Goal: Communication & Community: Share content

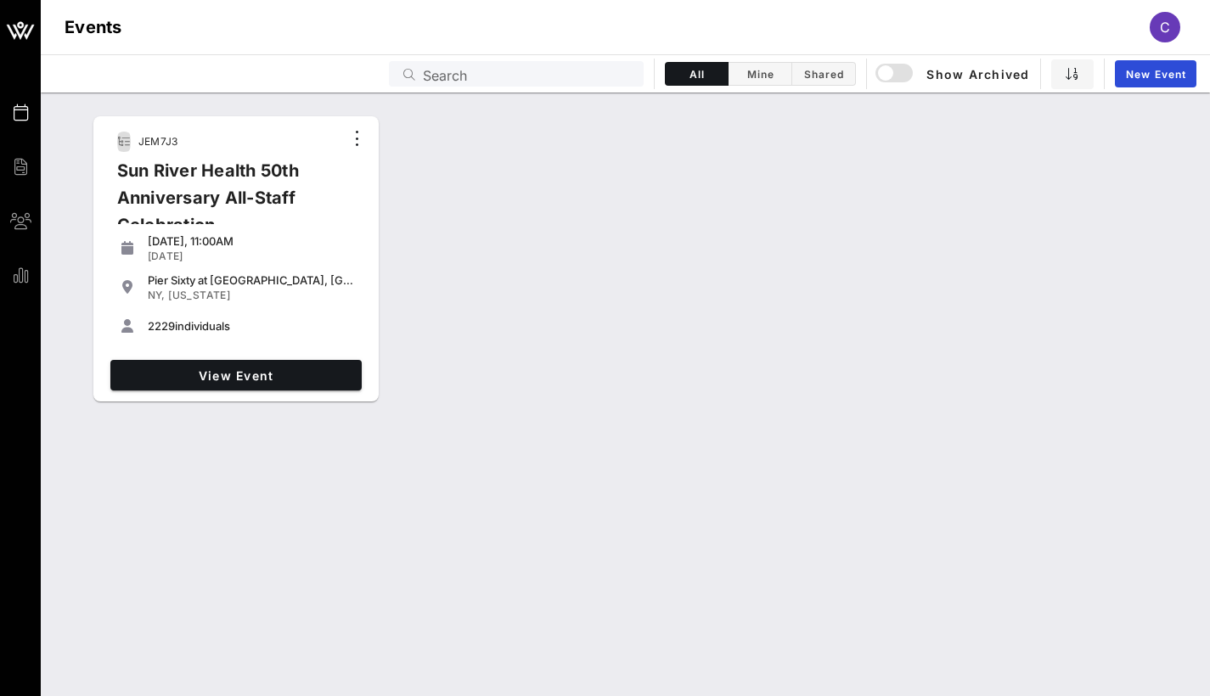
click at [131, 145] on div "JEM7J3 Sun River Health 50th Anniversary All-Staff Celebration" at bounding box center [223, 190] width 239 height 126
click at [121, 140] on icon "button" at bounding box center [123, 142] width 14 height 12
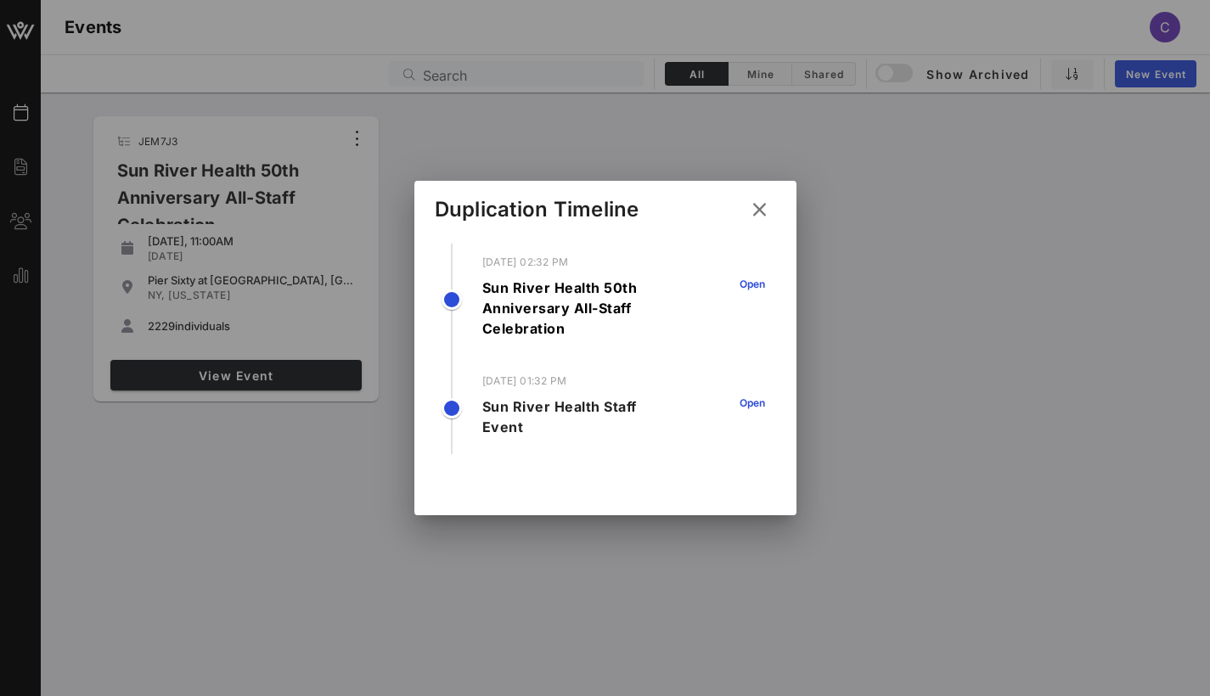
click at [763, 203] on icon at bounding box center [759, 210] width 23 height 20
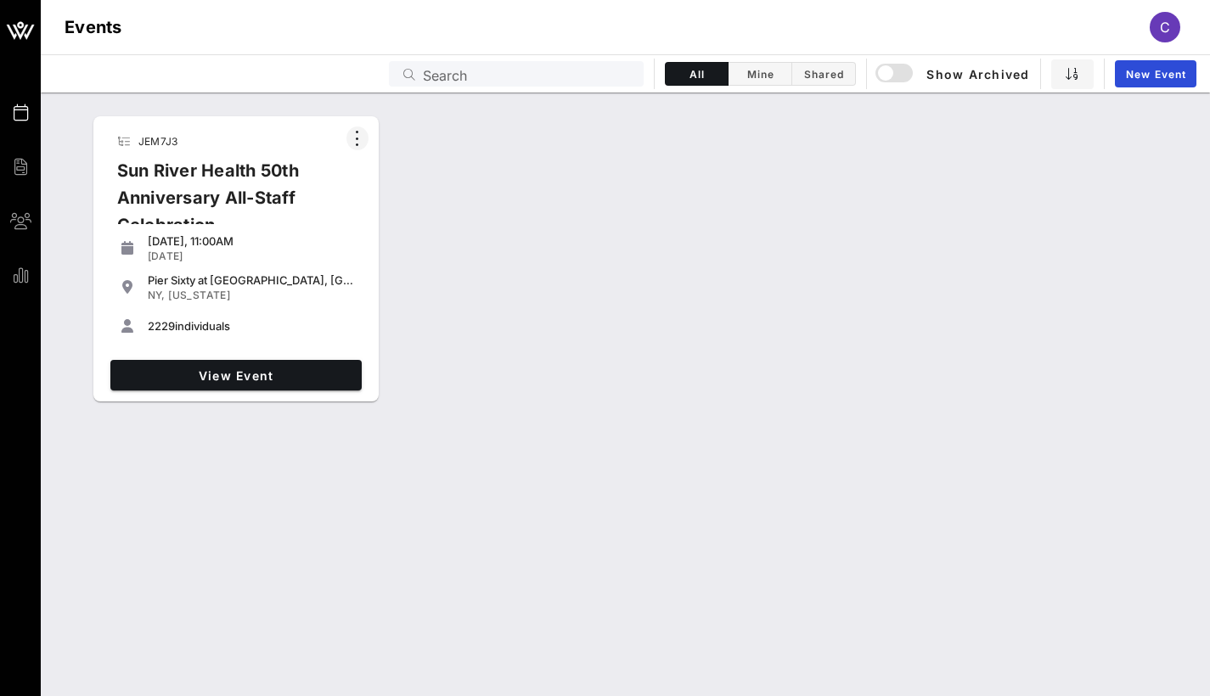
click at [355, 134] on icon "button" at bounding box center [357, 138] width 20 height 20
click at [286, 282] on div "Pier Sixty at [GEOGRAPHIC_DATA], [GEOGRAPHIC_DATA] in [GEOGRAPHIC_DATA]" at bounding box center [251, 280] width 207 height 14
click at [249, 383] on link "View Event" at bounding box center [235, 375] width 251 height 31
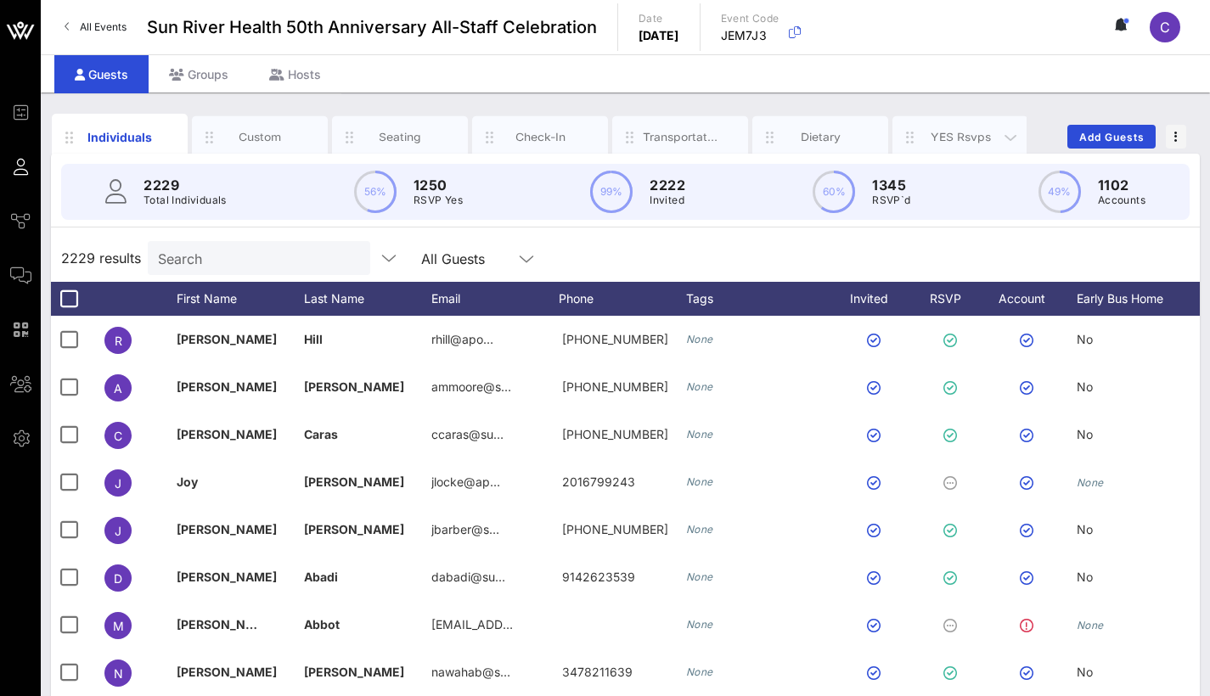
click at [956, 138] on div "YES Rsvps" at bounding box center [961, 137] width 76 height 16
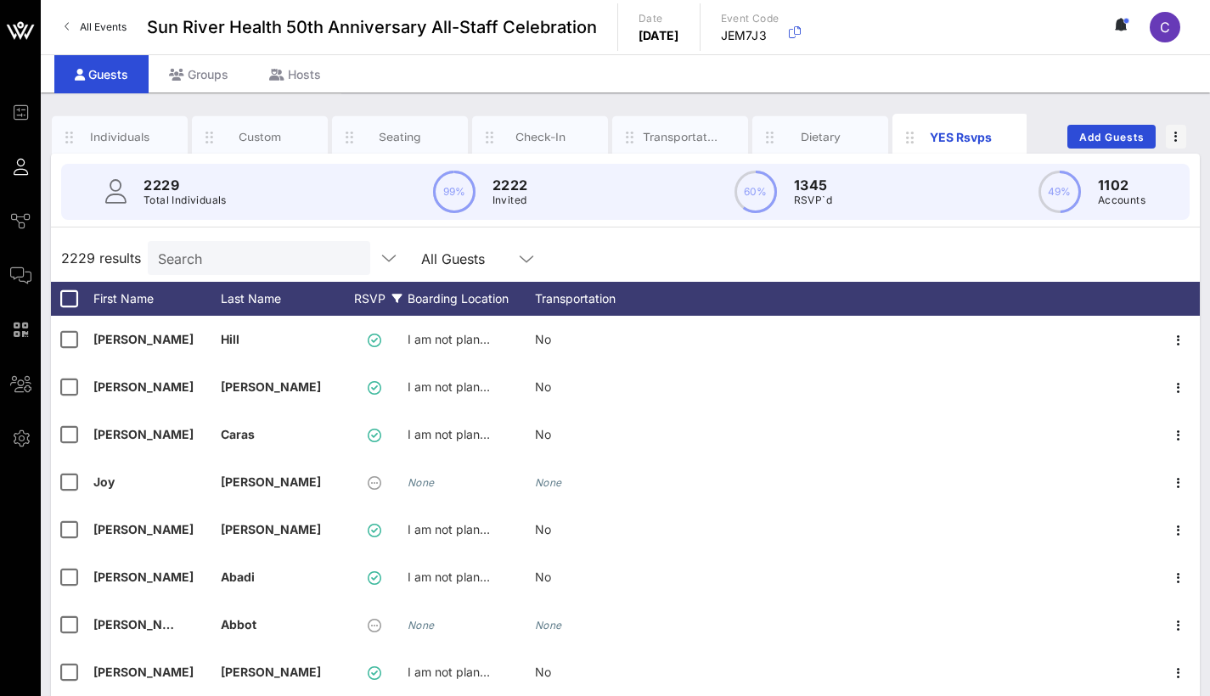
click at [372, 298] on div "RSVP" at bounding box center [377, 299] width 59 height 34
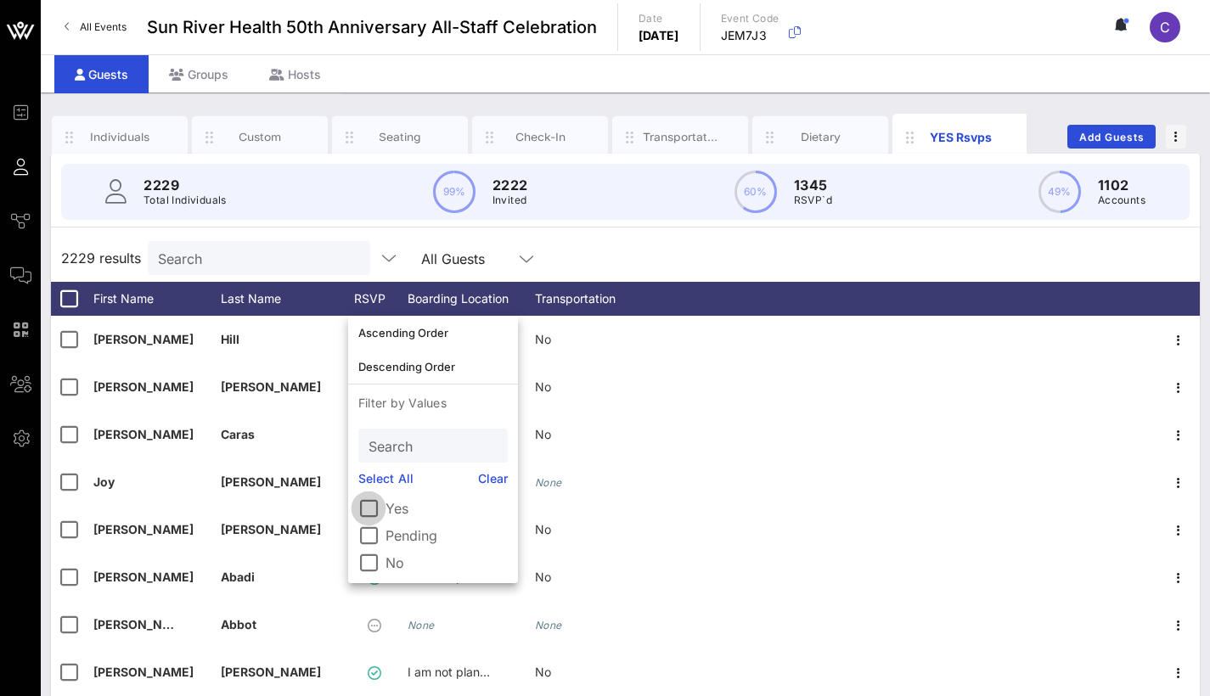
click at [368, 501] on div at bounding box center [368, 508] width 29 height 29
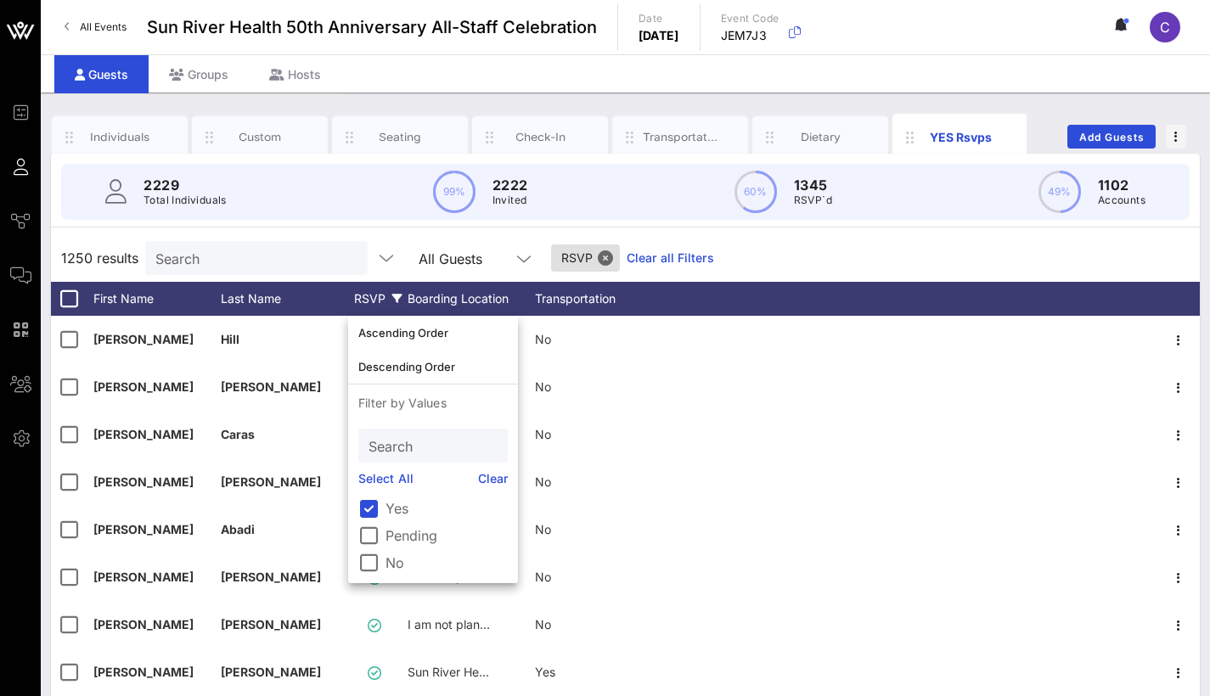
click at [791, 261] on div "1250 results Search All Guests RSVP Clear all Filters" at bounding box center [625, 258] width 1149 height 48
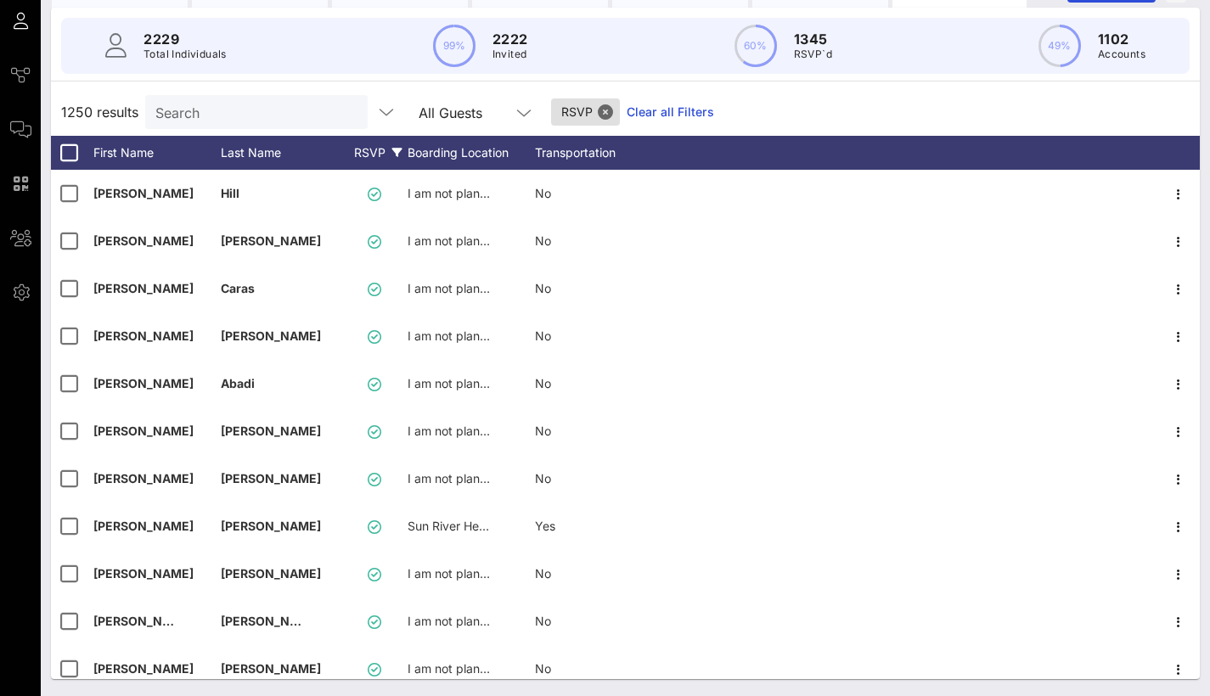
click at [866, 97] on div "1250 results Search All Guests RSVP Clear all Filters" at bounding box center [625, 112] width 1149 height 48
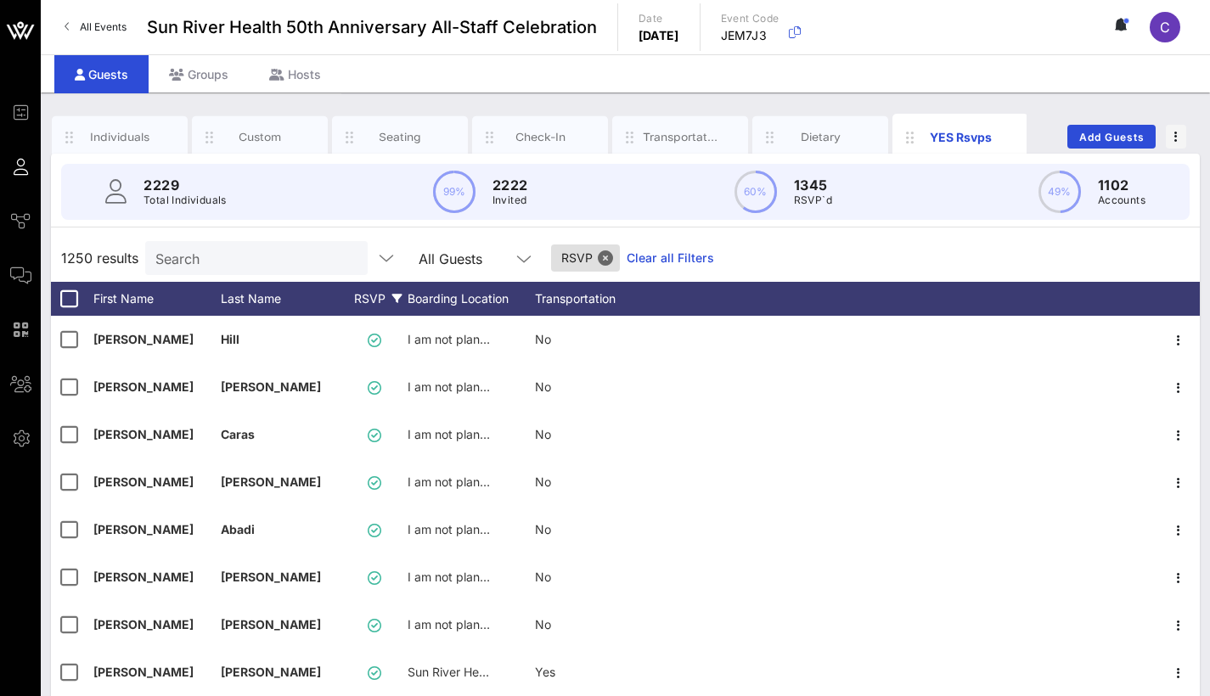
click at [370, 305] on div "RSVP" at bounding box center [377, 299] width 59 height 34
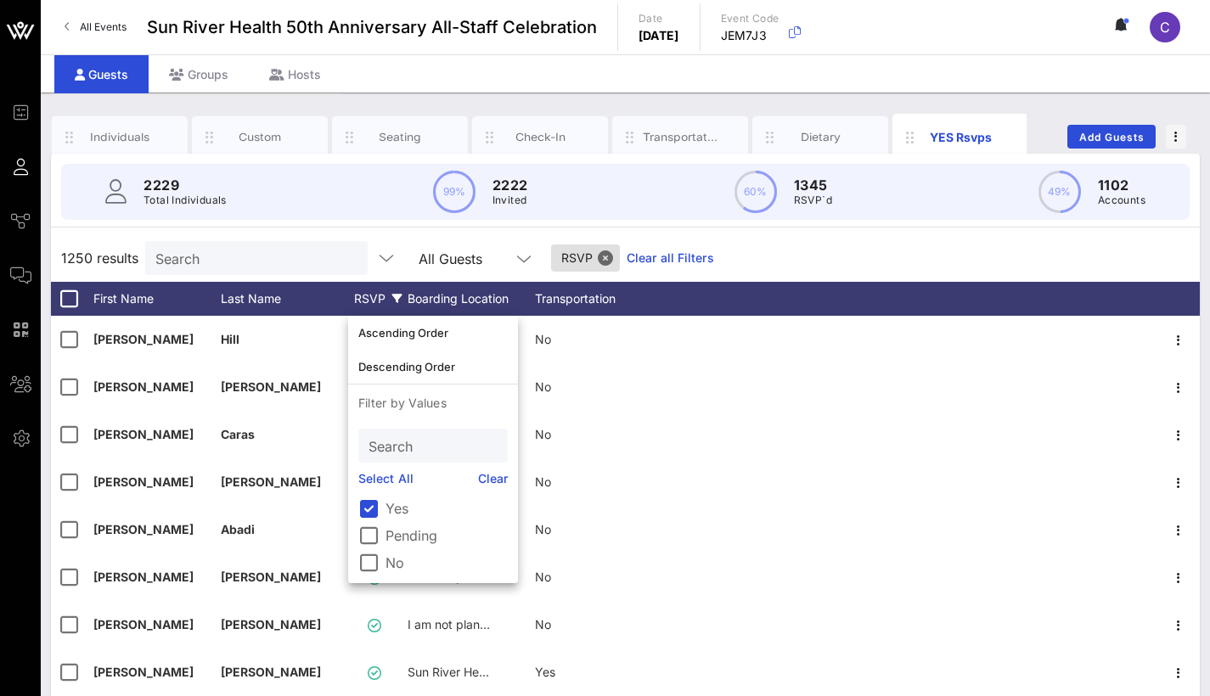
click at [370, 298] on div "RSVP" at bounding box center [377, 299] width 59 height 34
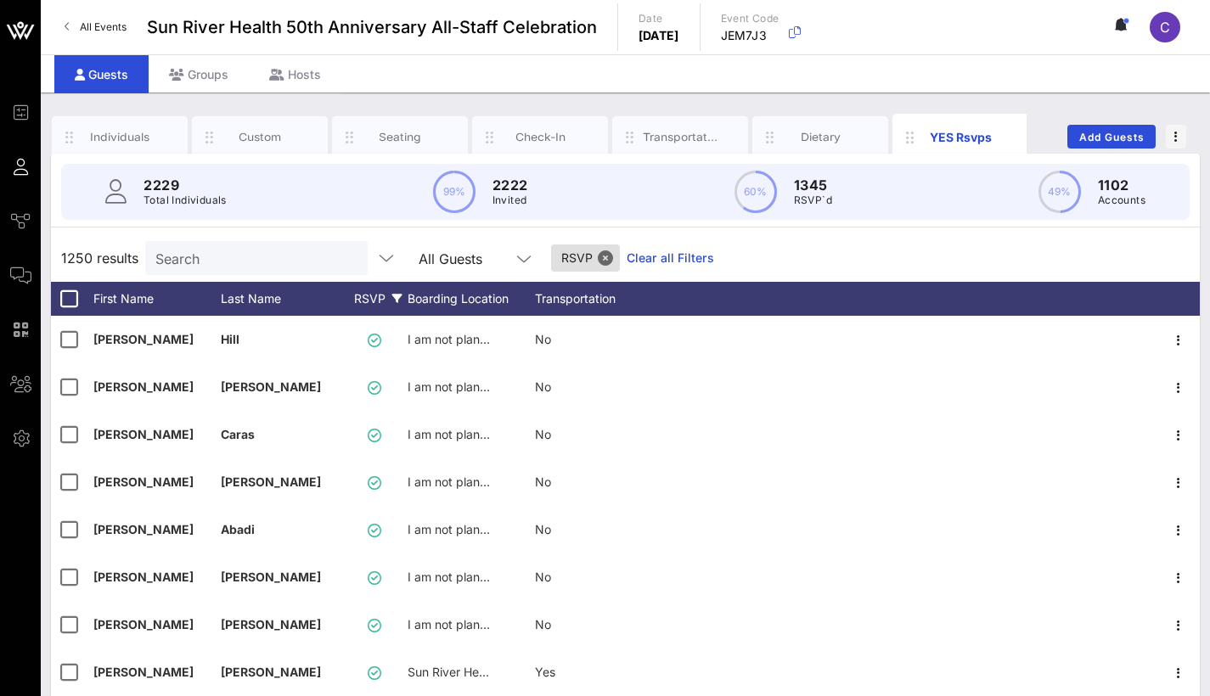
click at [370, 298] on div "RSVP" at bounding box center [377, 299] width 59 height 34
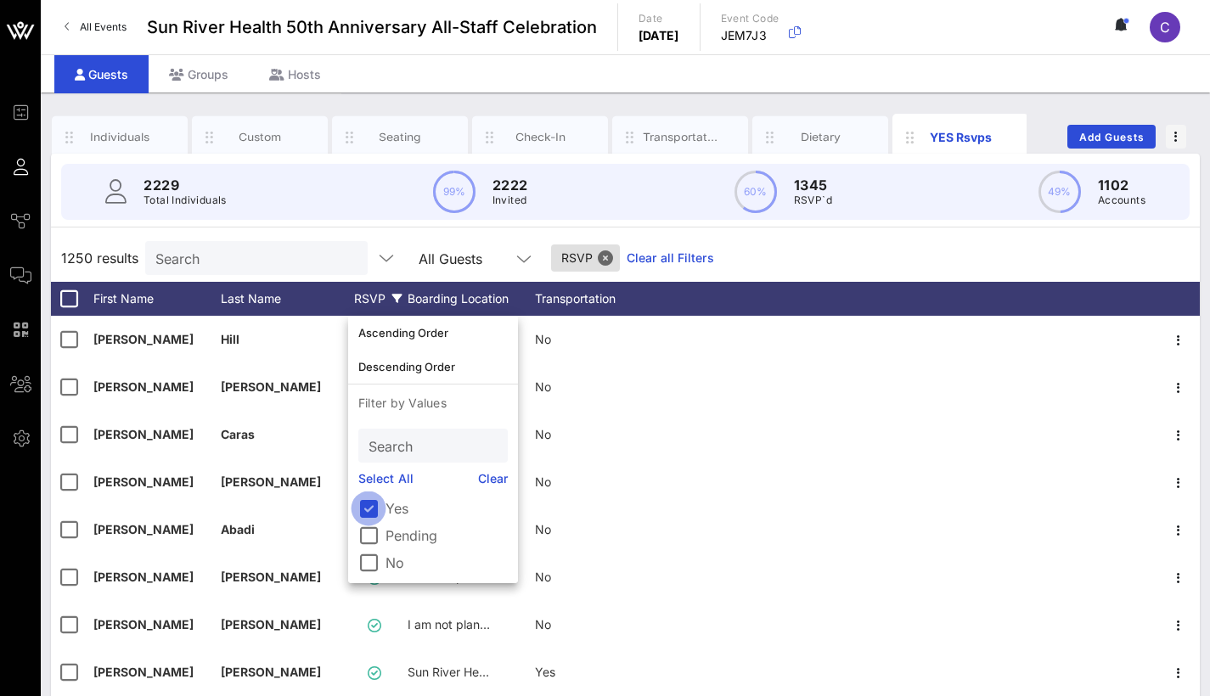
click at [373, 509] on div at bounding box center [368, 508] width 29 height 29
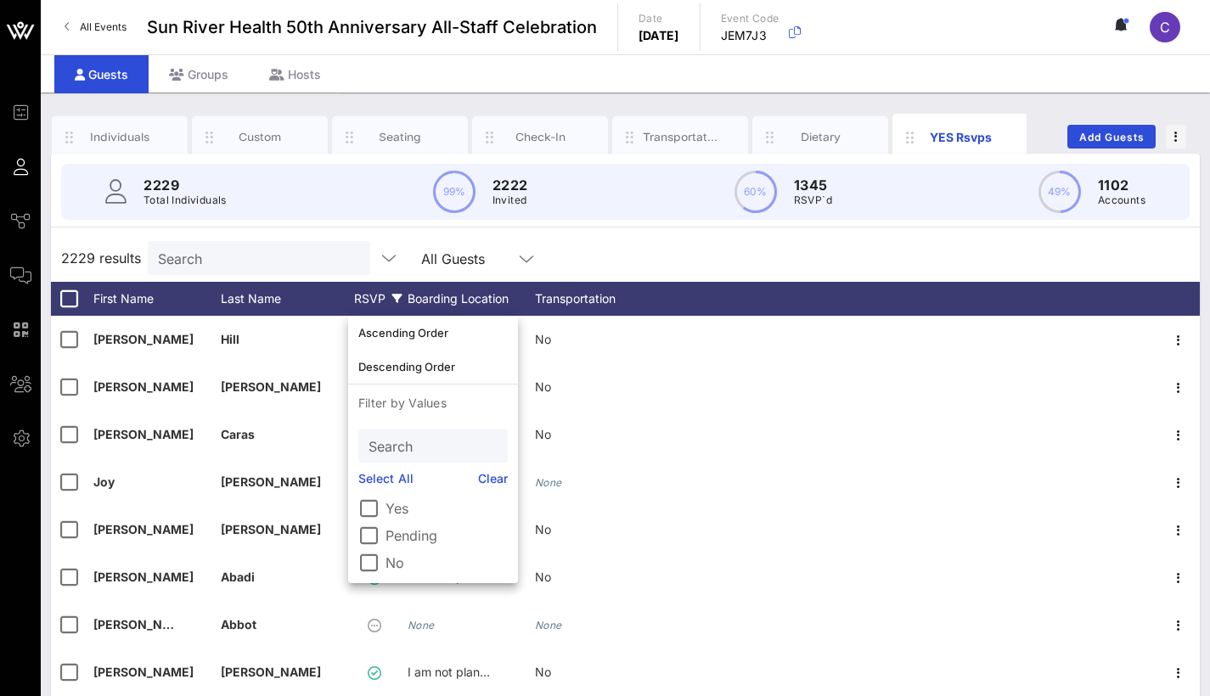
click at [380, 291] on div "RSVP" at bounding box center [377, 299] width 59 height 34
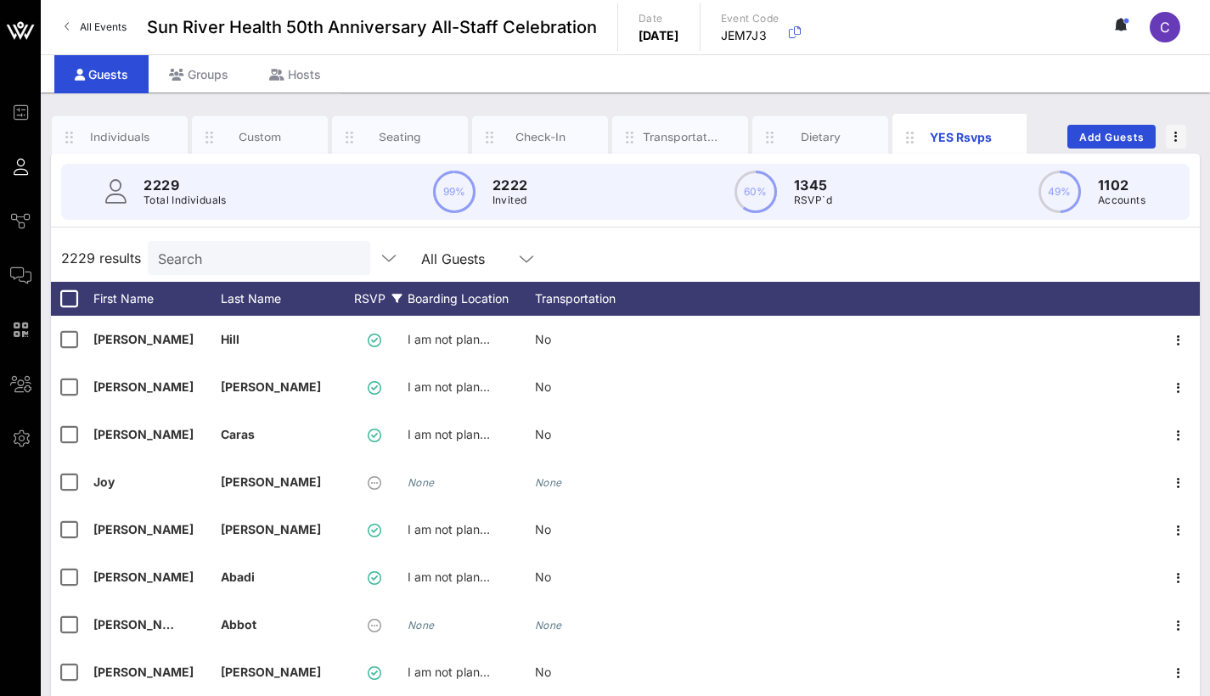
click at [380, 291] on div "RSVP" at bounding box center [377, 299] width 59 height 34
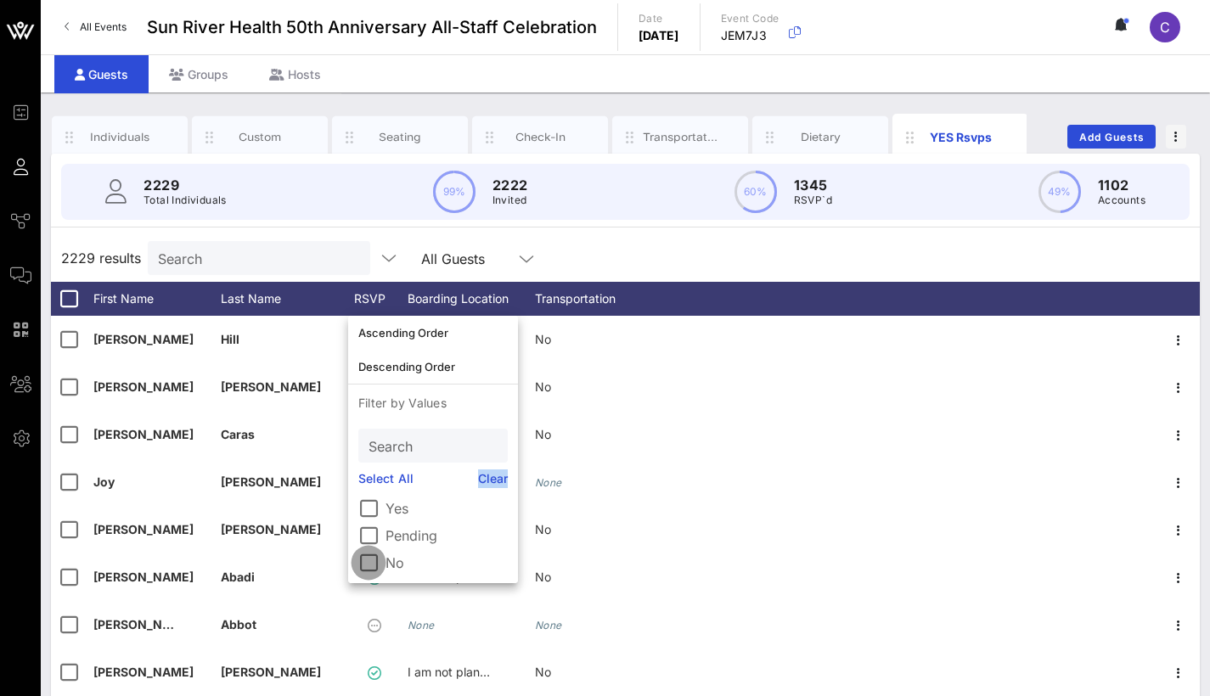
click at [368, 565] on div at bounding box center [368, 562] width 29 height 29
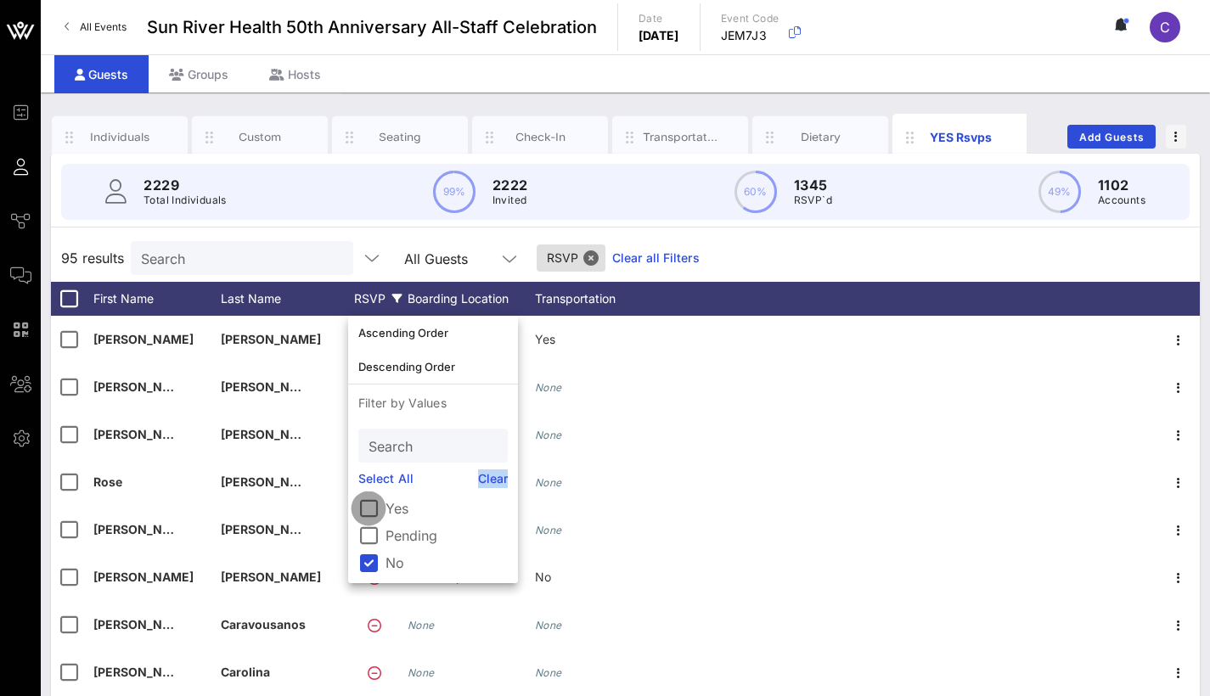
click at [370, 515] on div at bounding box center [368, 508] width 29 height 29
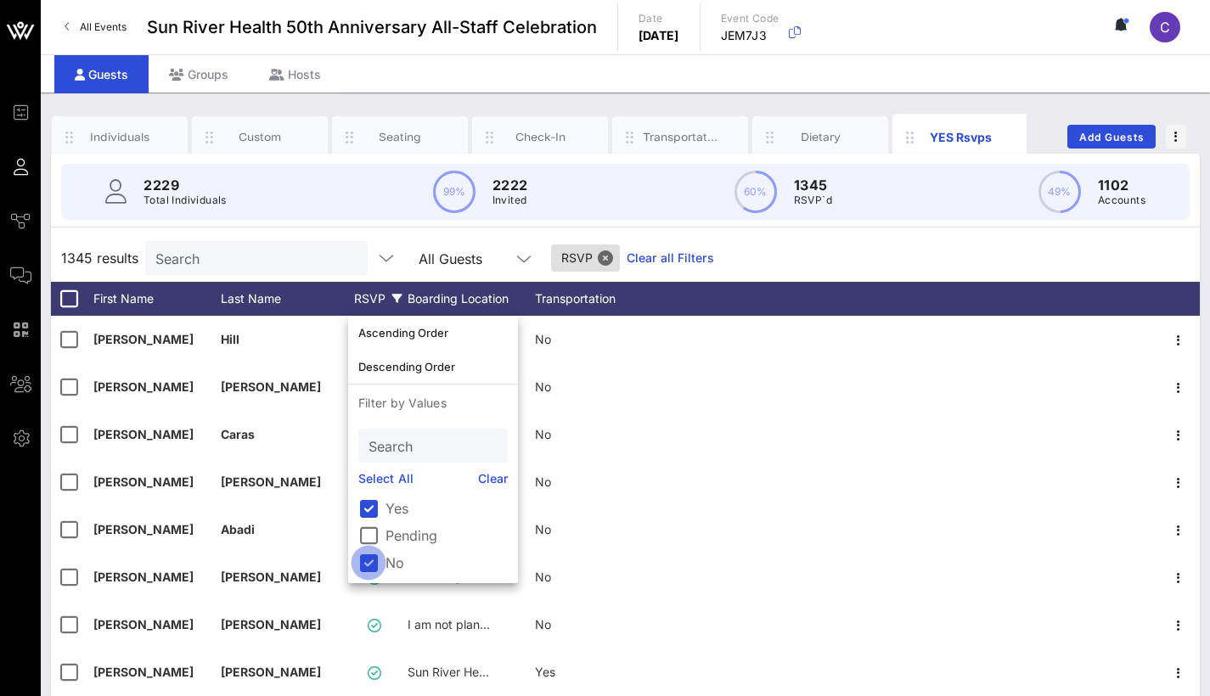
click at [368, 566] on div at bounding box center [368, 562] width 29 height 29
click at [998, 237] on div "1250 results Search All Guests RSVP Clear all Filters" at bounding box center [625, 258] width 1149 height 48
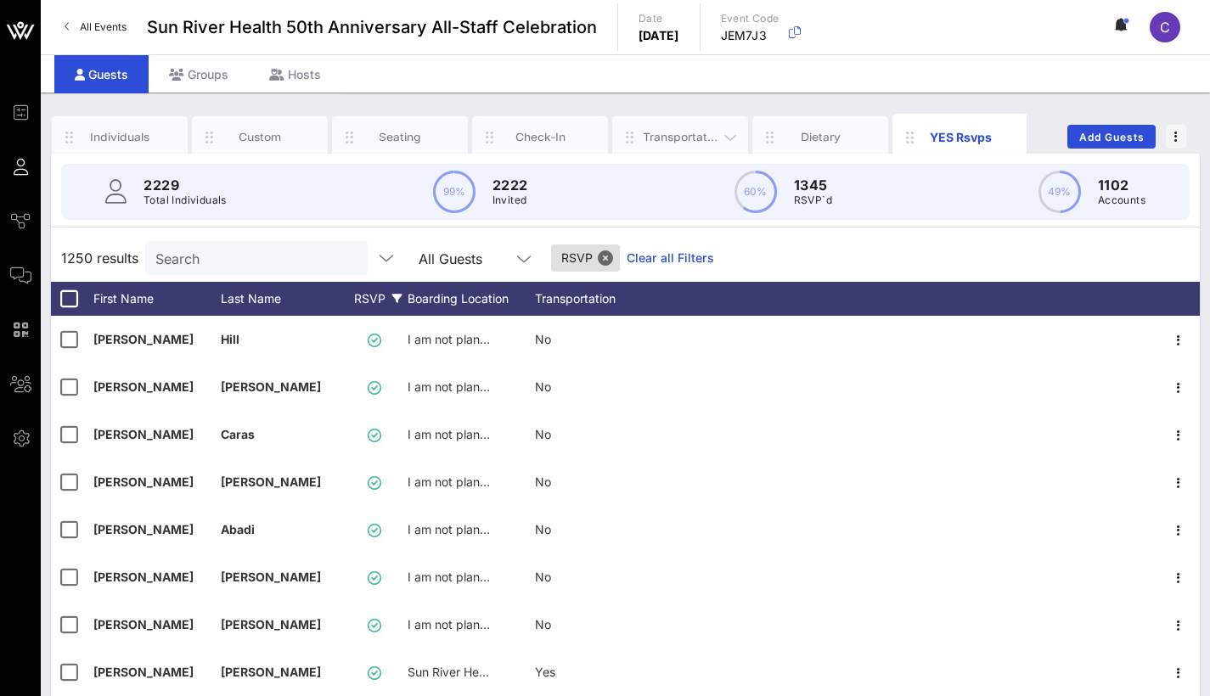
click at [673, 132] on div "Transportation" at bounding box center [681, 137] width 76 height 16
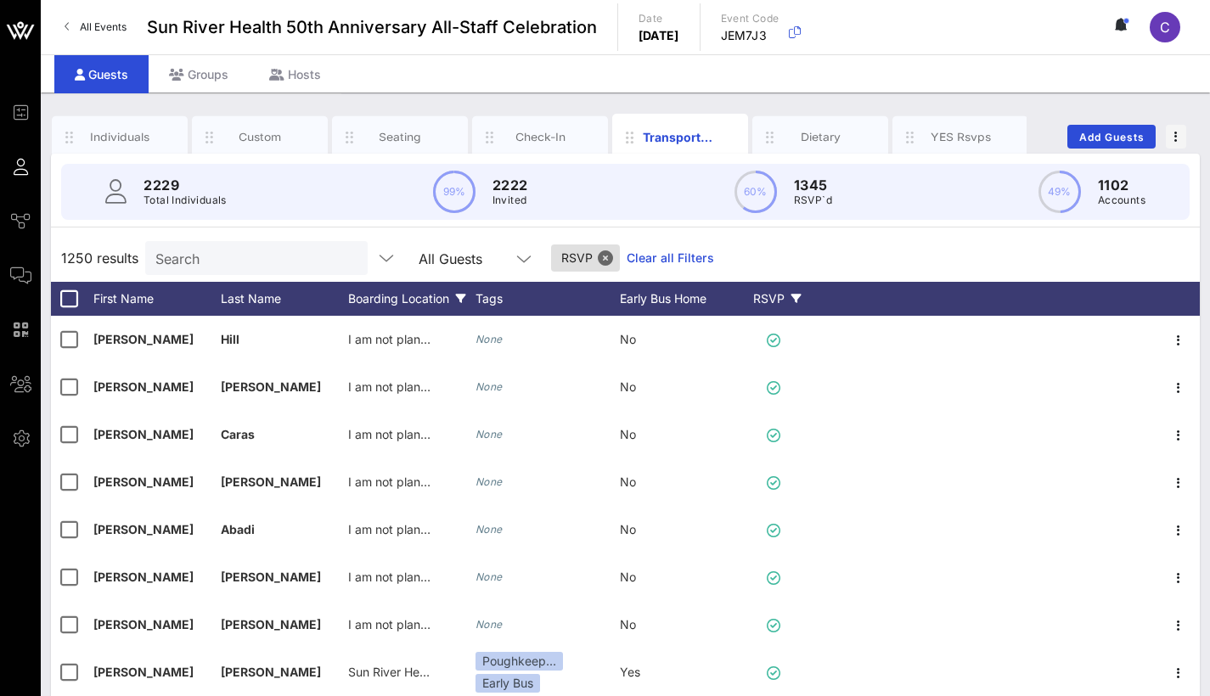
click at [385, 291] on div "Boarding Location" at bounding box center [411, 299] width 127 height 34
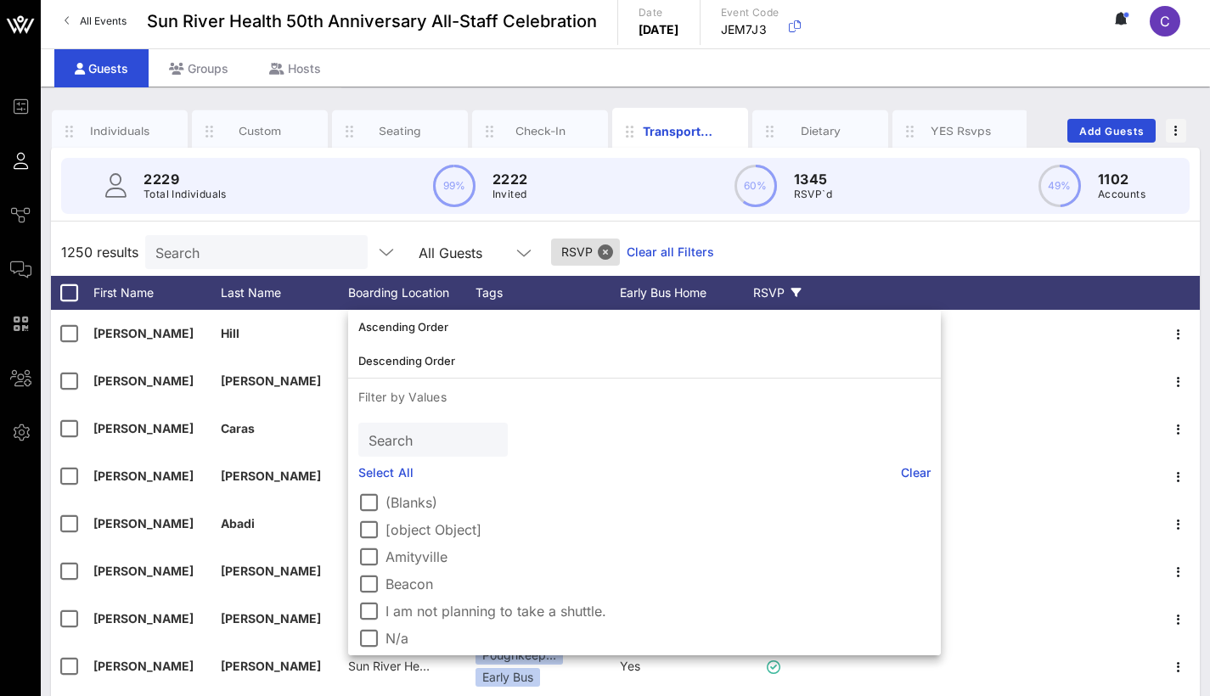
click at [758, 231] on div "1250 results Search All Guests RSVP Clear all Filters" at bounding box center [625, 252] width 1149 height 48
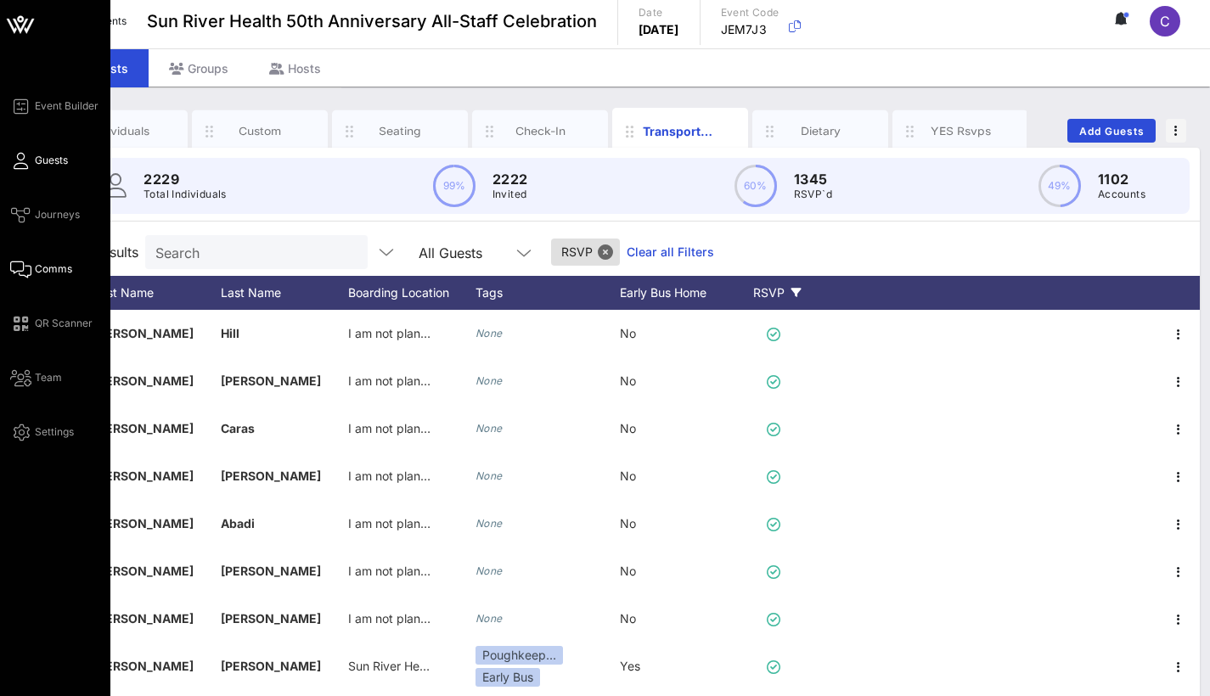
click at [41, 278] on link "Comms" at bounding box center [41, 269] width 62 height 20
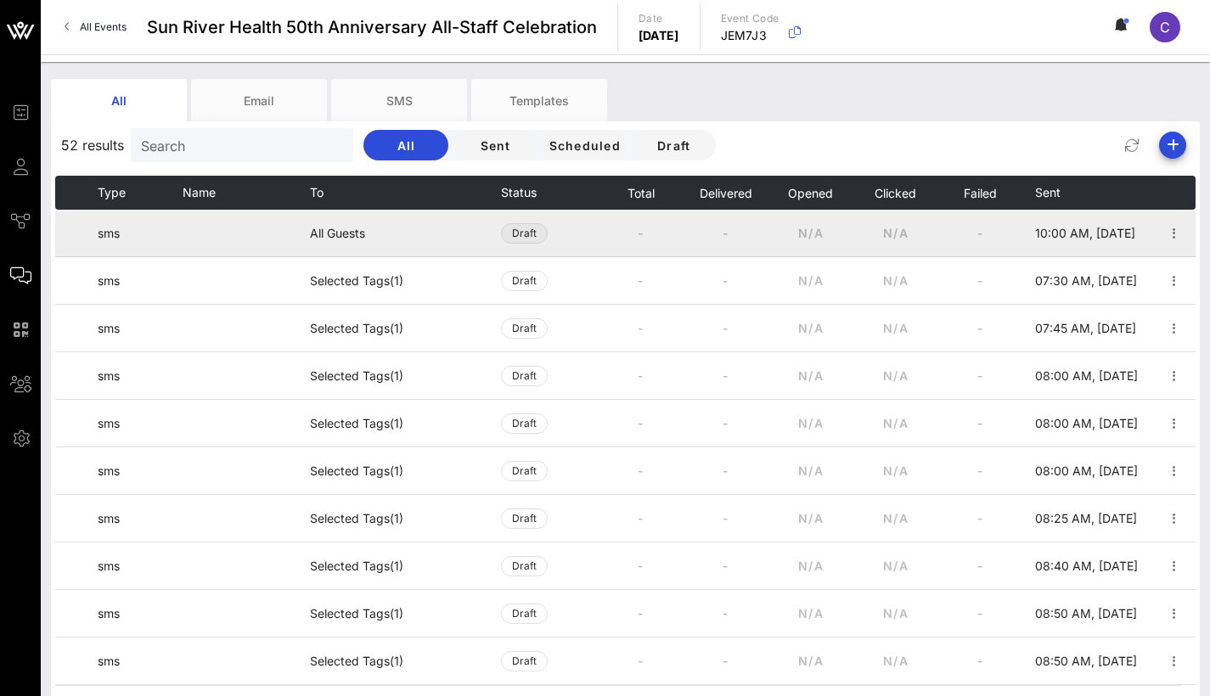
click at [513, 235] on span "Draft" at bounding box center [524, 233] width 25 height 19
click at [526, 230] on span "Draft" at bounding box center [524, 233] width 25 height 19
click at [676, 233] on td "-" at bounding box center [640, 234] width 85 height 48
click at [520, 235] on span "Draft" at bounding box center [524, 233] width 25 height 19
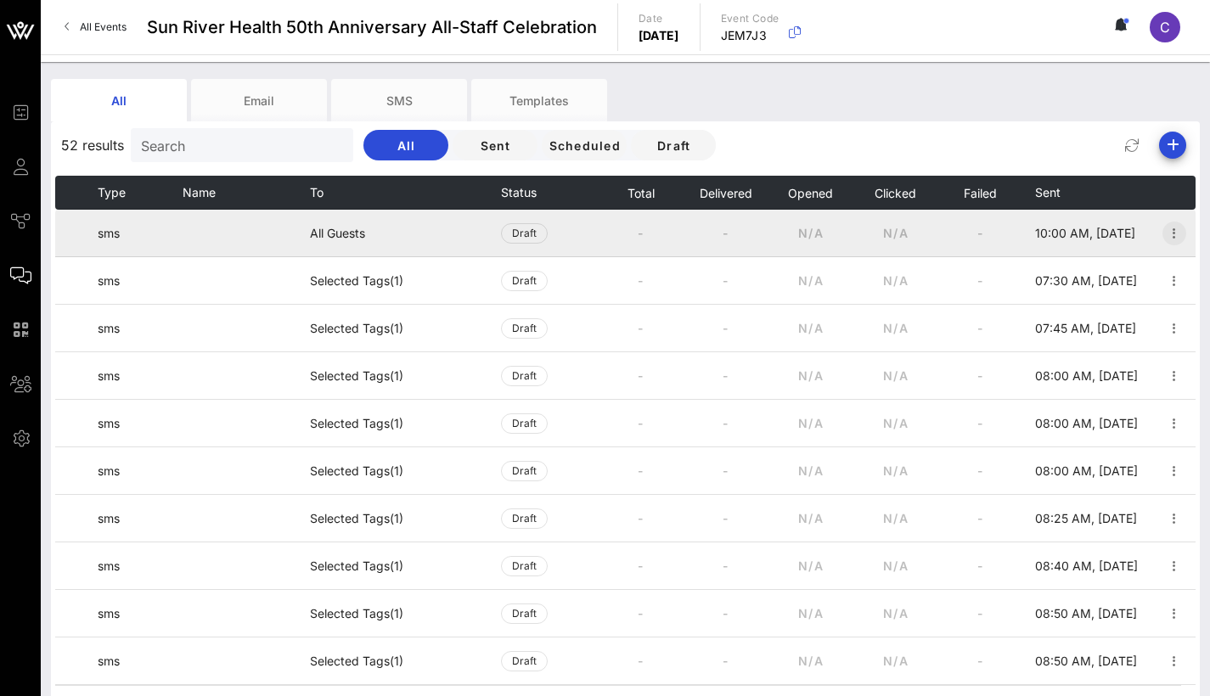
click at [1164, 233] on icon "button" at bounding box center [1174, 233] width 20 height 20
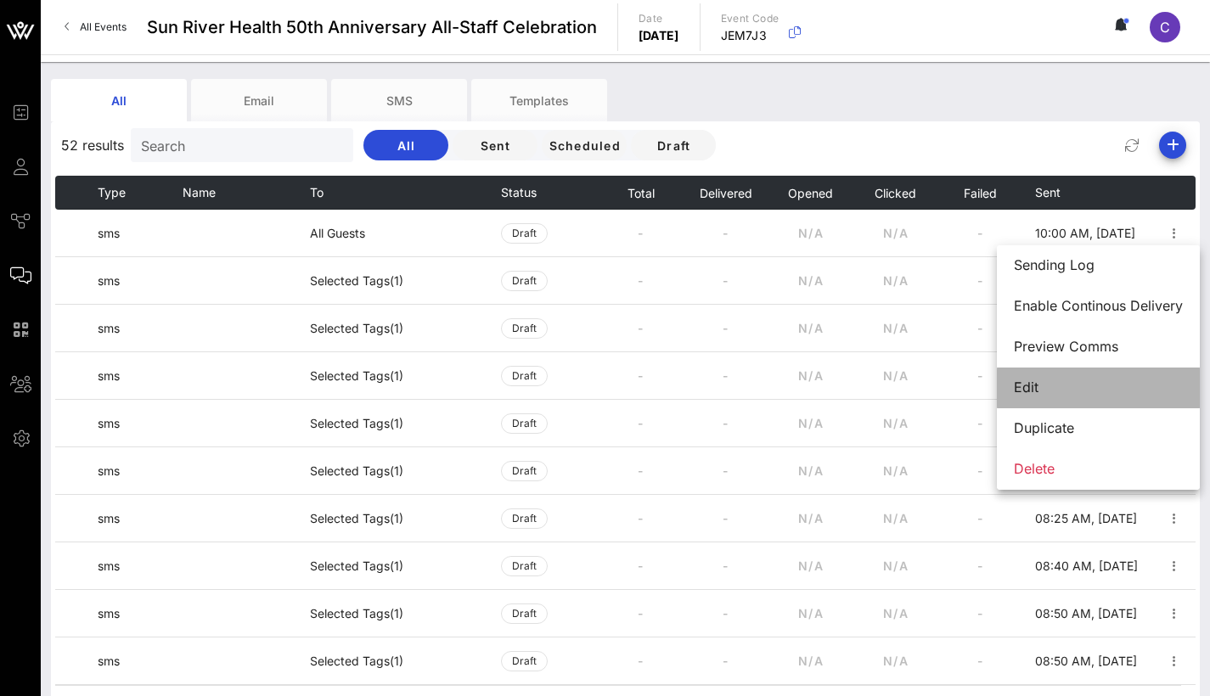
click at [1059, 378] on div "Edit" at bounding box center [1098, 387] width 169 height 37
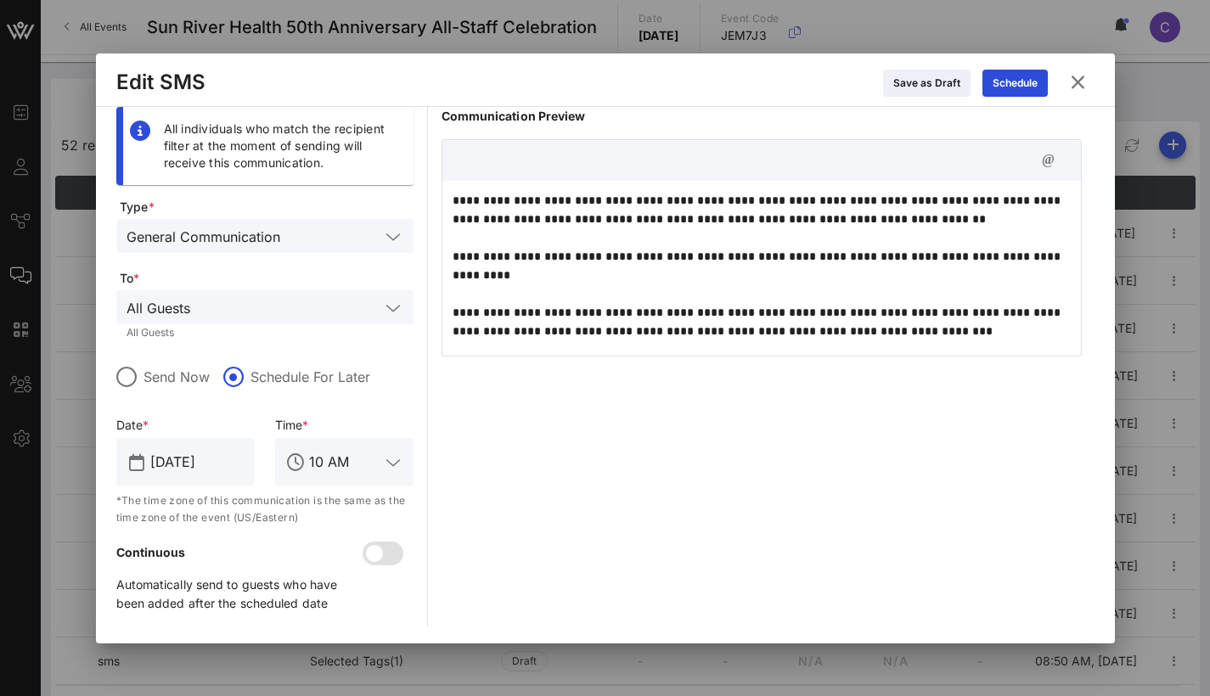
click at [610, 268] on p "**********" at bounding box center [762, 321] width 618 height 261
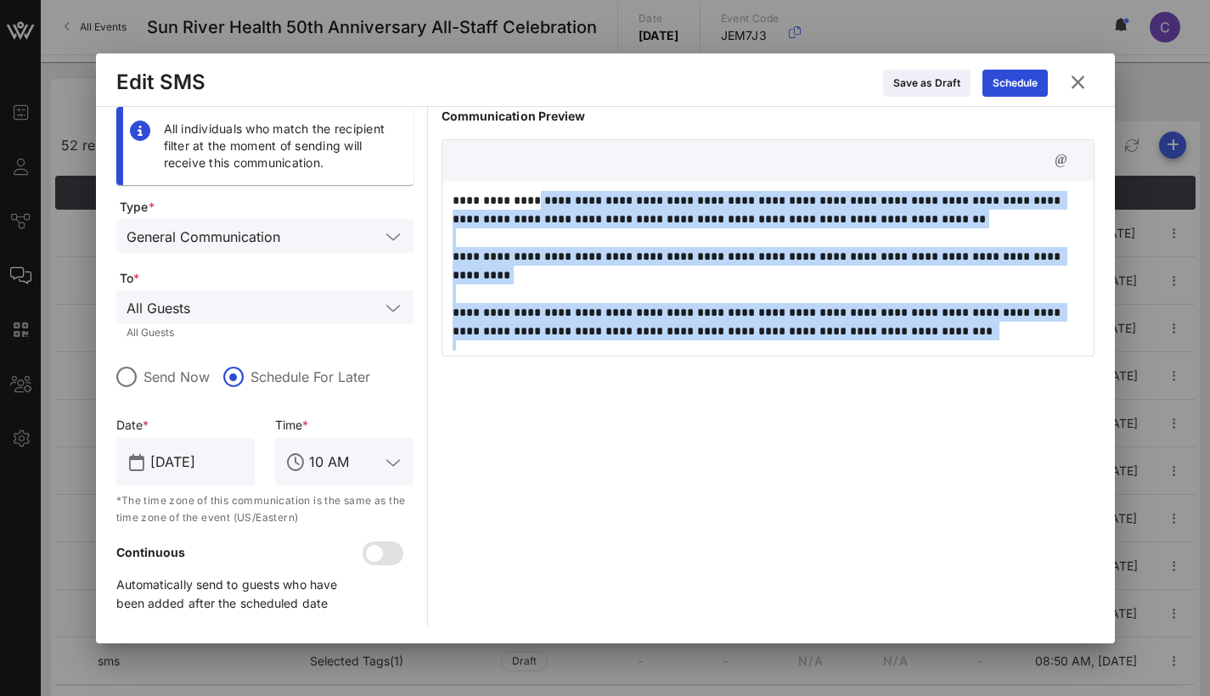
drag, startPoint x: 866, startPoint y: 325, endPoint x: 540, endPoint y: 203, distance: 348.2
click at [540, 203] on p "**********" at bounding box center [762, 321] width 618 height 261
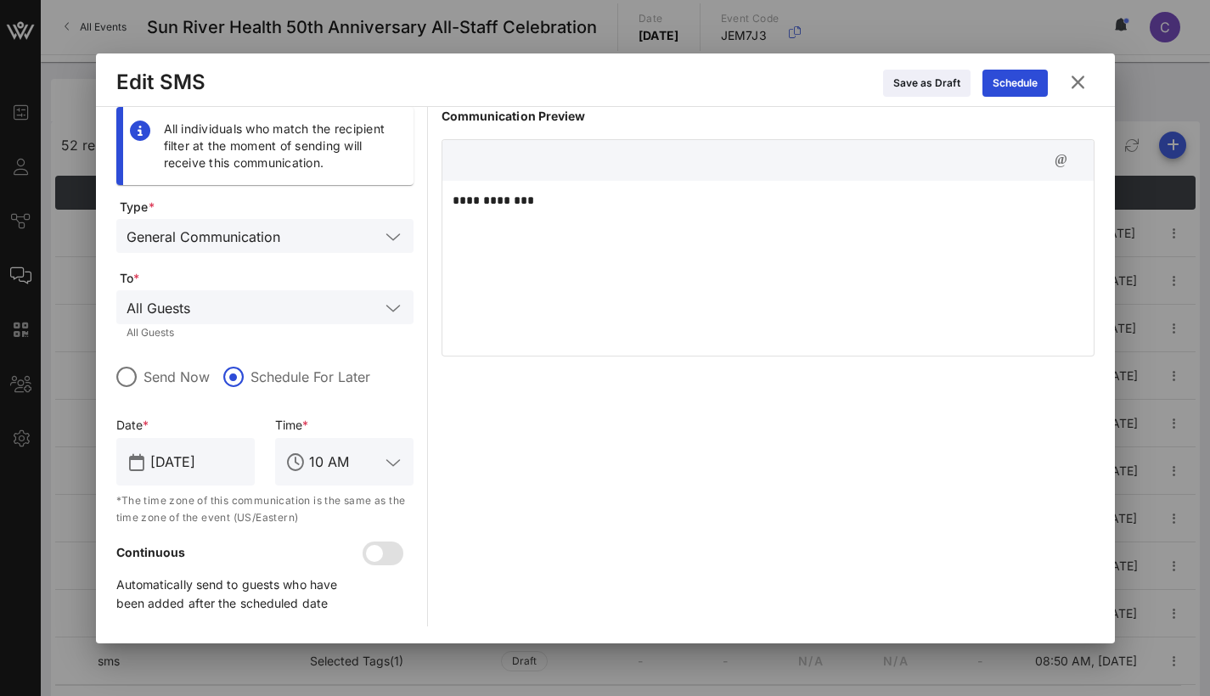
click at [644, 183] on div "**********" at bounding box center [767, 266] width 651 height 170
drag, startPoint x: 633, startPoint y: 193, endPoint x: 453, endPoint y: 181, distance: 181.2
click at [453, 181] on div "**********" at bounding box center [767, 266] width 651 height 170
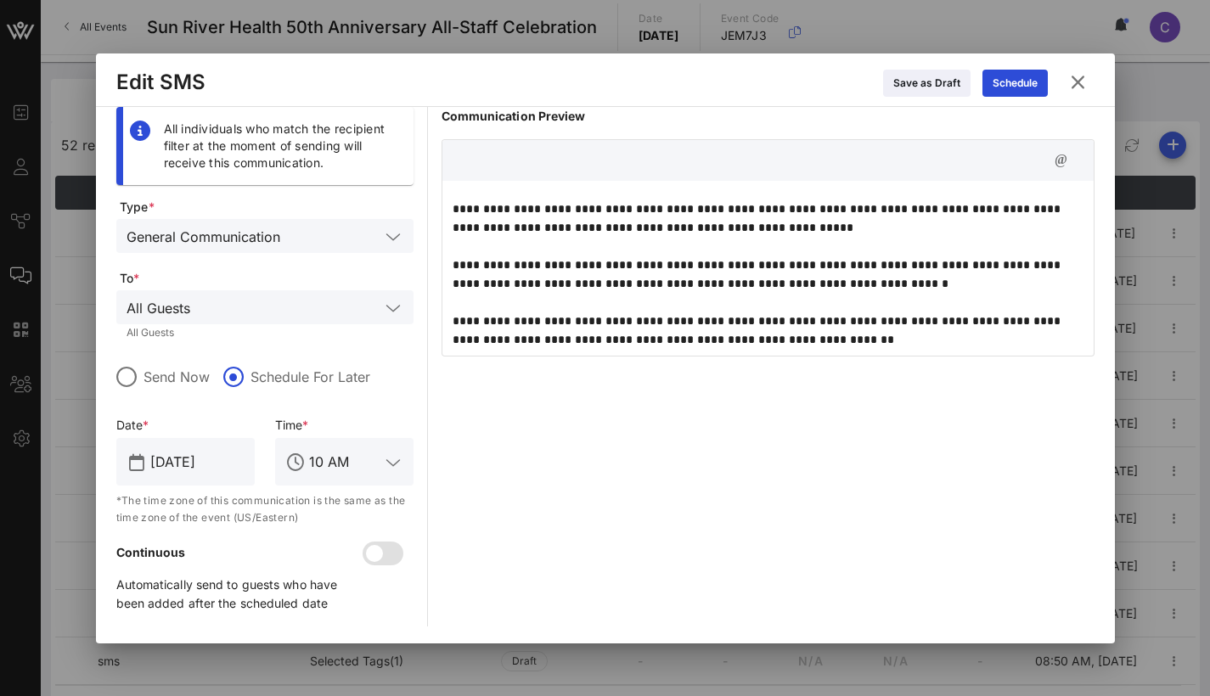
click at [720, 385] on div "**********" at bounding box center [767, 367] width 653 height 520
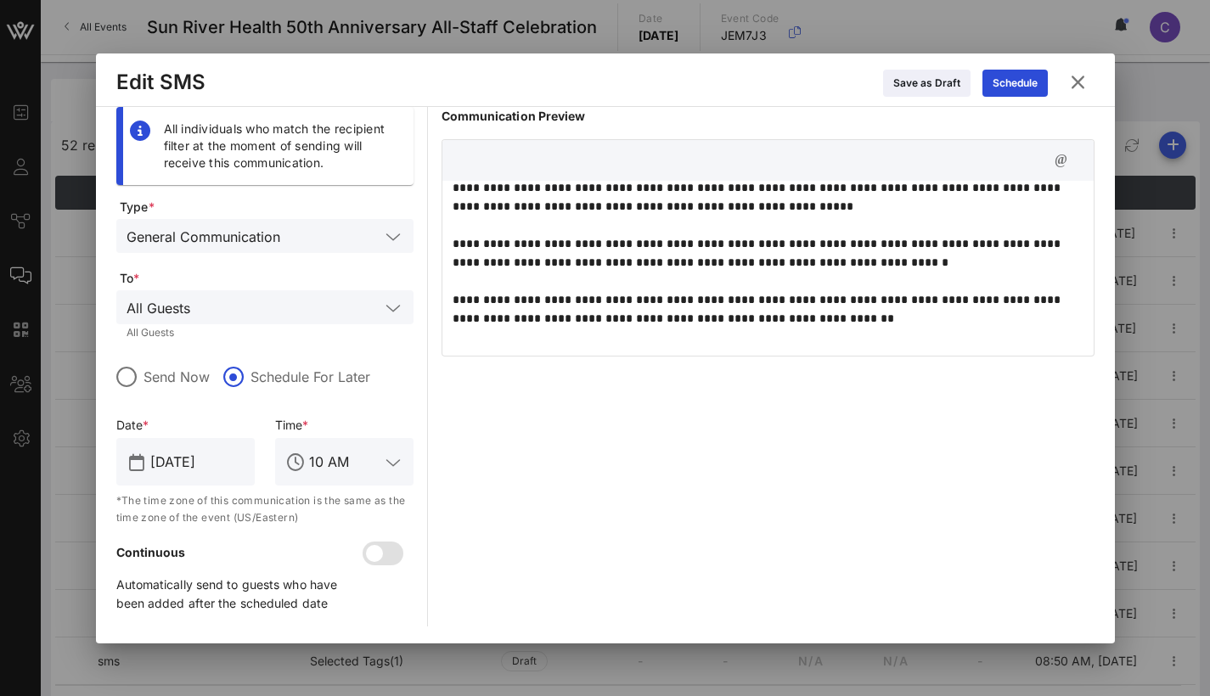
scroll to position [70, 0]
click at [954, 82] on div "Save as Draft" at bounding box center [926, 83] width 67 height 17
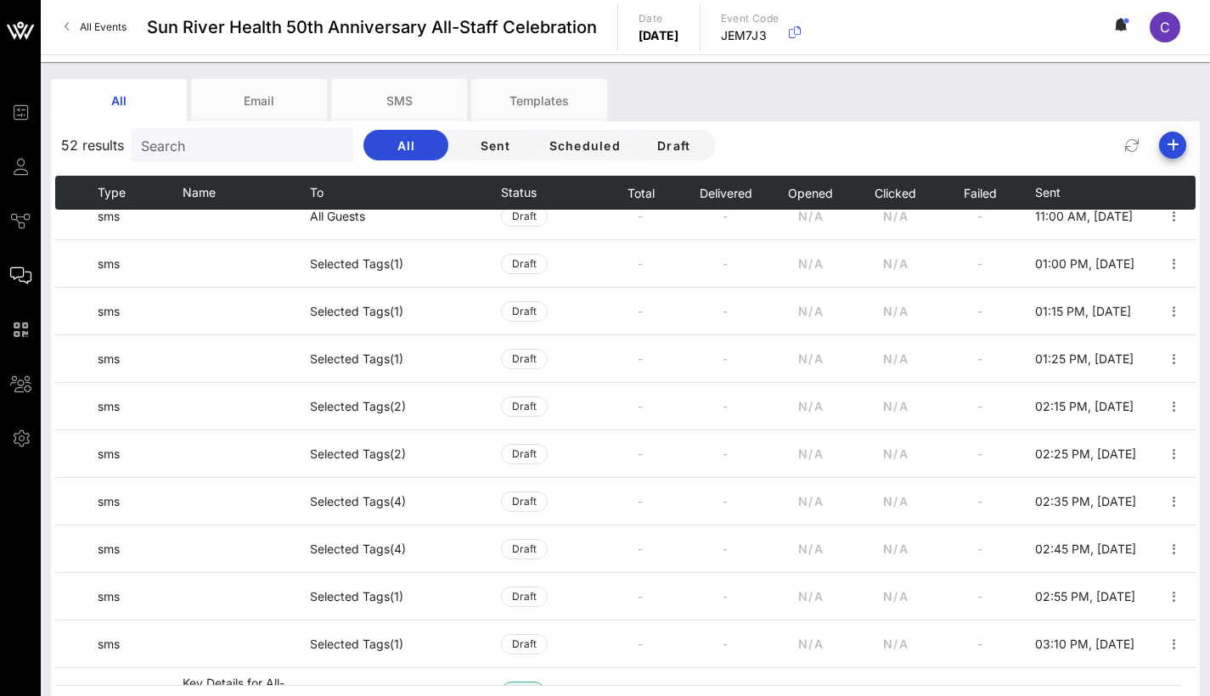
scroll to position [970, 0]
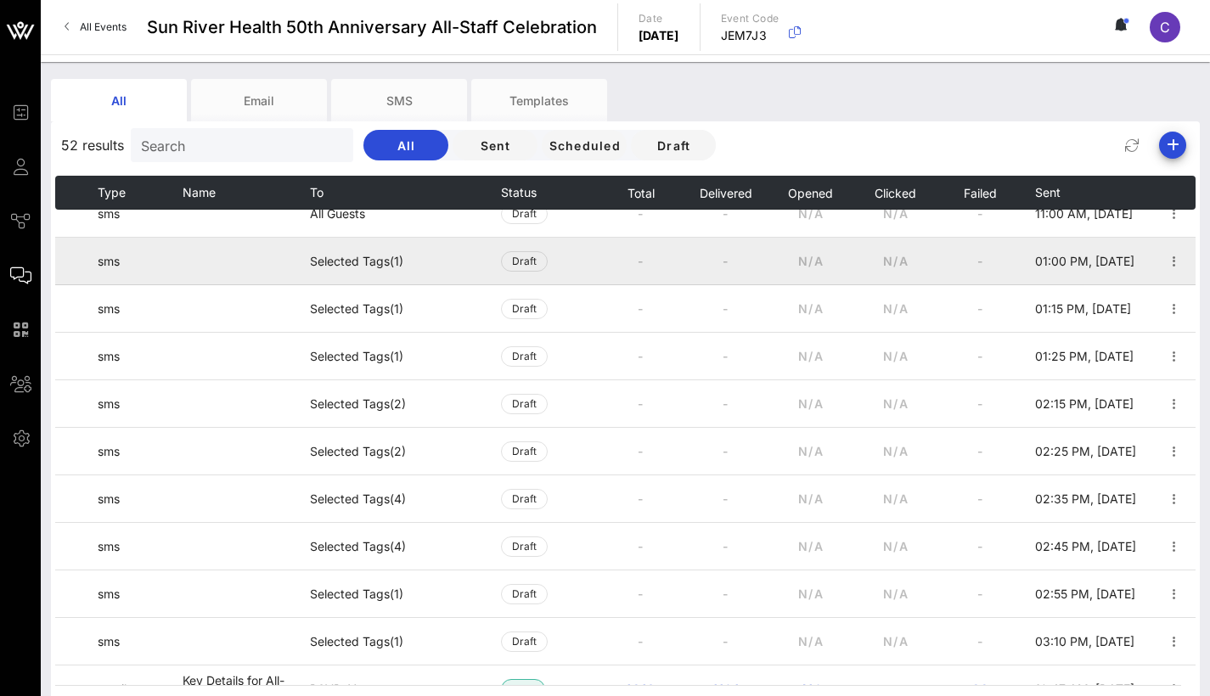
click at [406, 268] on td "Selected Tags (1)" at bounding box center [405, 262] width 191 height 48
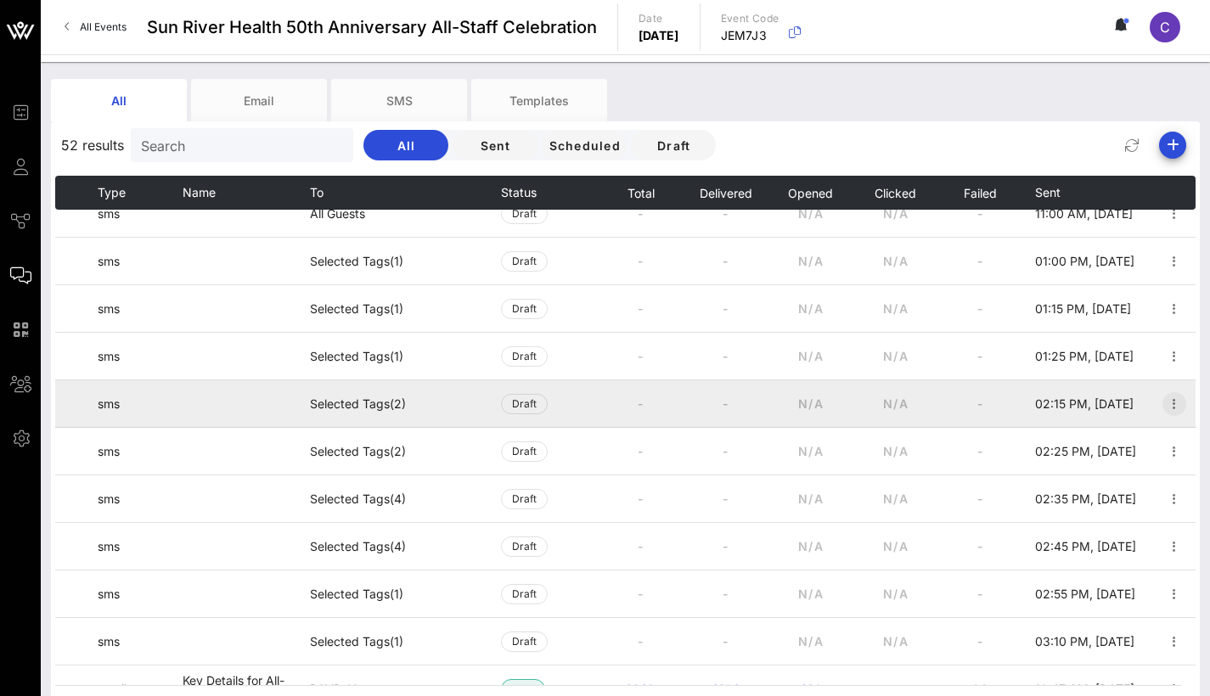
click at [1165, 402] on icon "button" at bounding box center [1174, 404] width 20 height 20
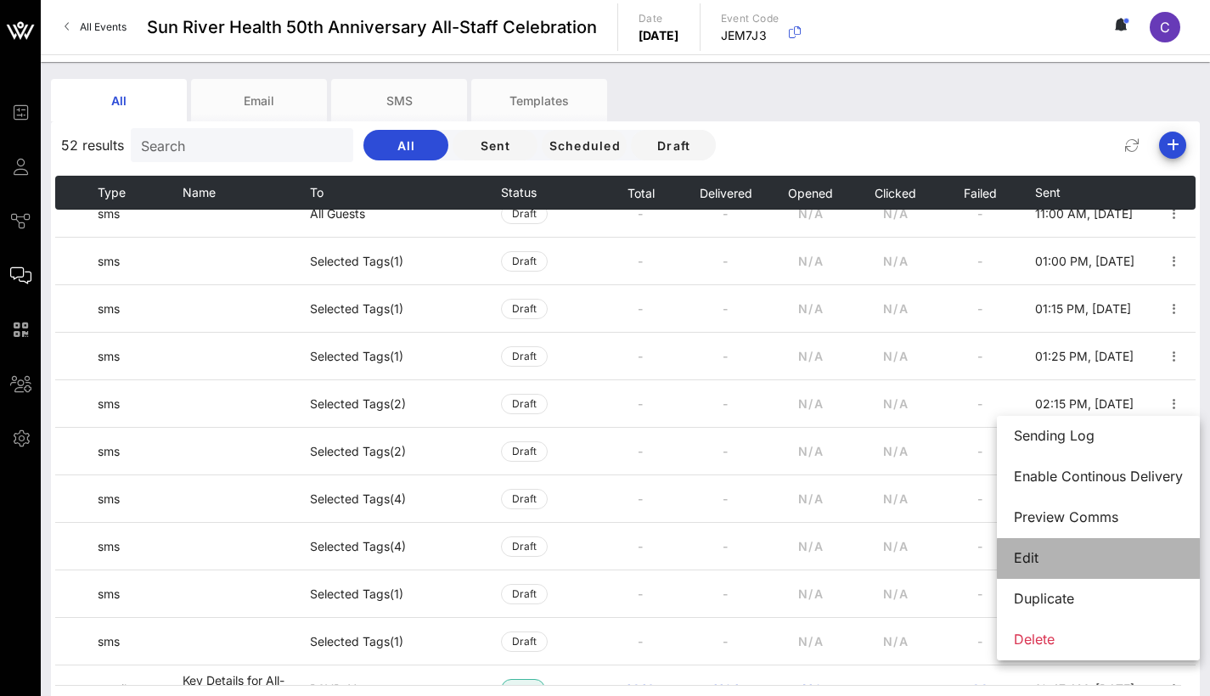
click at [1043, 555] on div "Edit" at bounding box center [1098, 558] width 169 height 16
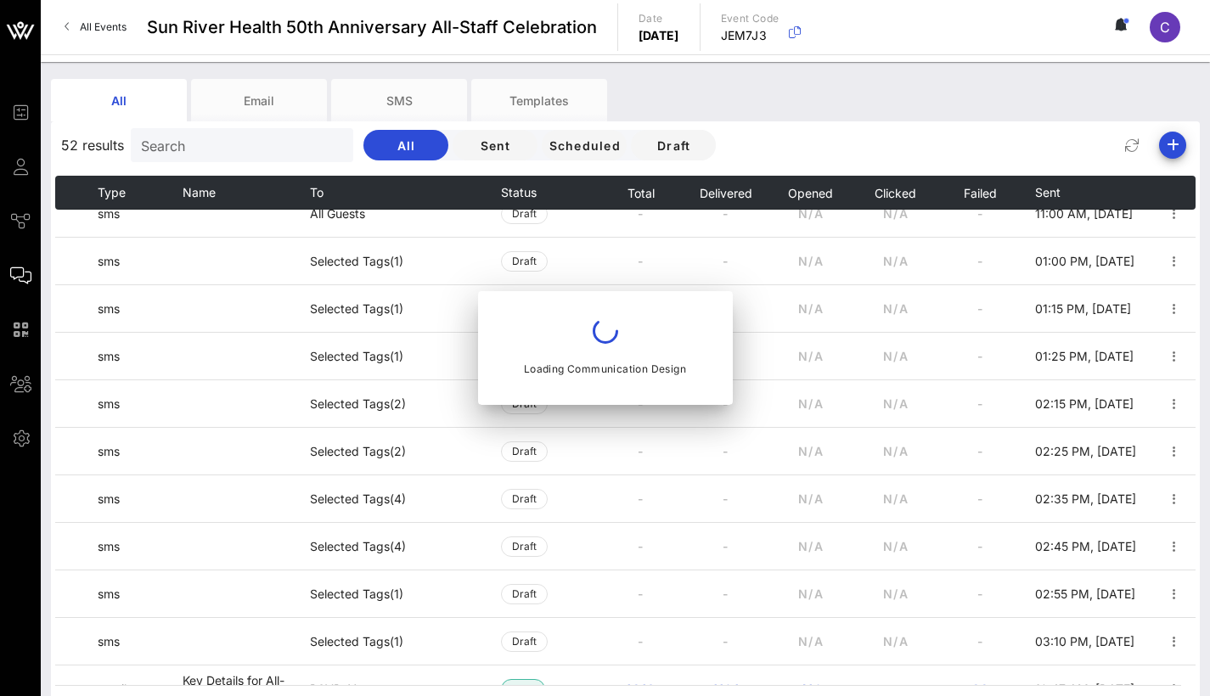
type input "[DATE]"
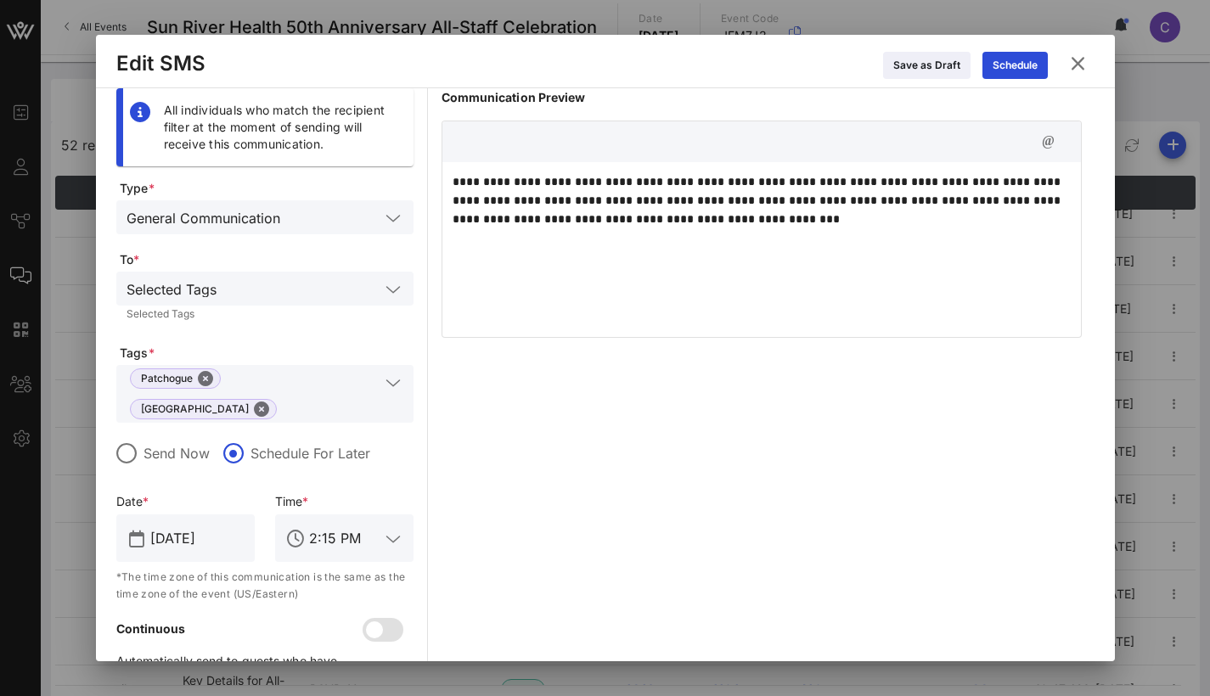
click at [1073, 67] on icon at bounding box center [1077, 63] width 23 height 20
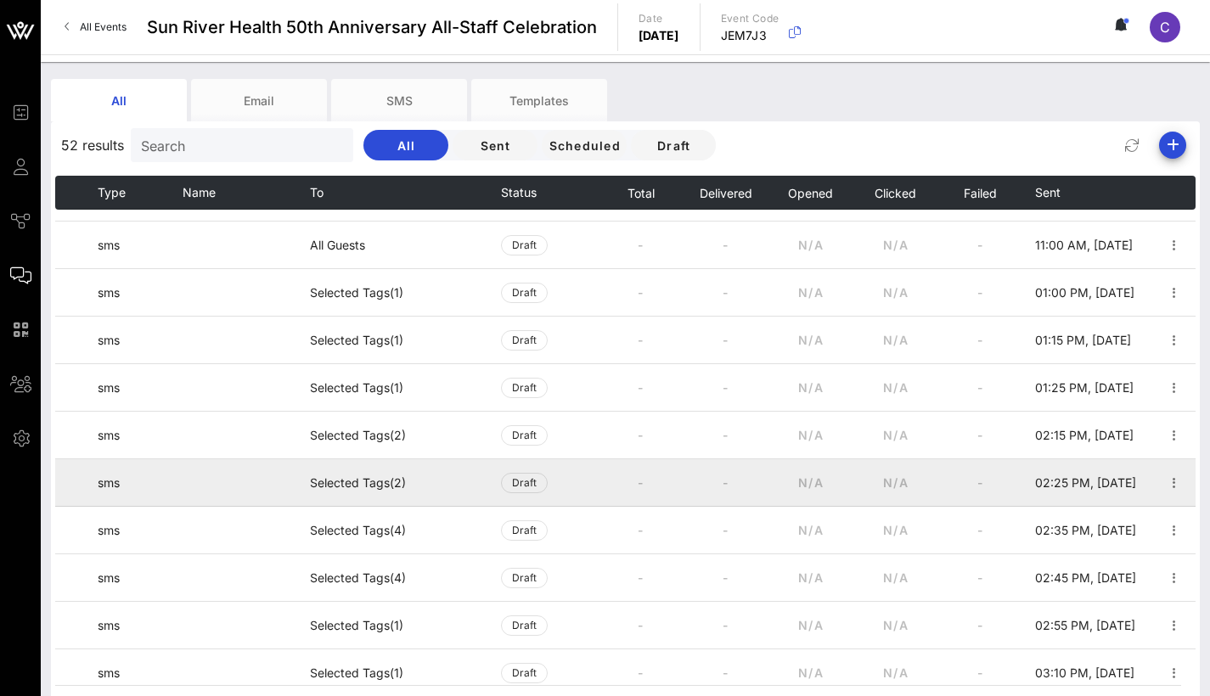
scroll to position [937, 0]
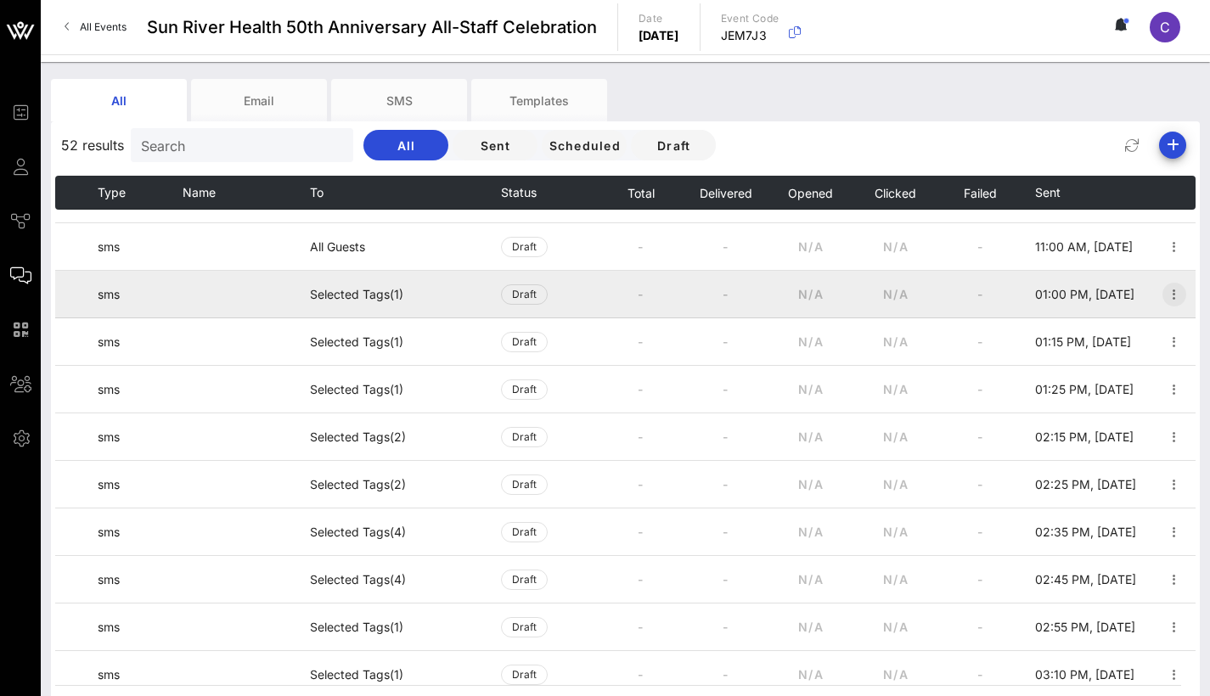
click at [1164, 294] on icon "button" at bounding box center [1174, 294] width 20 height 20
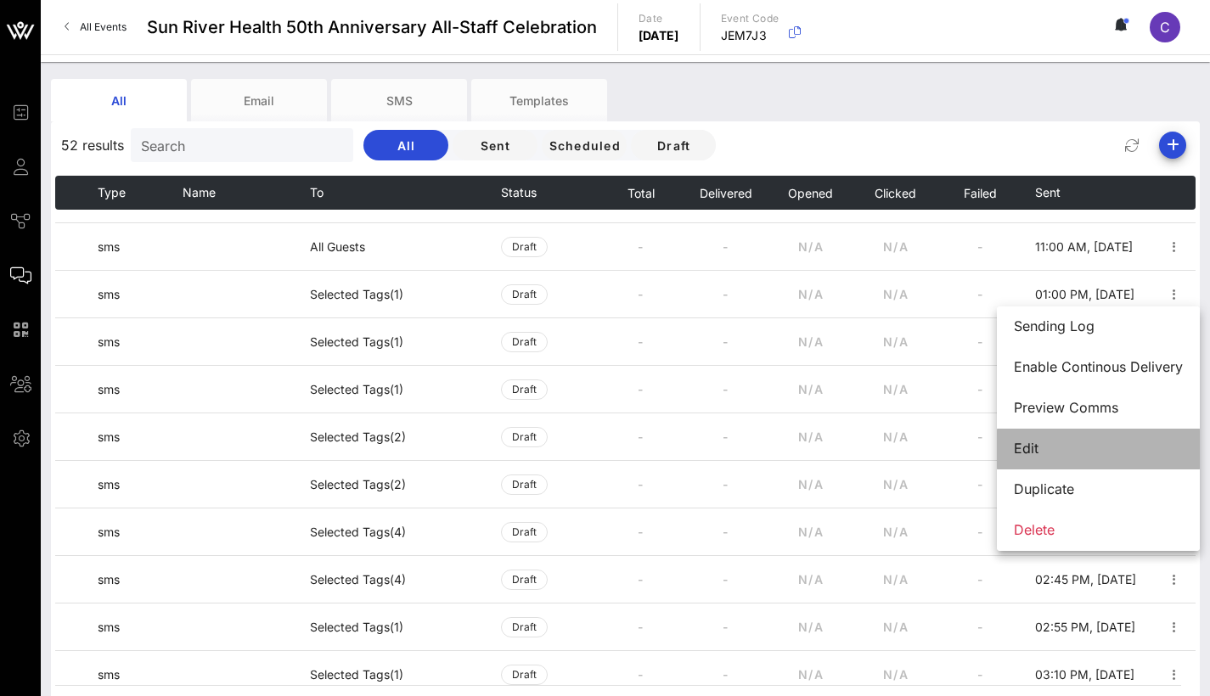
click at [1026, 456] on div "Edit" at bounding box center [1098, 449] width 169 height 16
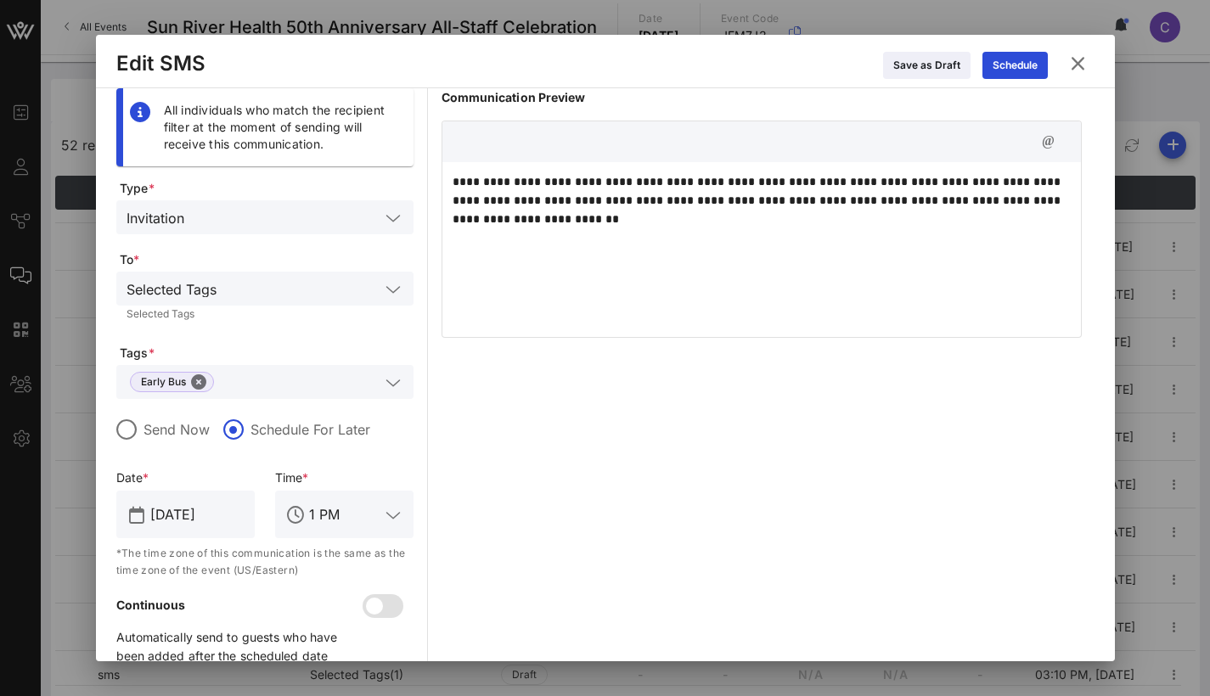
click at [1078, 62] on icon at bounding box center [1077, 63] width 23 height 20
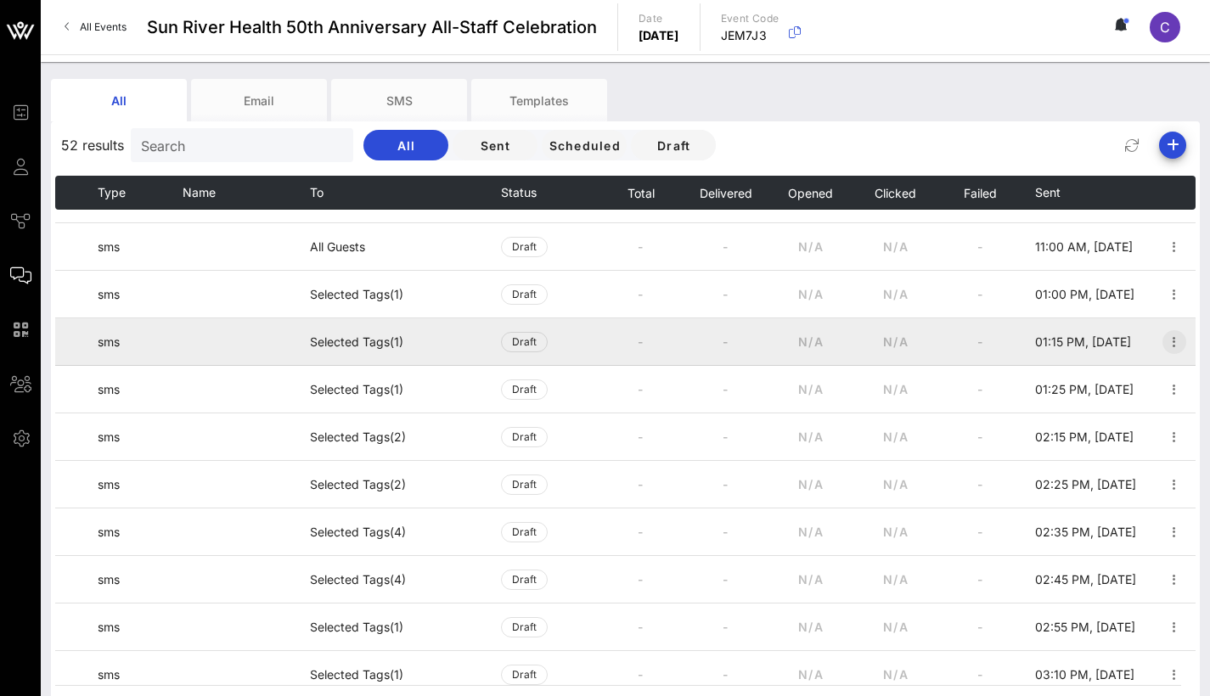
click at [1166, 340] on icon "button" at bounding box center [1174, 342] width 20 height 20
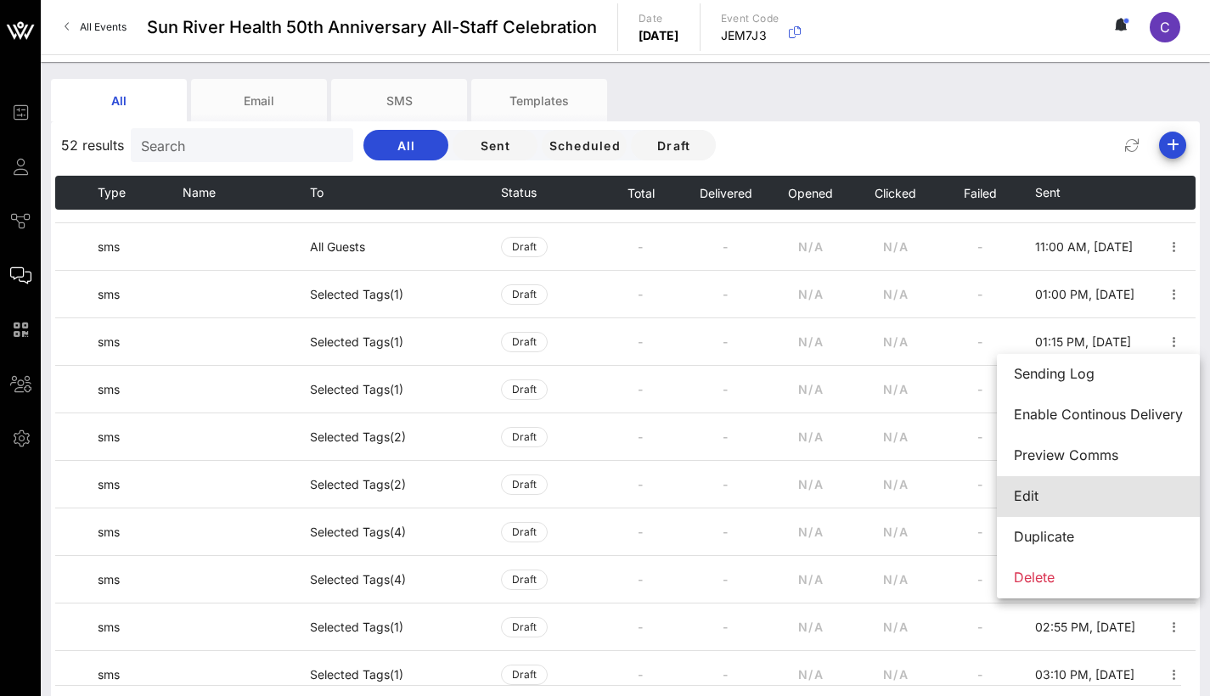
click at [1036, 491] on div "Edit" at bounding box center [1098, 496] width 169 height 16
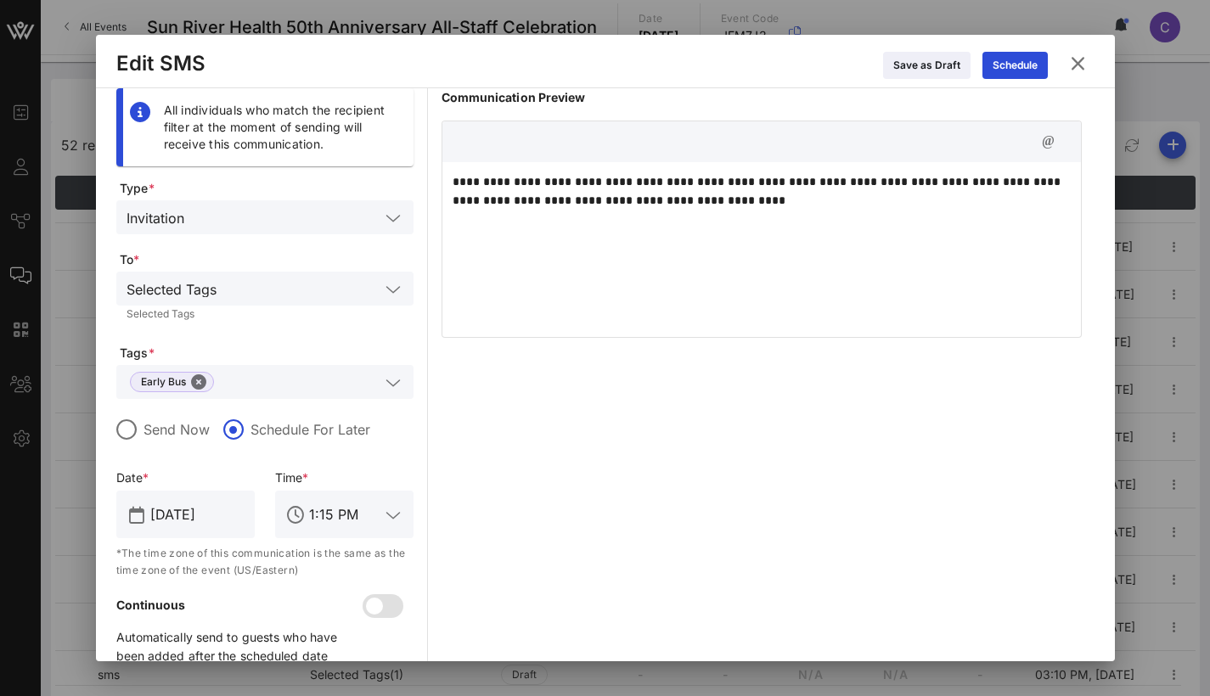
click at [1071, 57] on icon at bounding box center [1078, 63] width 24 height 21
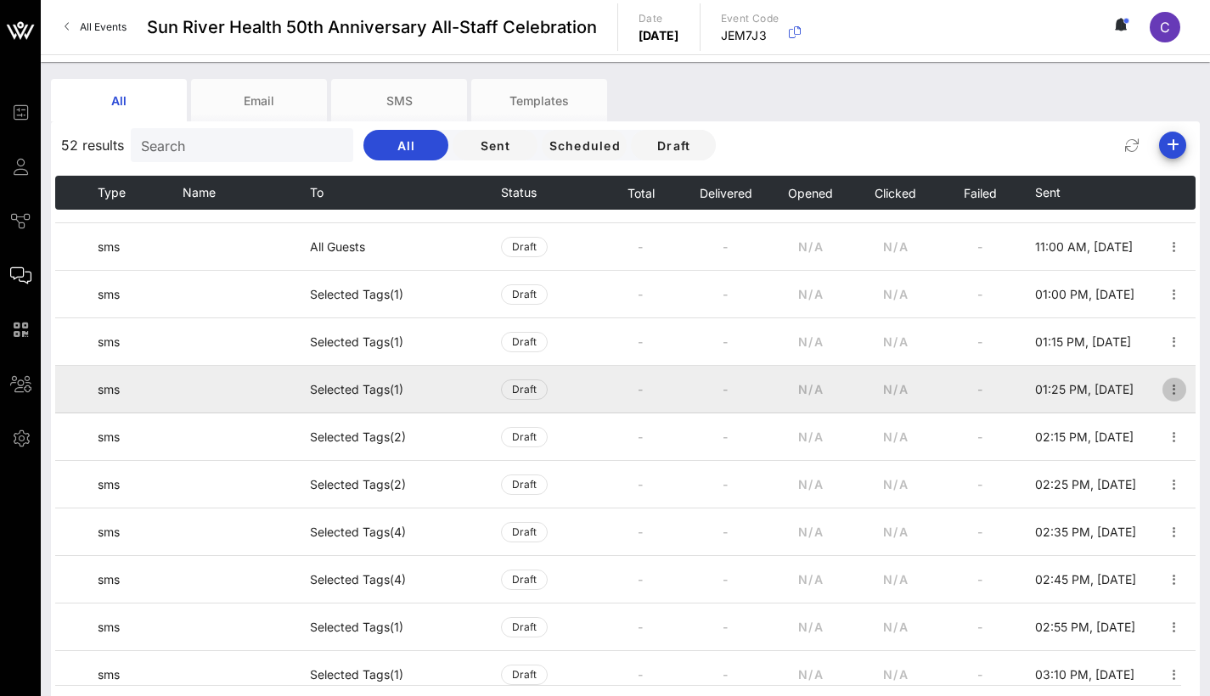
click at [1164, 395] on icon "button" at bounding box center [1174, 390] width 20 height 20
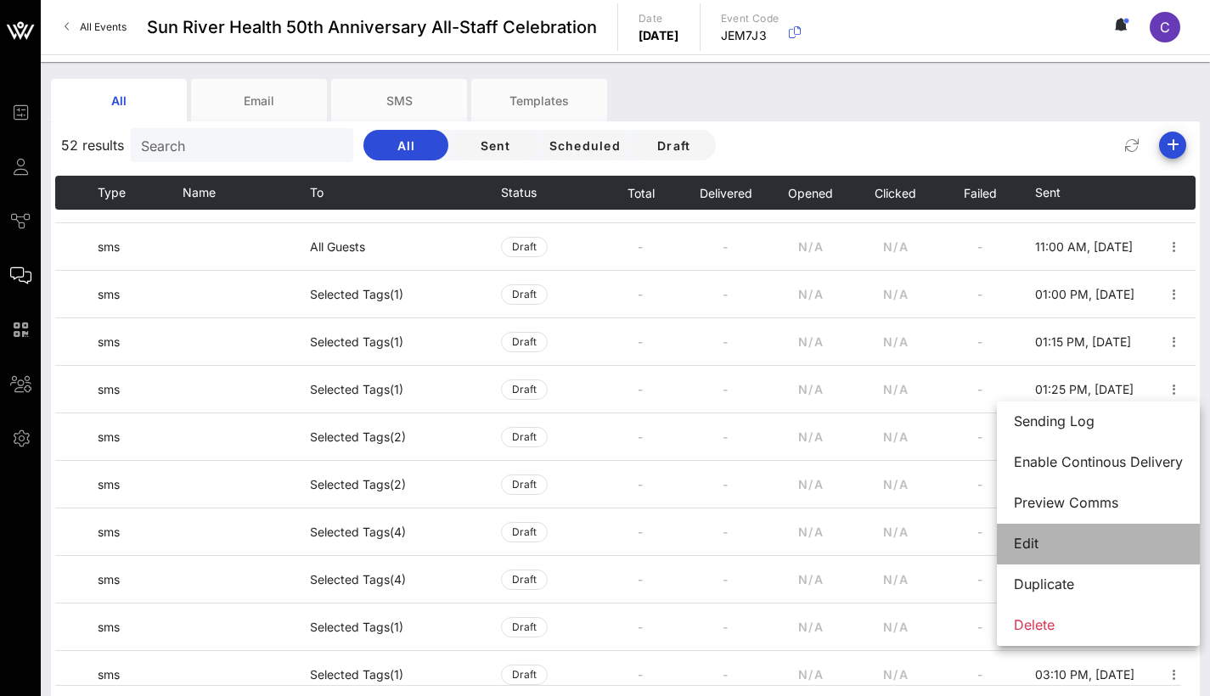
click at [1046, 538] on div "Edit" at bounding box center [1098, 544] width 169 height 16
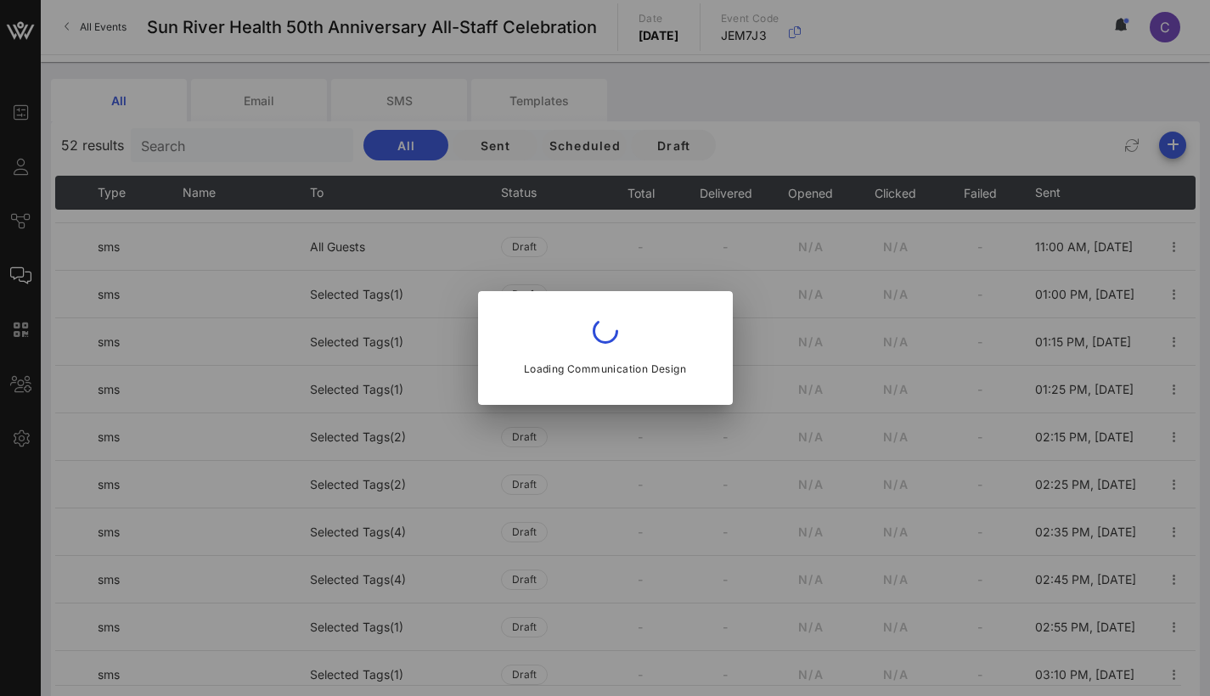
type input "1:25 PM"
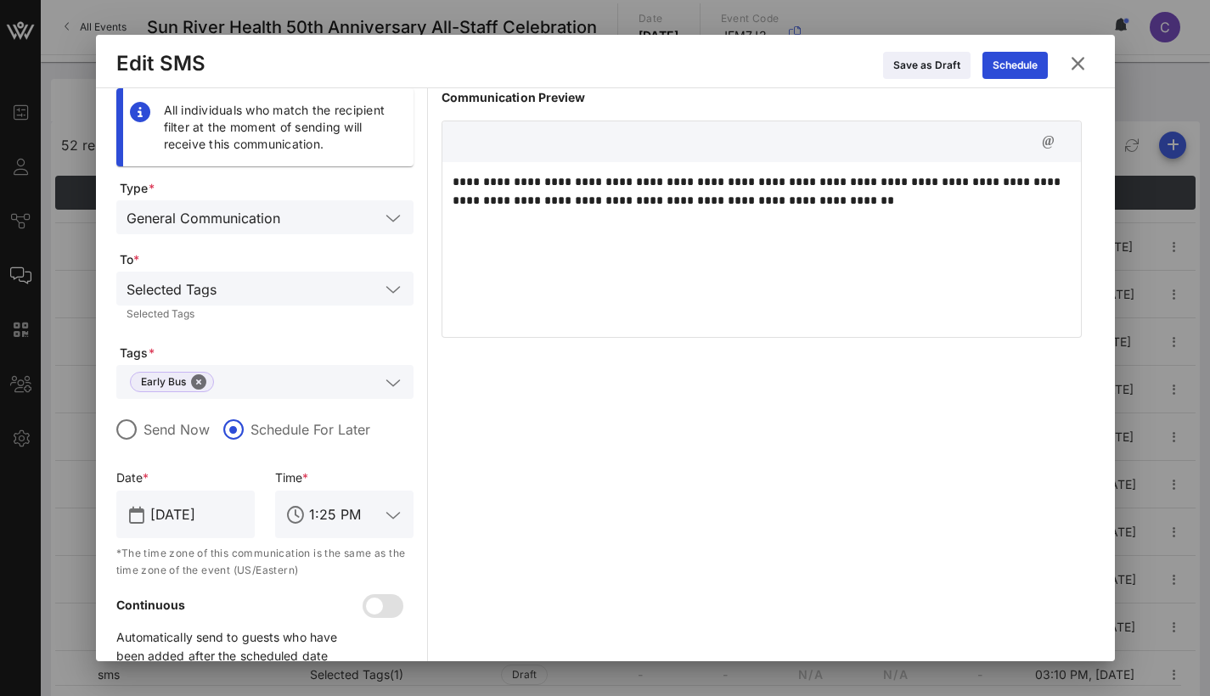
click at [1072, 60] on icon at bounding box center [1077, 63] width 23 height 20
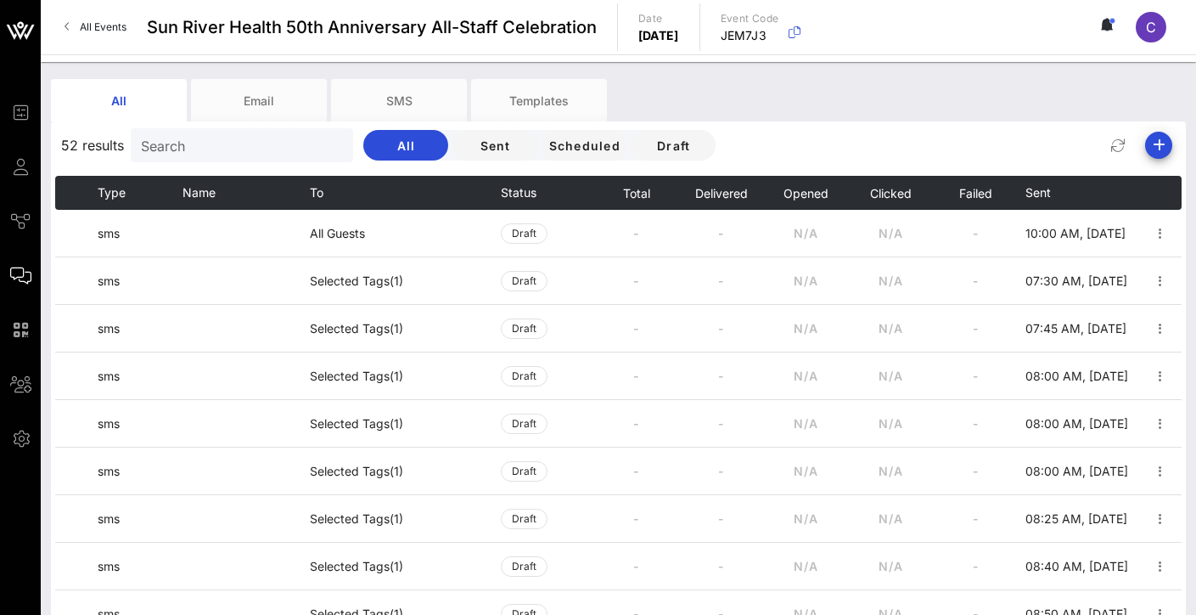
scroll to position [0, 0]
click at [259, 146] on input "text" at bounding box center [240, 145] width 199 height 22
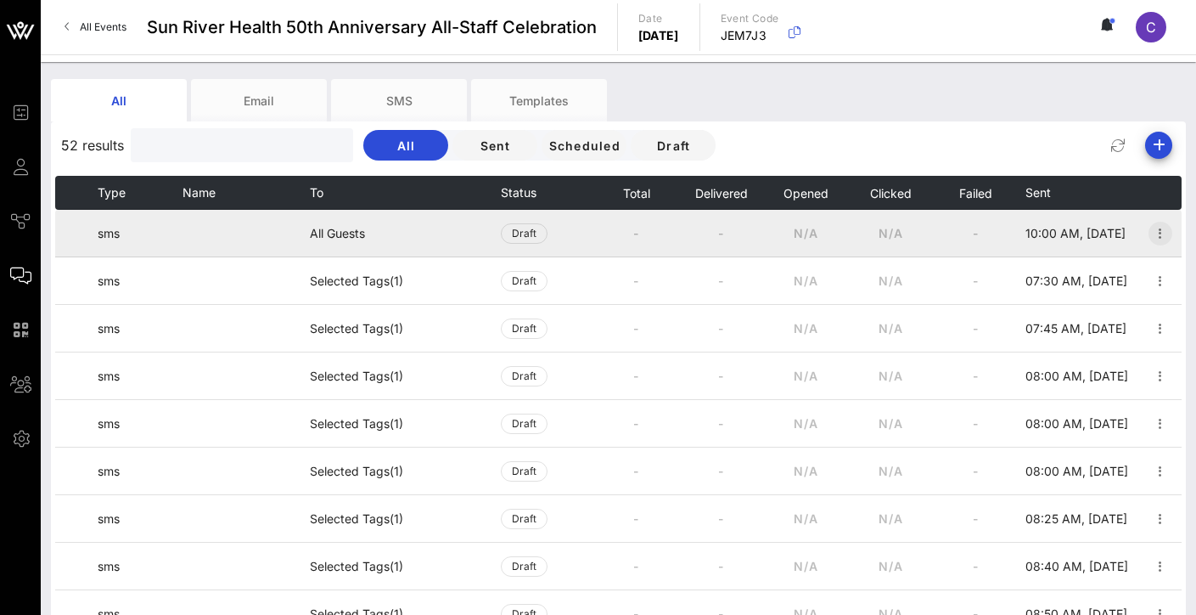
click at [1155, 238] on icon "button" at bounding box center [1160, 233] width 20 height 20
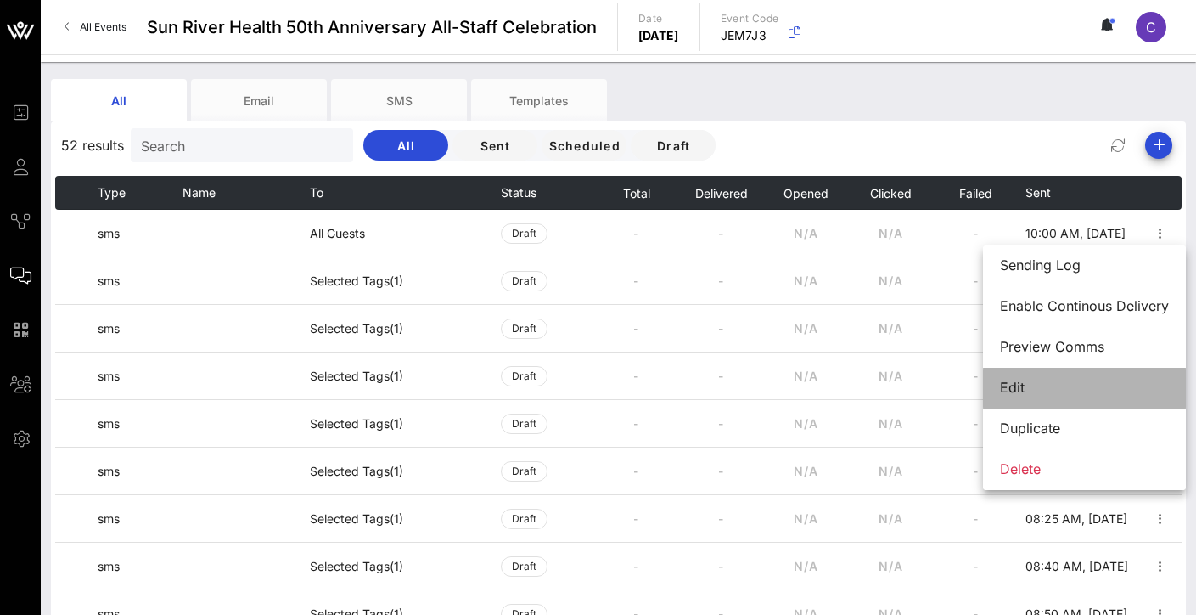
click at [1034, 399] on div "Edit" at bounding box center [1084, 387] width 169 height 37
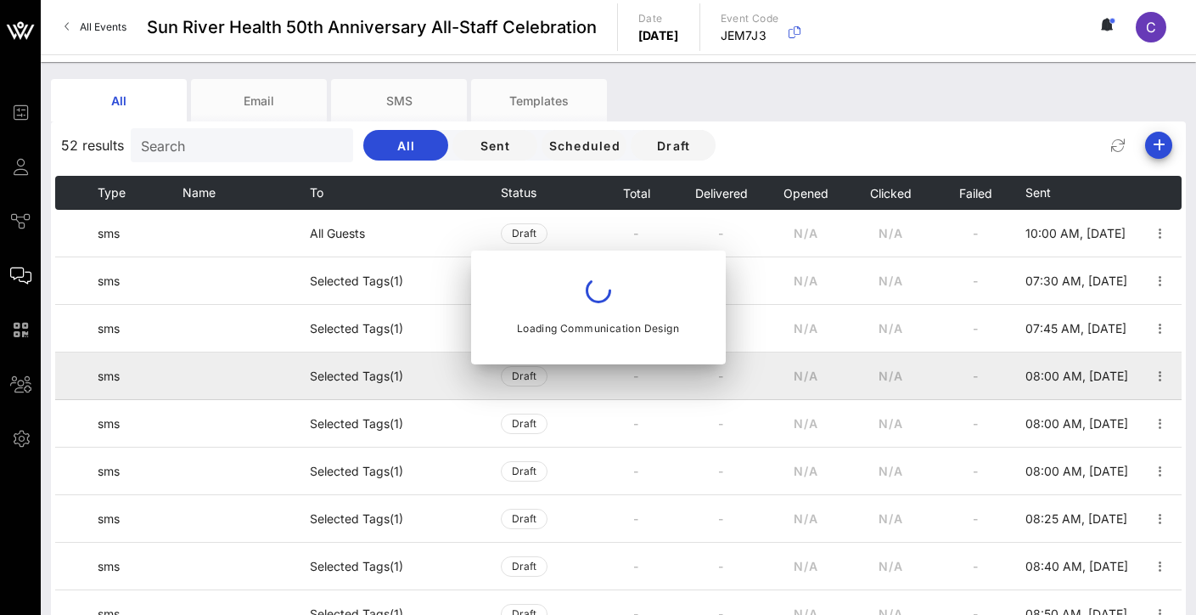
type input "Sep 25, 2025"
type input "10 AM"
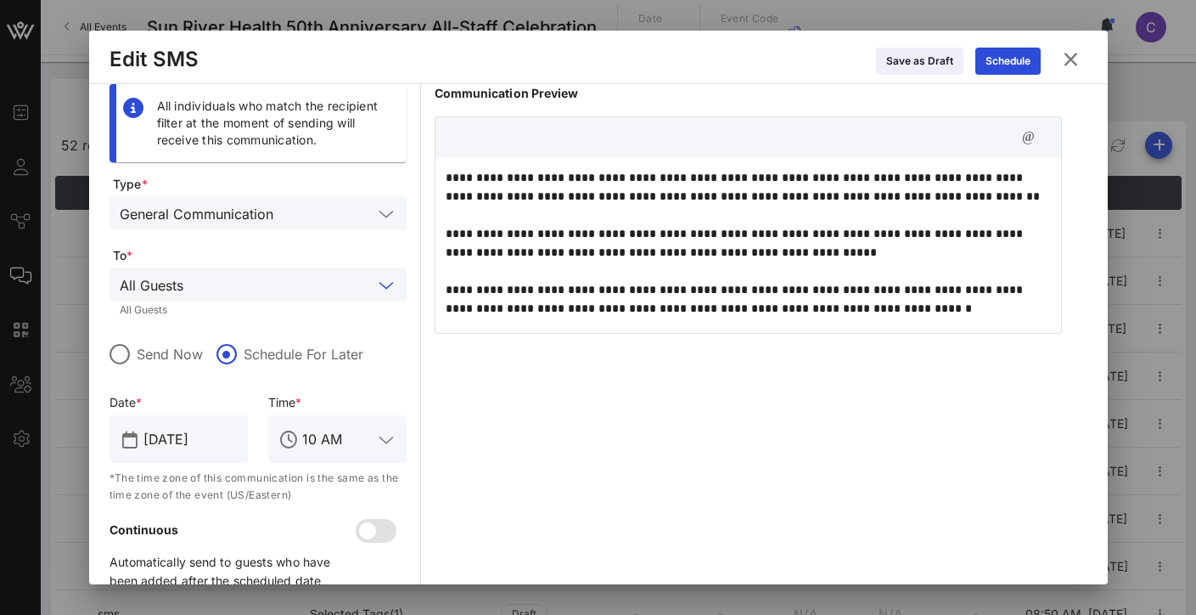
click at [237, 289] on input "text" at bounding box center [281, 284] width 183 height 22
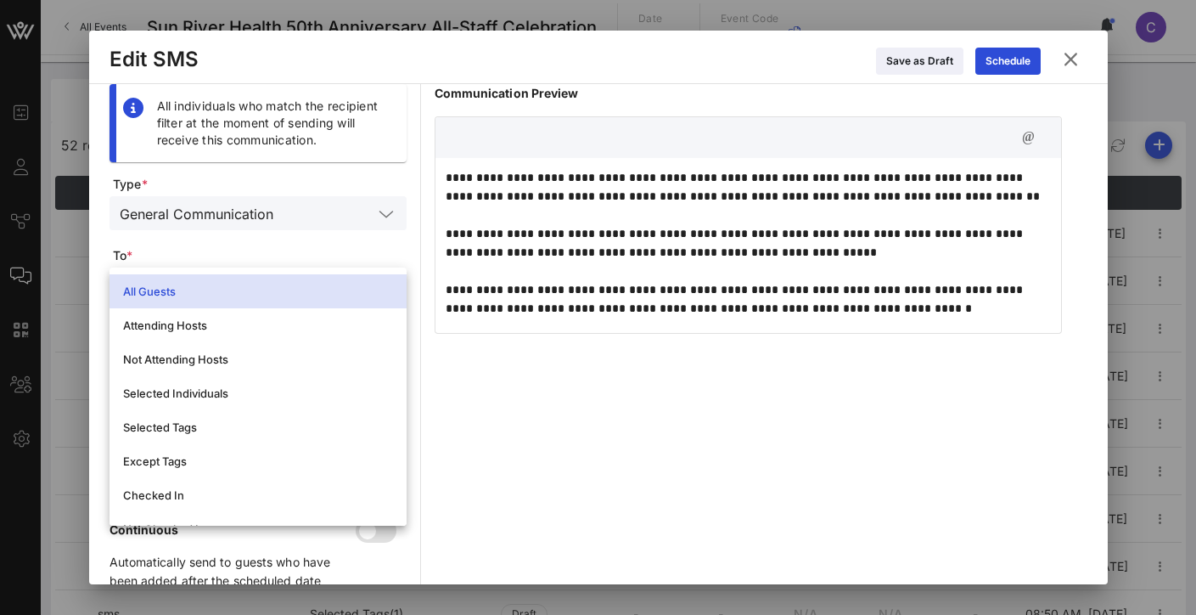
click at [377, 249] on span "To *" at bounding box center [260, 255] width 294 height 17
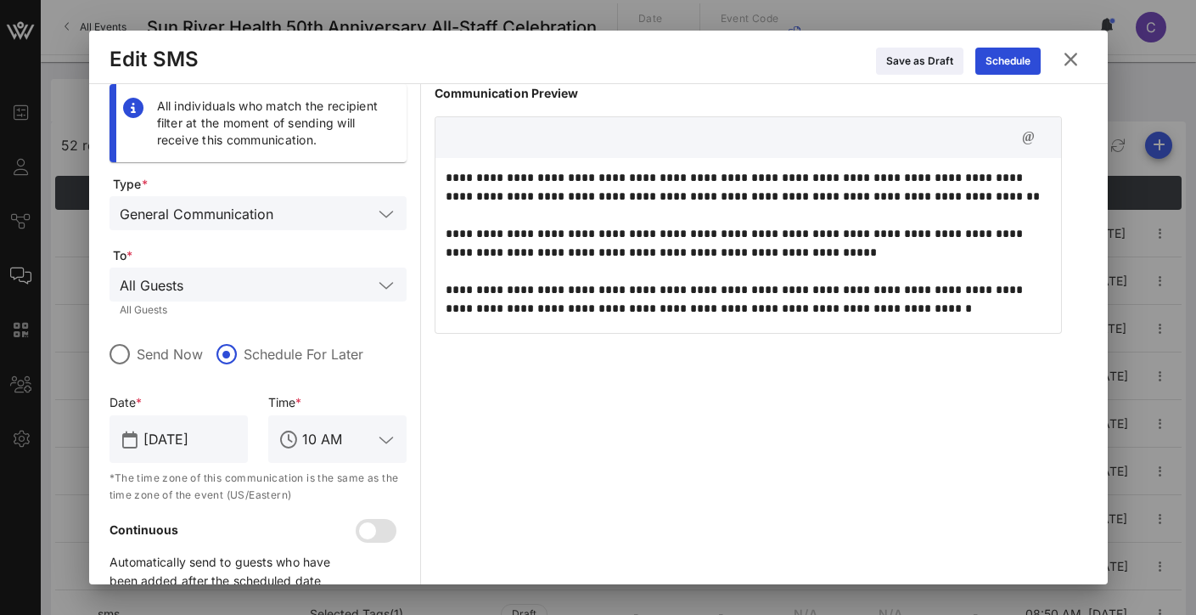
click at [297, 280] on input "text" at bounding box center [281, 284] width 183 height 22
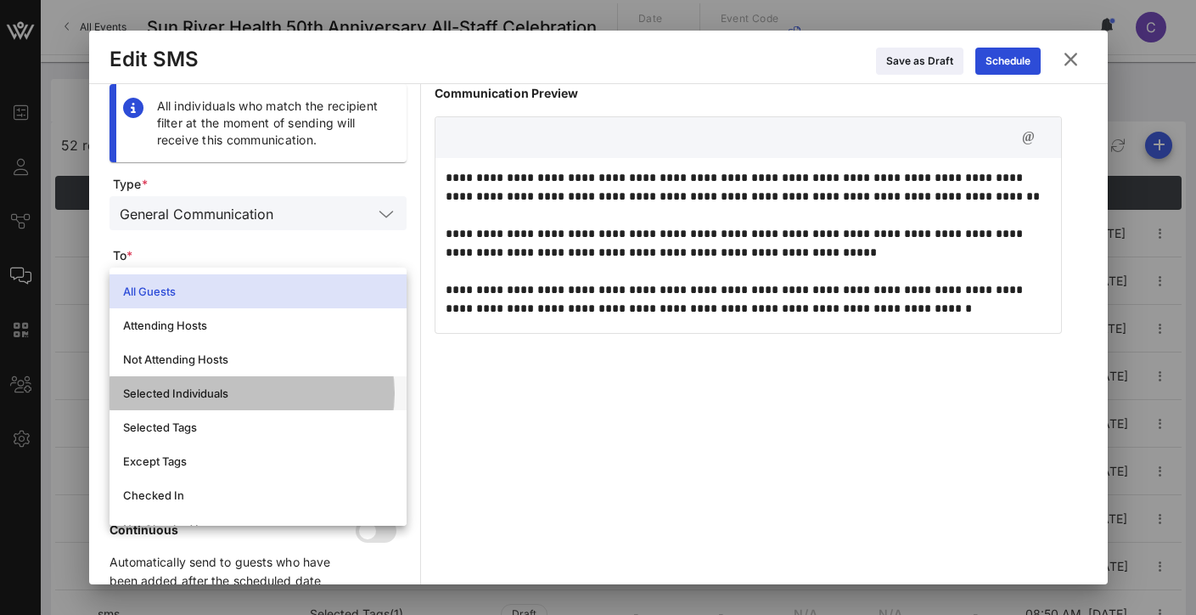
click at [273, 388] on div "Selected Individuals" at bounding box center [258, 393] width 270 height 14
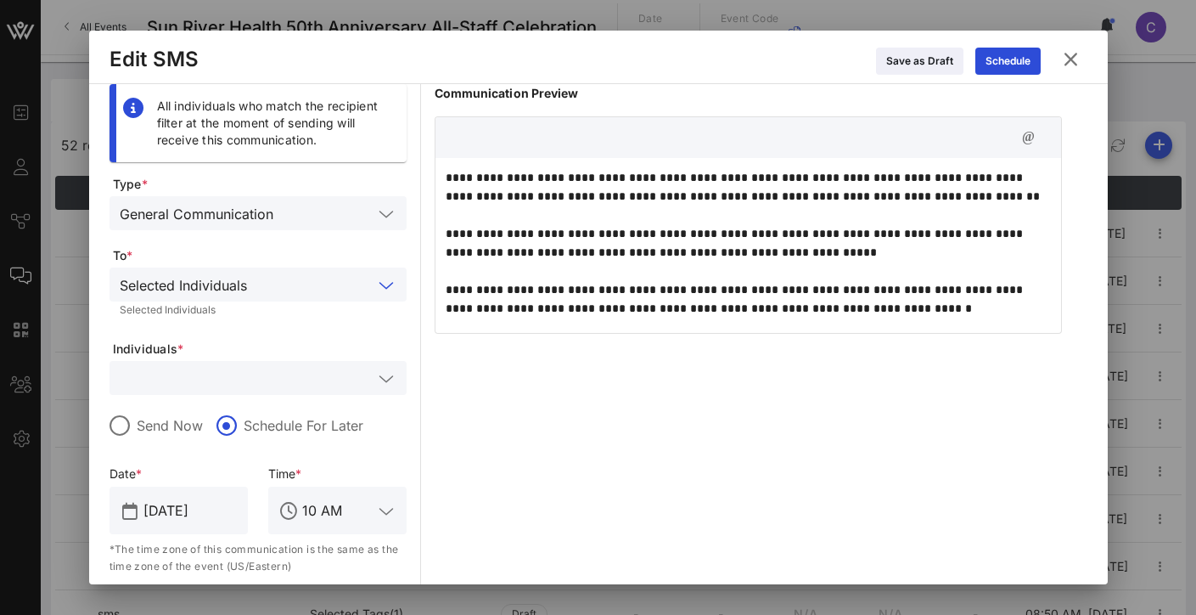
click at [261, 380] on input "text" at bounding box center [246, 378] width 253 height 22
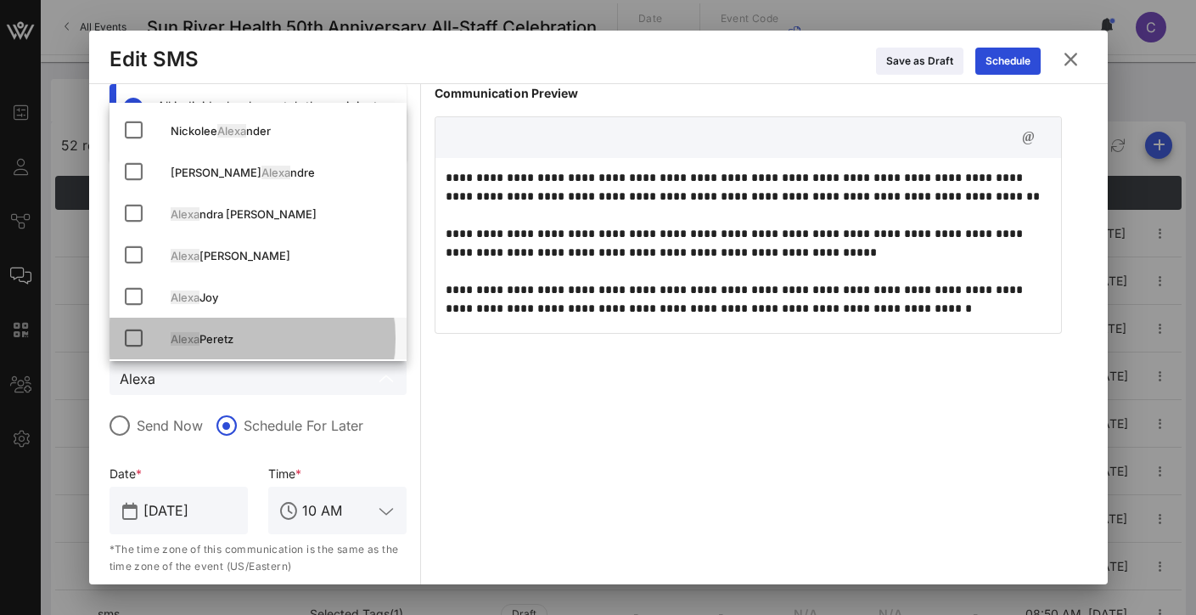
click at [302, 344] on div "Alexa Peretz" at bounding box center [282, 339] width 222 height 14
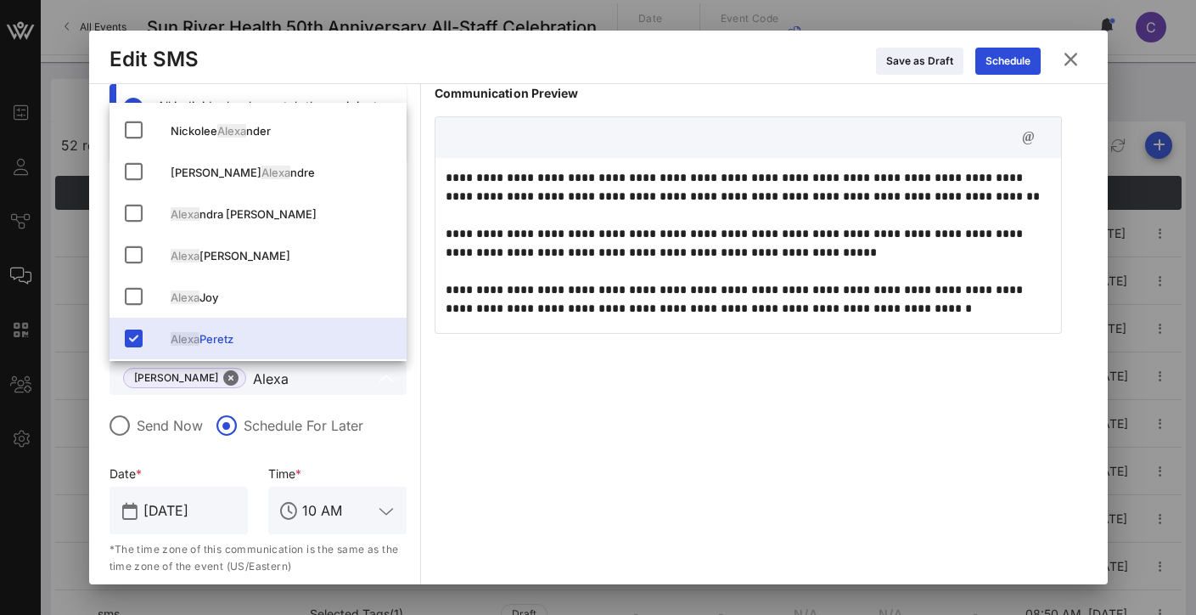
type input "Alexa"
click at [609, 383] on div "**********" at bounding box center [748, 379] width 627 height 591
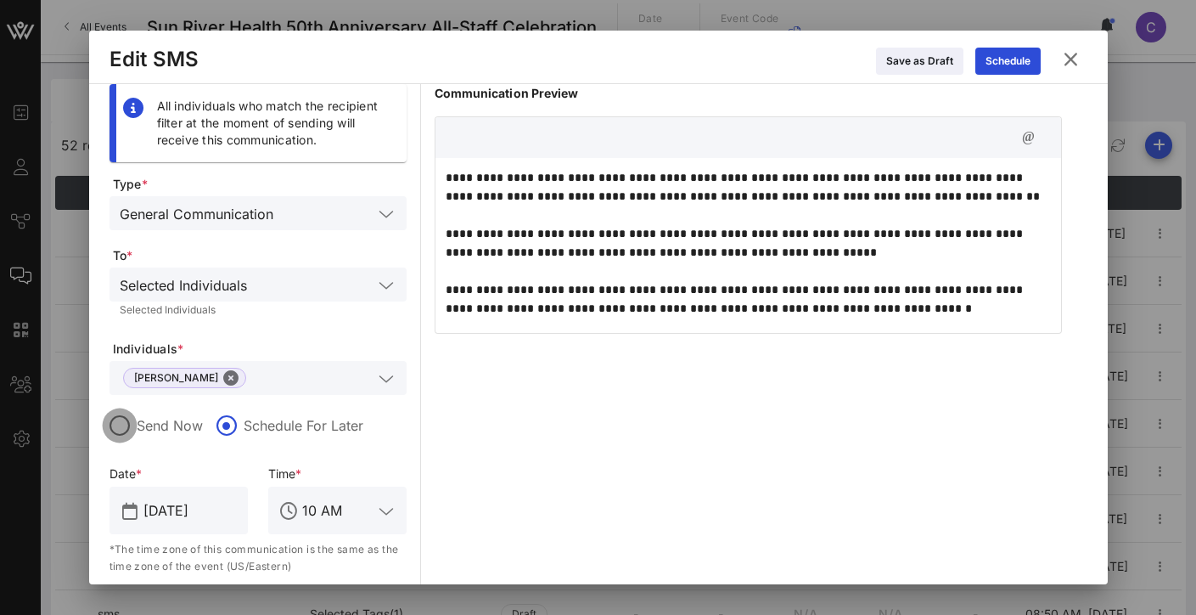
click at [121, 427] on div at bounding box center [119, 425] width 29 height 29
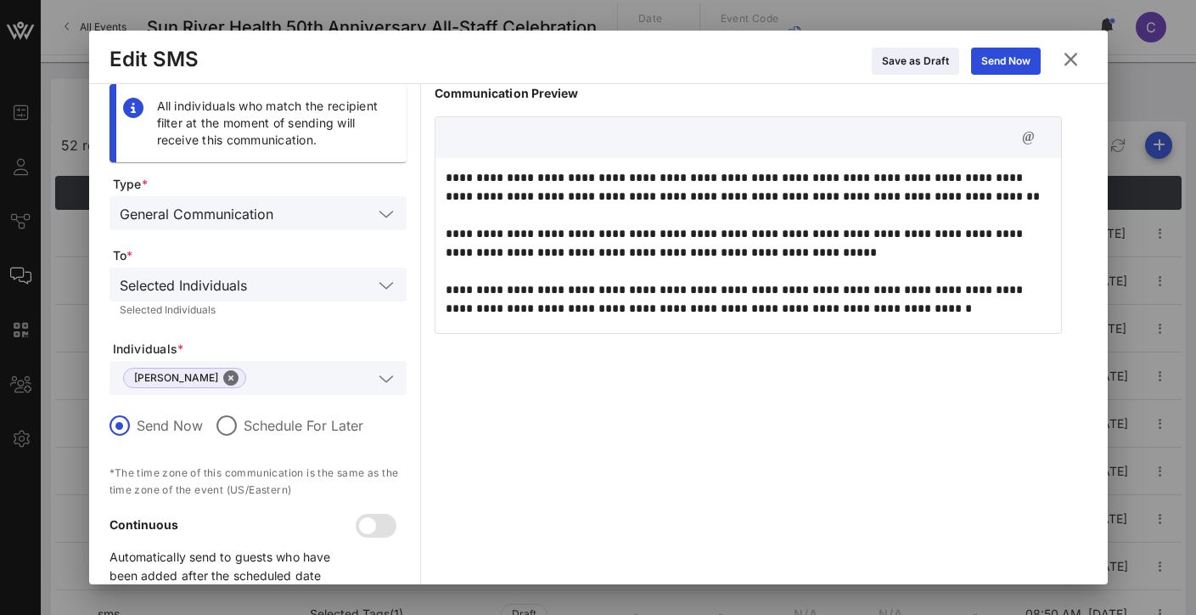
click at [534, 425] on div "**********" at bounding box center [748, 341] width 627 height 515
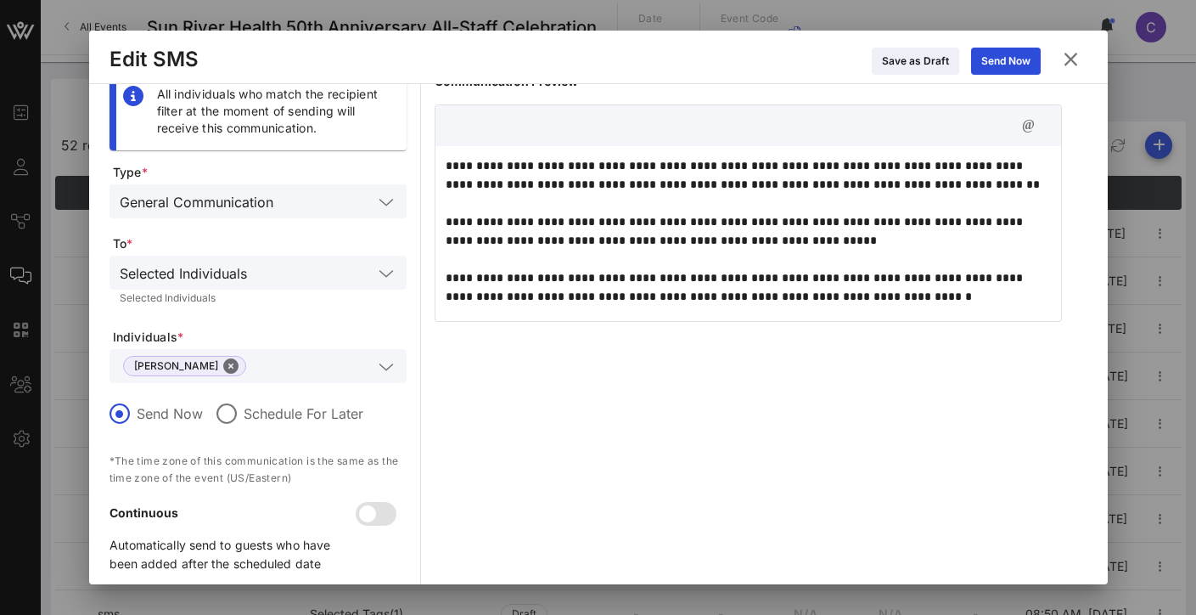
scroll to position [31, 0]
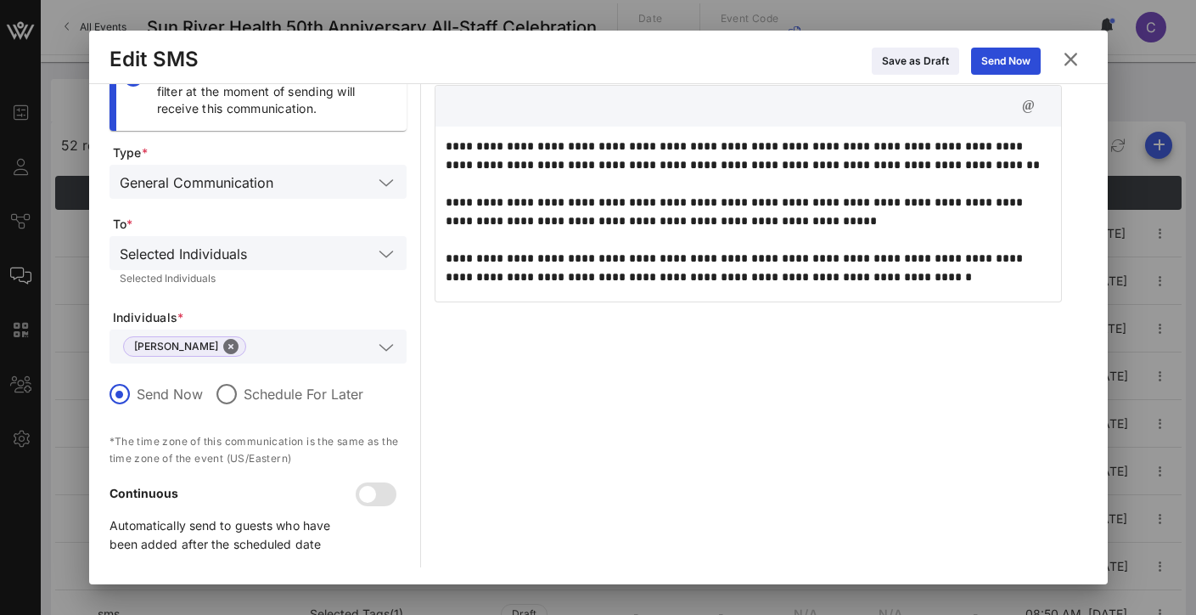
drag, startPoint x: 533, startPoint y: 425, endPoint x: 550, endPoint y: 601, distance: 176.6
click at [550, 601] on div "Event Builder Guests Journeys Comms QR Scanner Team Settings Sun River Health 5…" at bounding box center [598, 403] width 1196 height 807
click at [1013, 60] on div "Send Now" at bounding box center [1005, 61] width 49 height 17
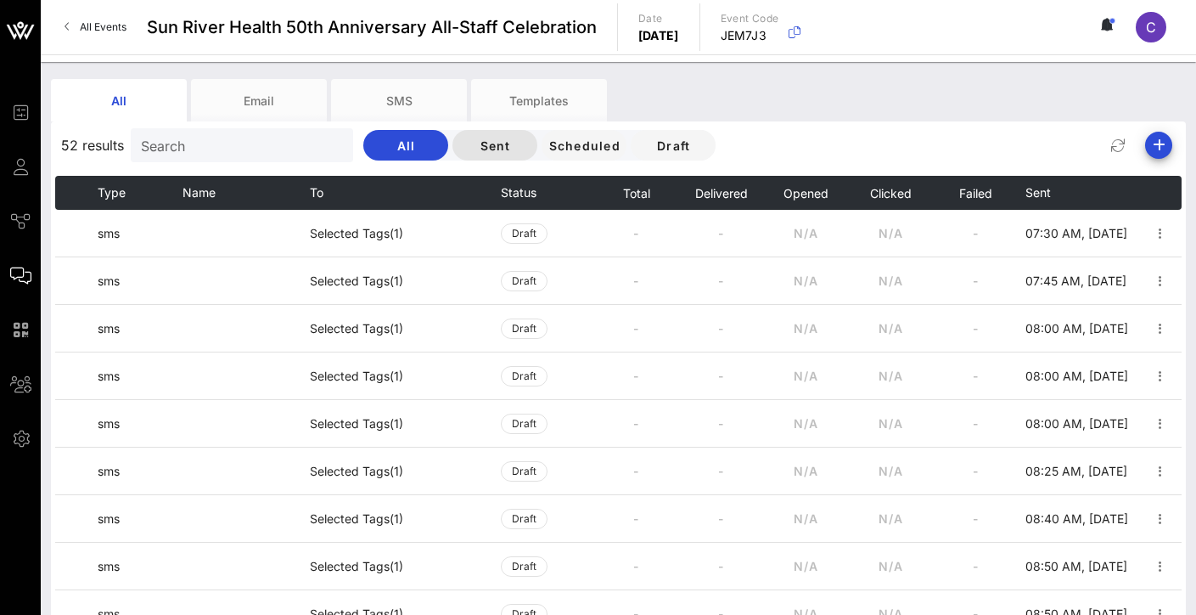
click at [506, 149] on span "Sent" at bounding box center [495, 145] width 58 height 14
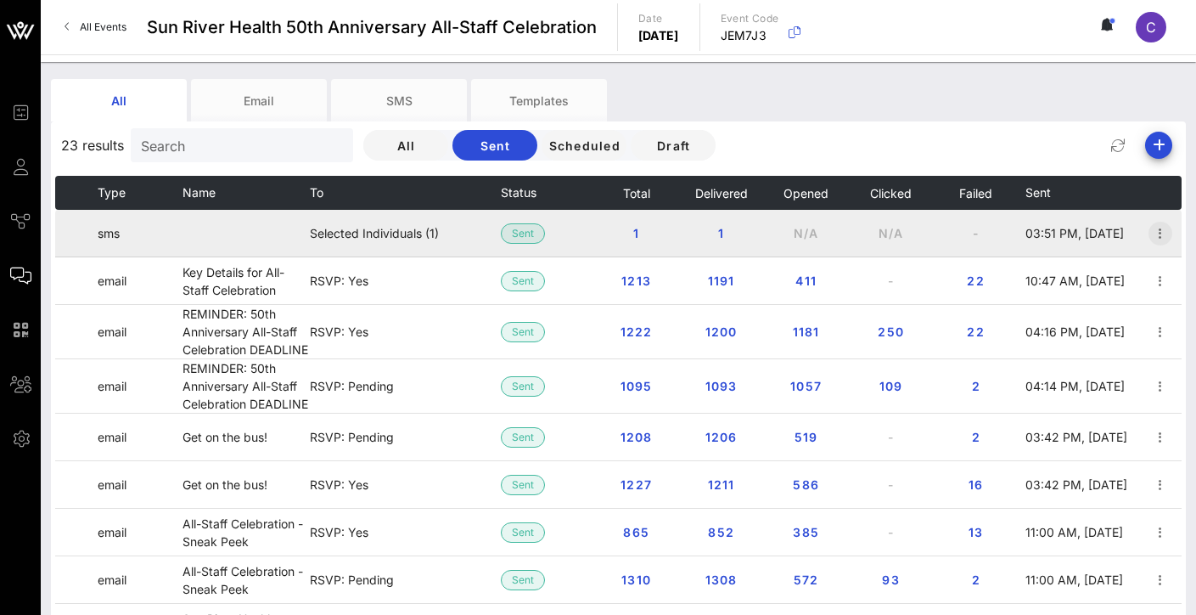
click at [1157, 228] on icon "button" at bounding box center [1160, 233] width 20 height 20
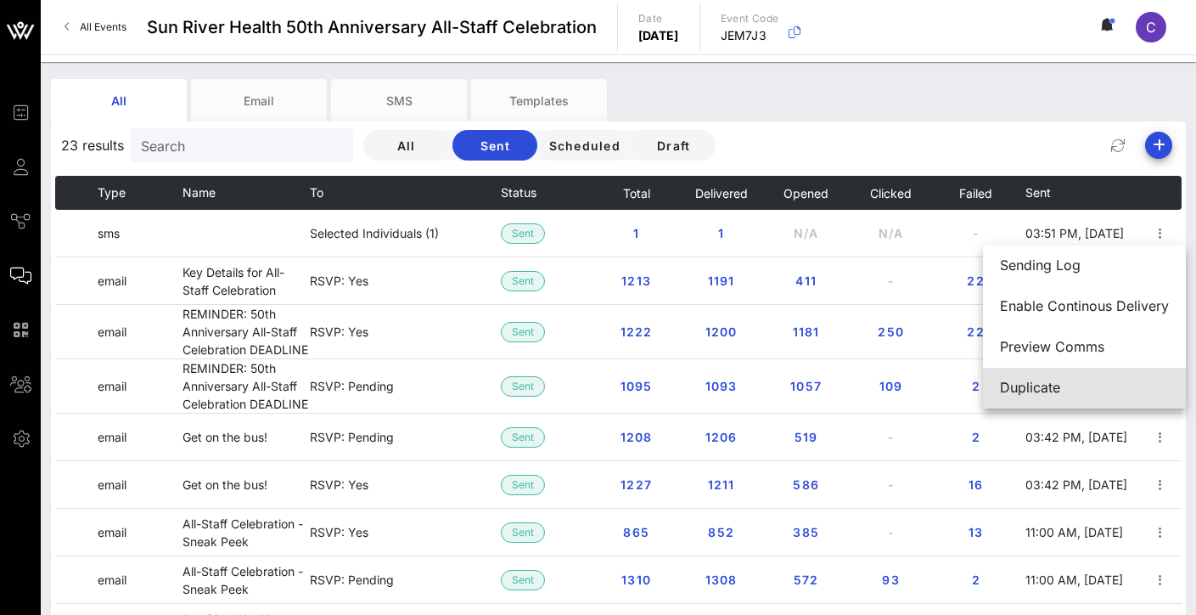
click at [1052, 395] on div "Duplicate" at bounding box center [1084, 388] width 169 height 16
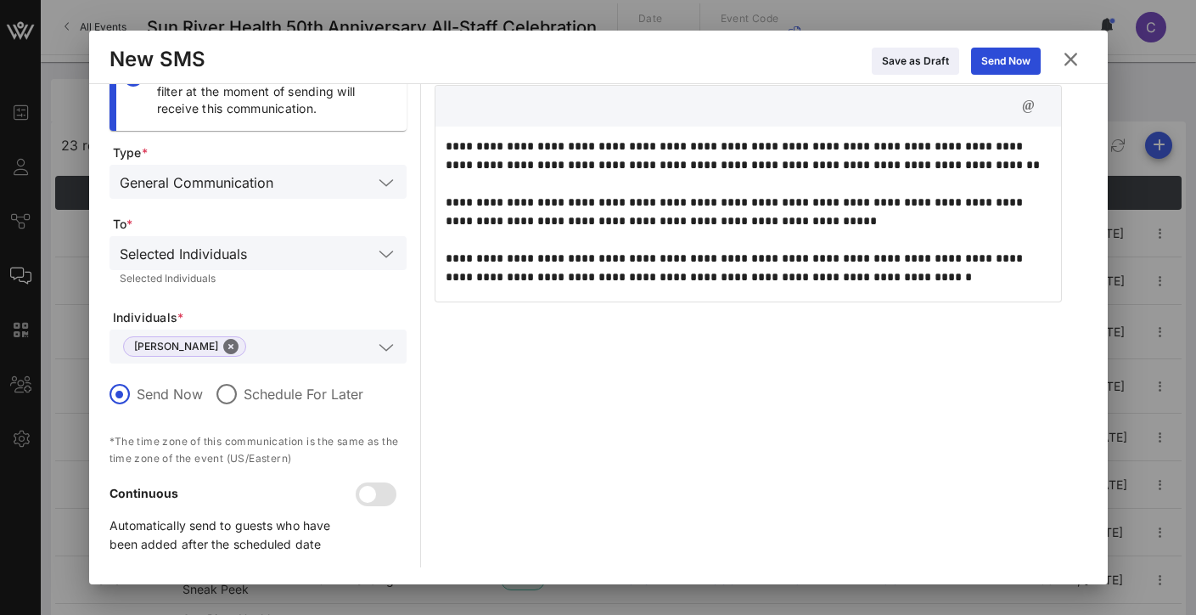
click at [251, 247] on div "Selected Individuals" at bounding box center [246, 253] width 253 height 22
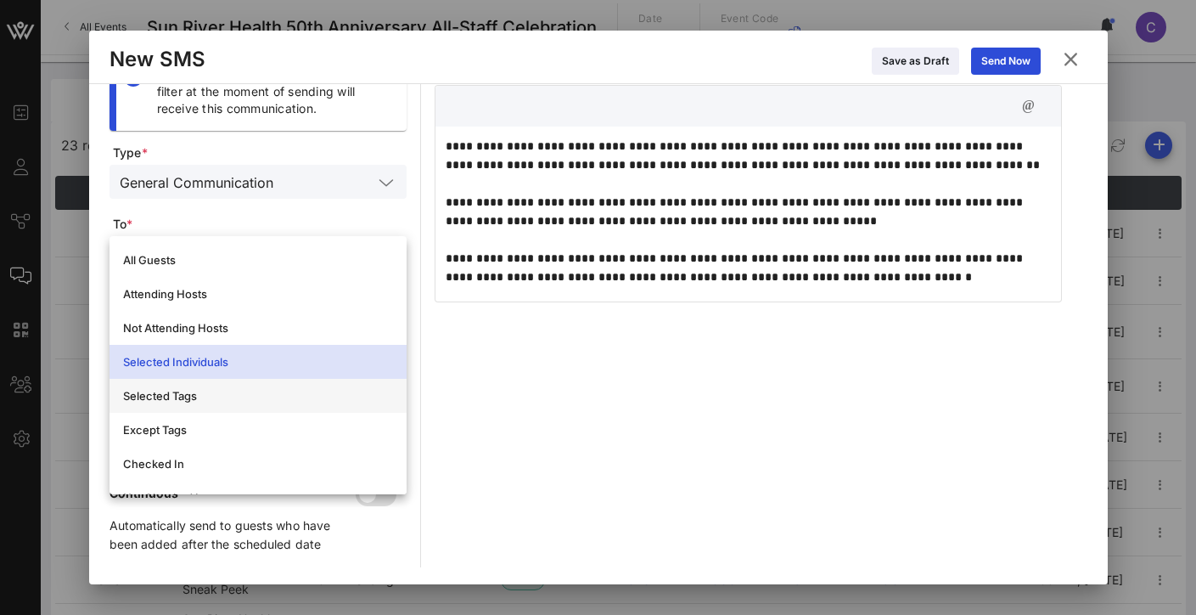
drag, startPoint x: 217, startPoint y: 261, endPoint x: 208, endPoint y: 399, distance: 138.7
click at [224, 391] on div "All Guests Attending Hosts Not Attending Hosts Selected Individuals Selected Ta…" at bounding box center [258, 565] width 297 height 659
click at [208, 399] on div "Selected Tags" at bounding box center [258, 396] width 270 height 14
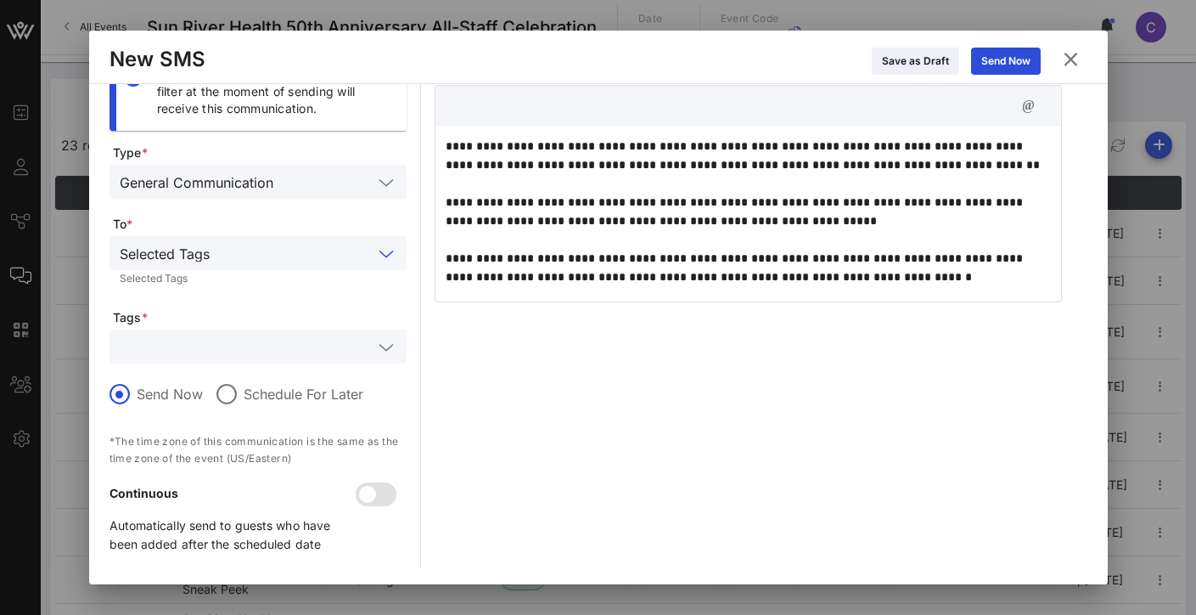
click at [236, 251] on input "text" at bounding box center [295, 253] width 156 height 22
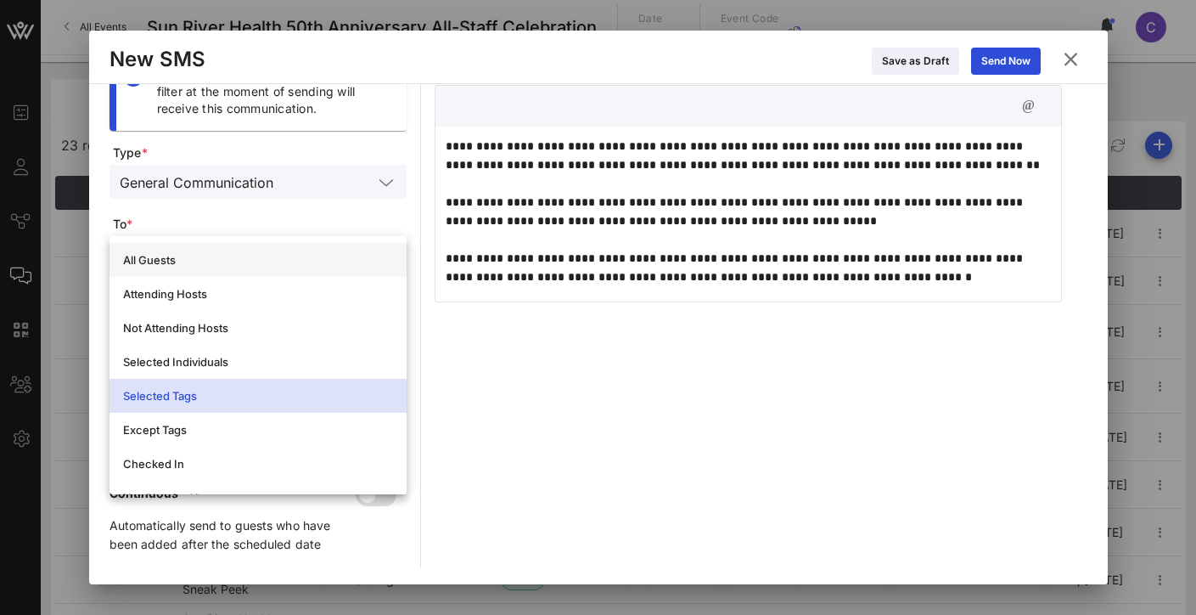
click at [197, 257] on div "All Guests" at bounding box center [258, 260] width 270 height 14
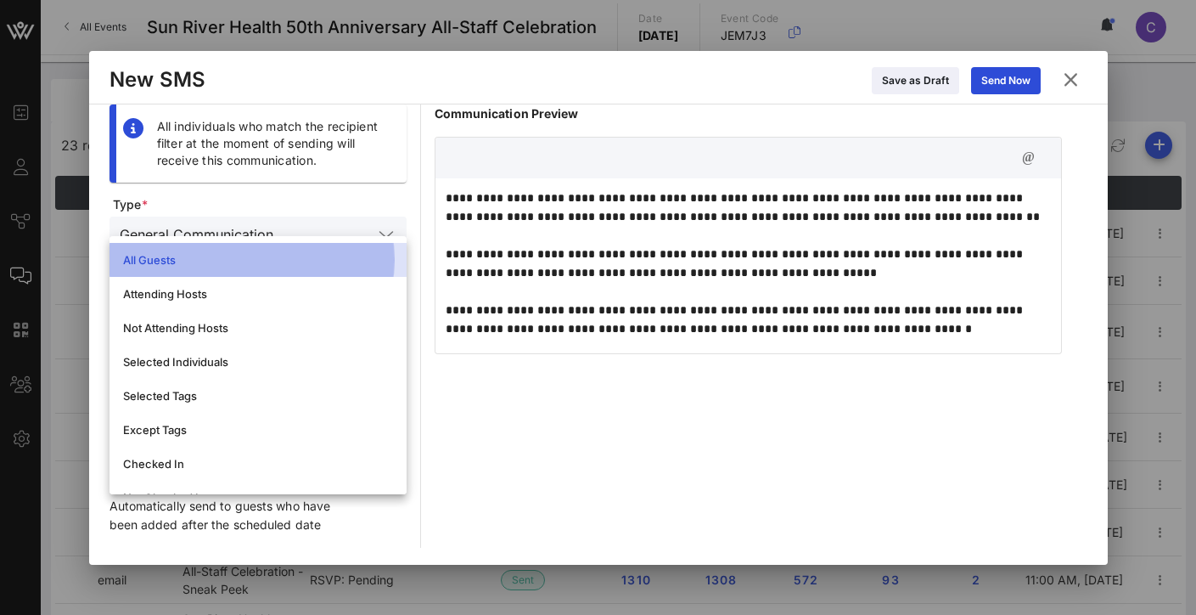
scroll to position [0, 0]
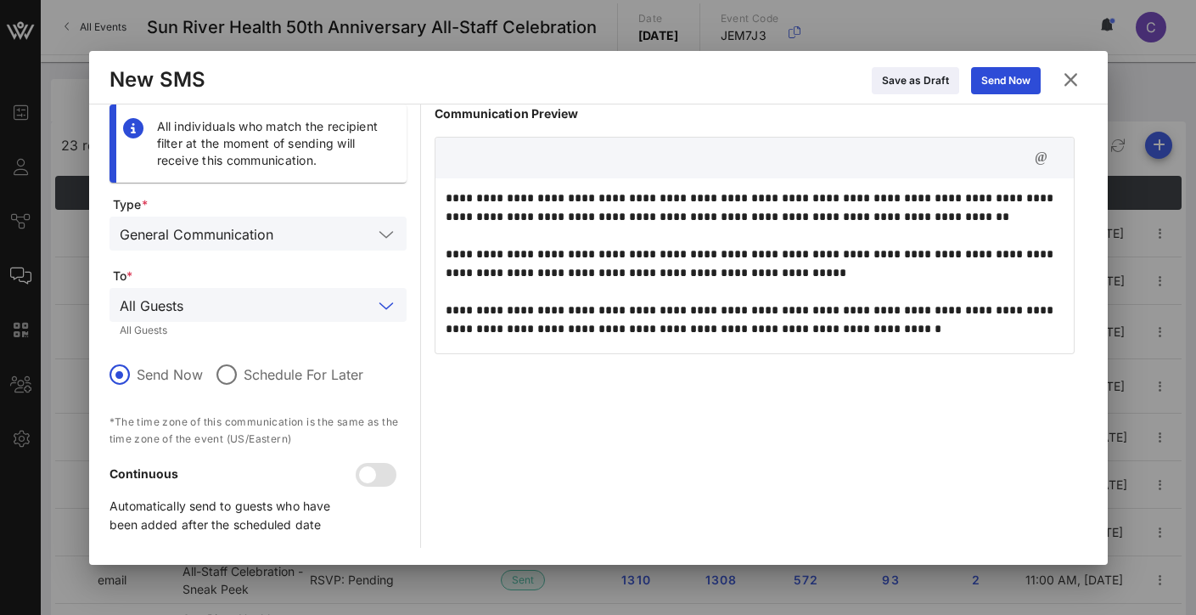
click at [541, 380] on div "**********" at bounding box center [755, 325] width 640 height 443
click at [264, 361] on div "Send Now Schedule For Later" at bounding box center [258, 382] width 297 height 42
click at [260, 370] on label "Schedule For Later" at bounding box center [304, 374] width 120 height 17
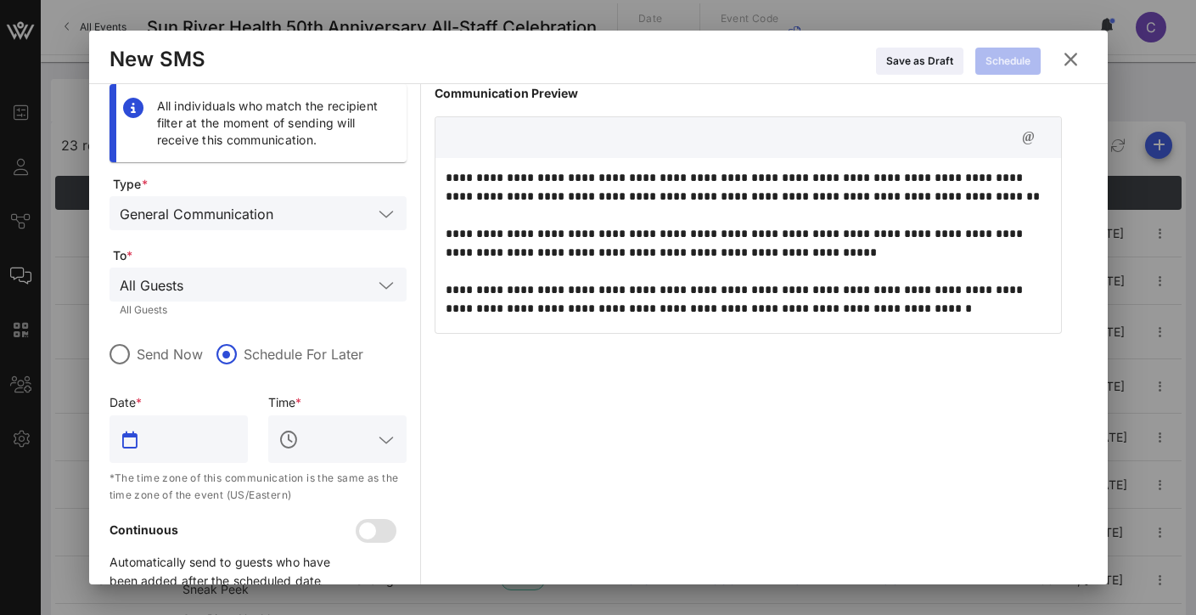
click at [211, 441] on input "text" at bounding box center [190, 438] width 94 height 27
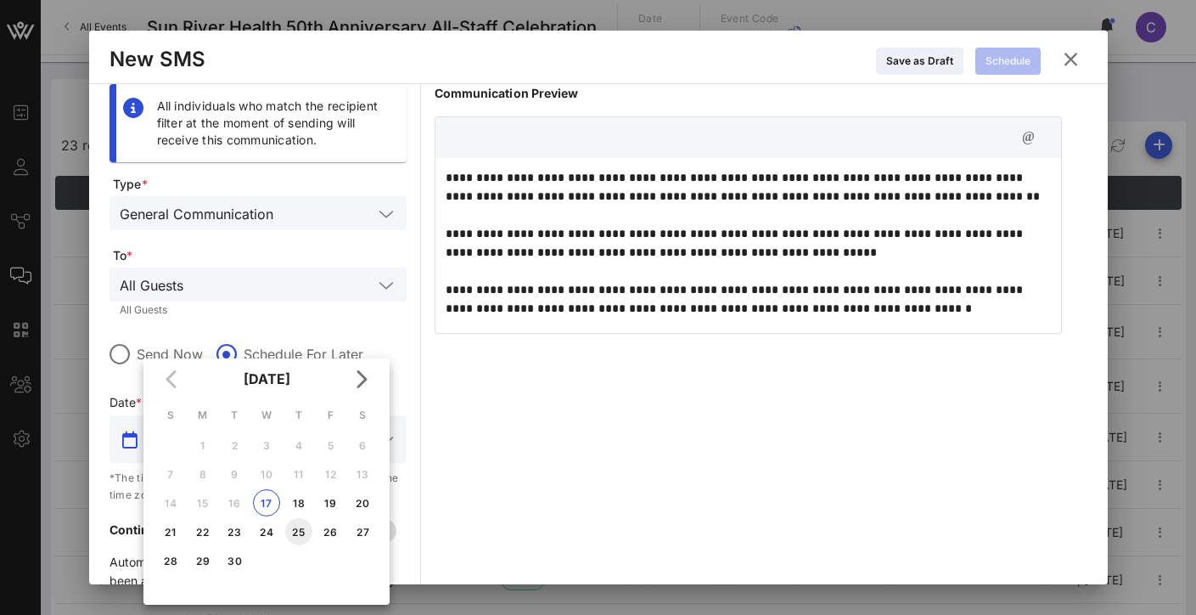
click at [293, 526] on div "25" at bounding box center [298, 532] width 27 height 13
type input "Sep 25, 2025"
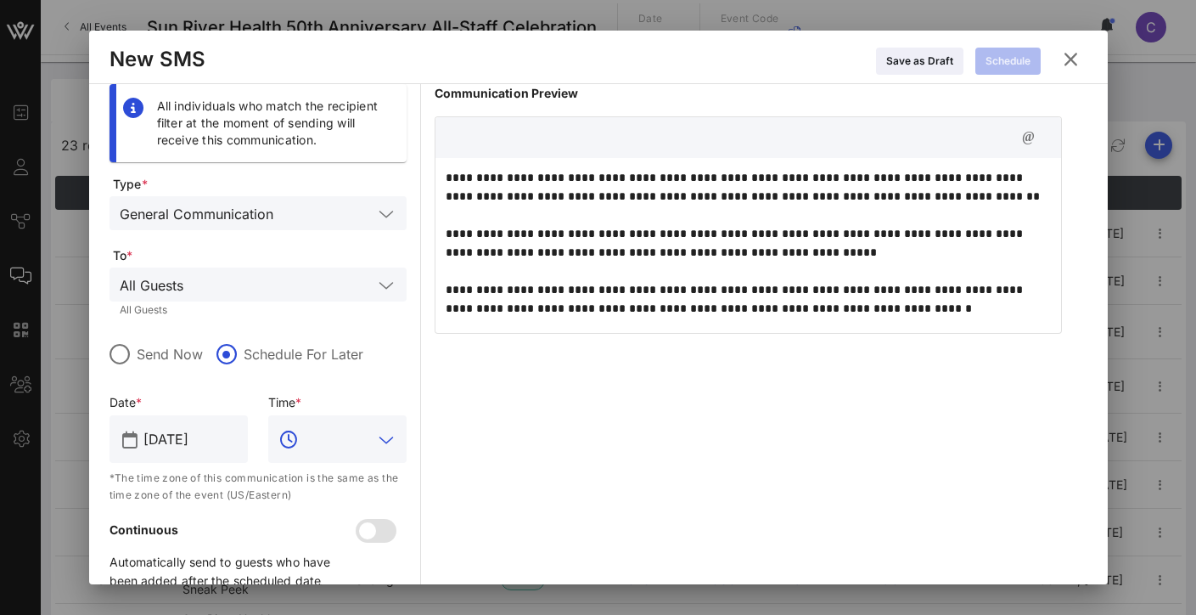
click at [319, 452] on input "text" at bounding box center [337, 438] width 70 height 27
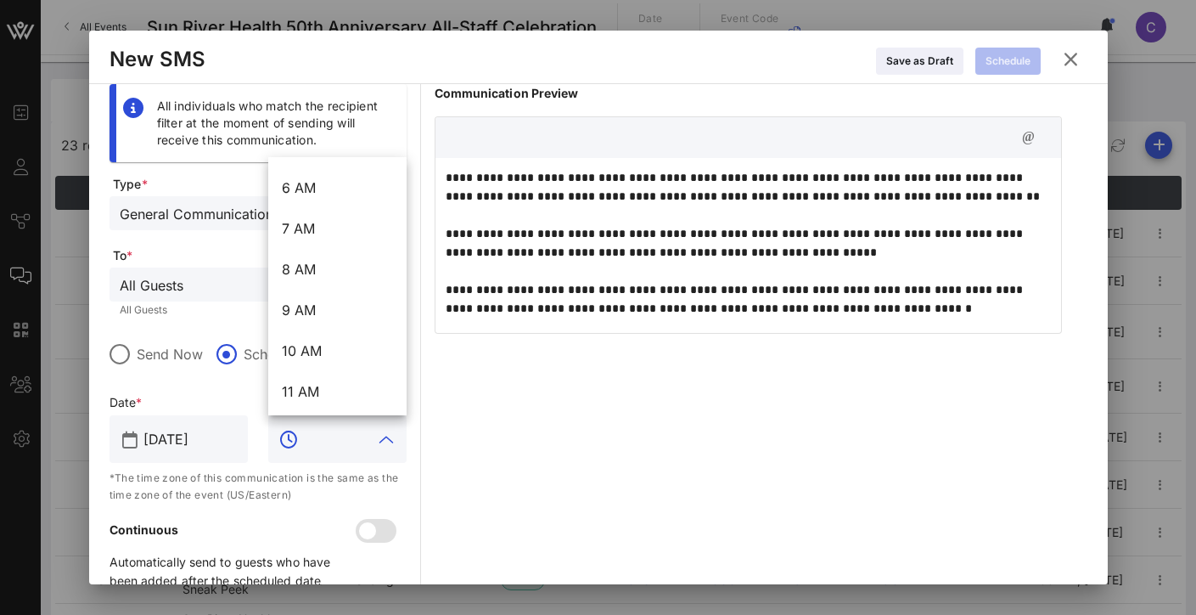
scroll to position [317, 0]
click at [338, 280] on div "10 AM" at bounding box center [337, 275] width 111 height 16
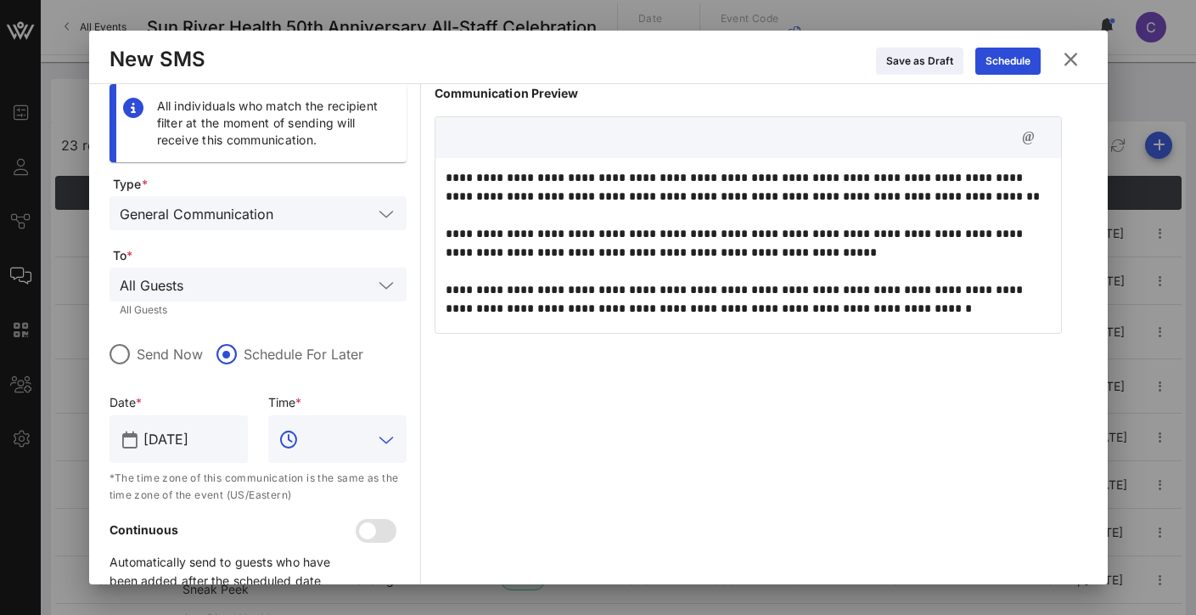
type input "10 AM"
click at [949, 61] on div "Save as Draft" at bounding box center [919, 61] width 67 height 17
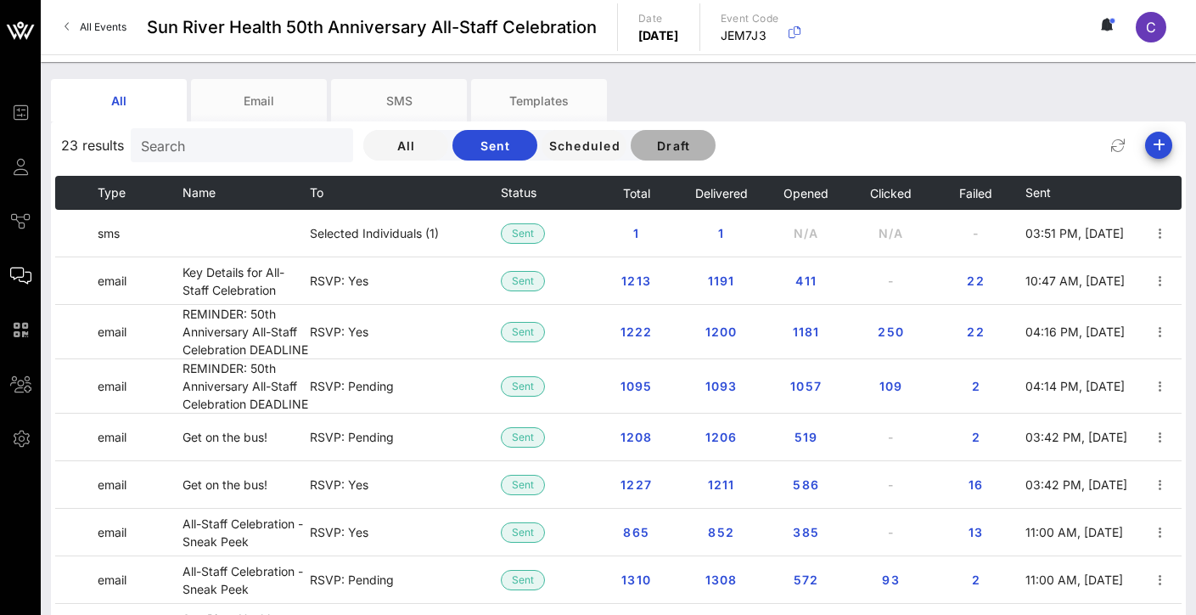
click at [692, 142] on span "Draft" at bounding box center [673, 145] width 58 height 14
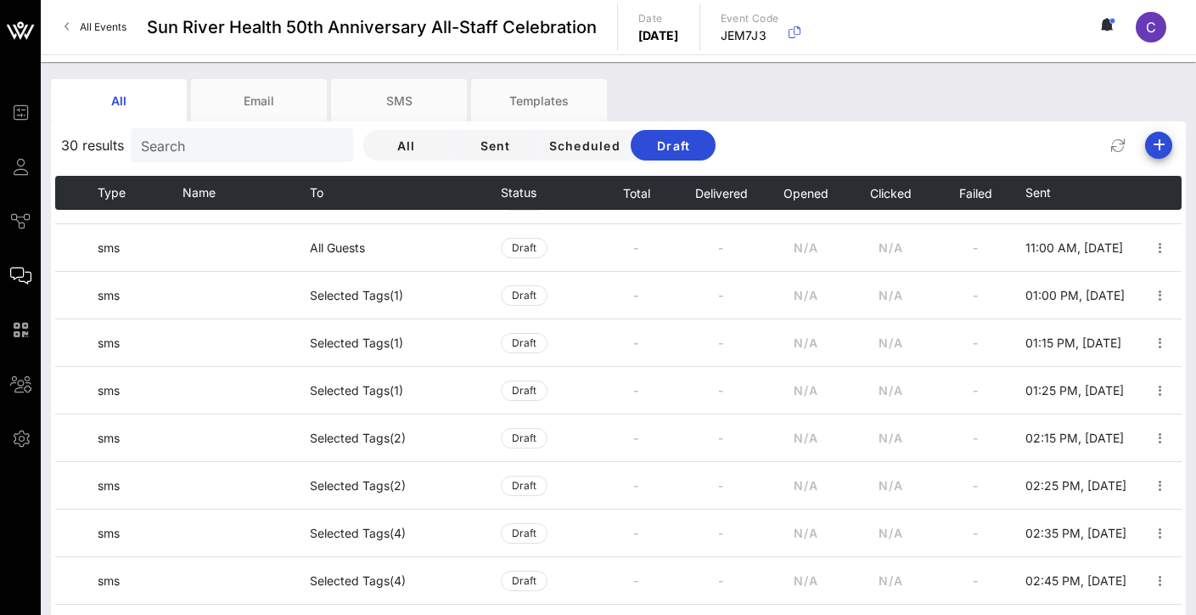
scroll to position [951, 0]
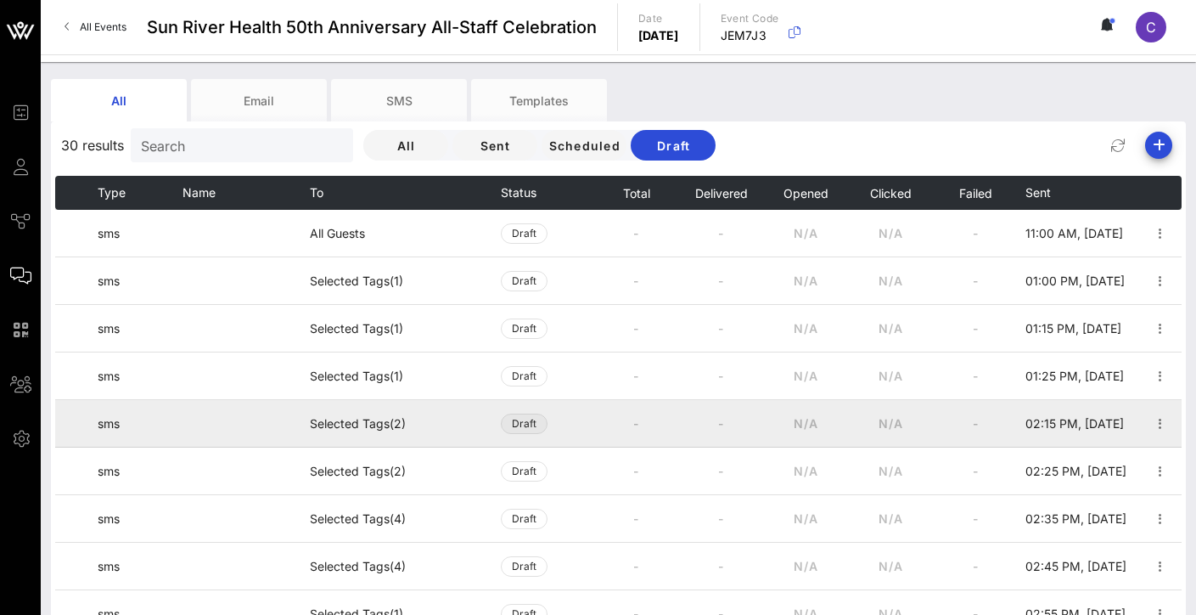
click at [533, 425] on span "Draft" at bounding box center [524, 423] width 25 height 19
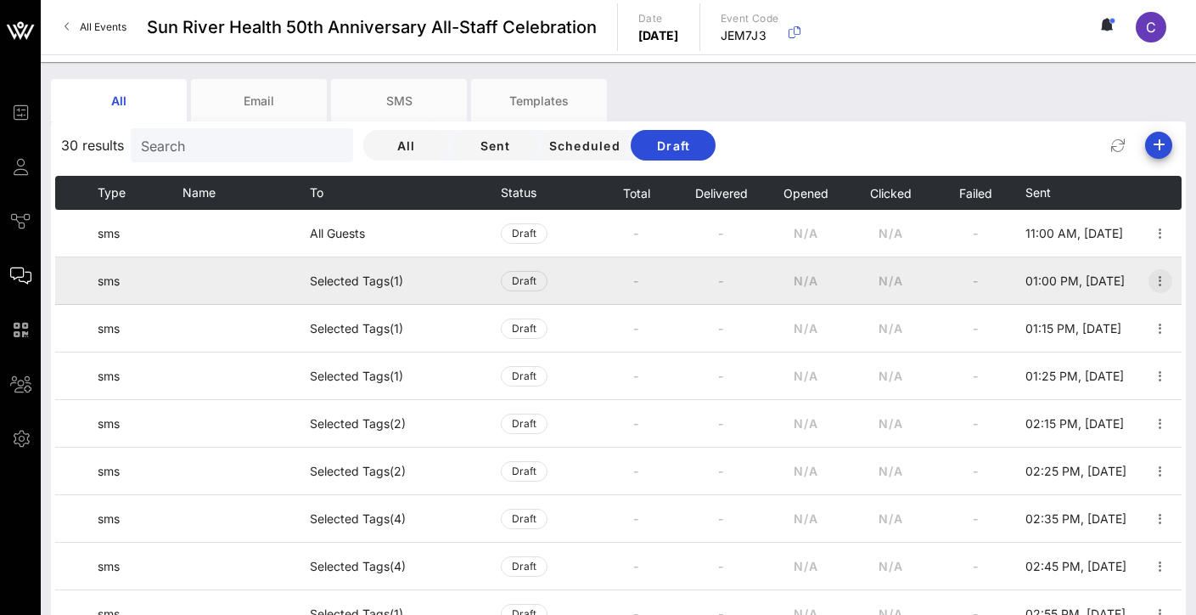
click at [1150, 278] on icon "button" at bounding box center [1160, 281] width 20 height 20
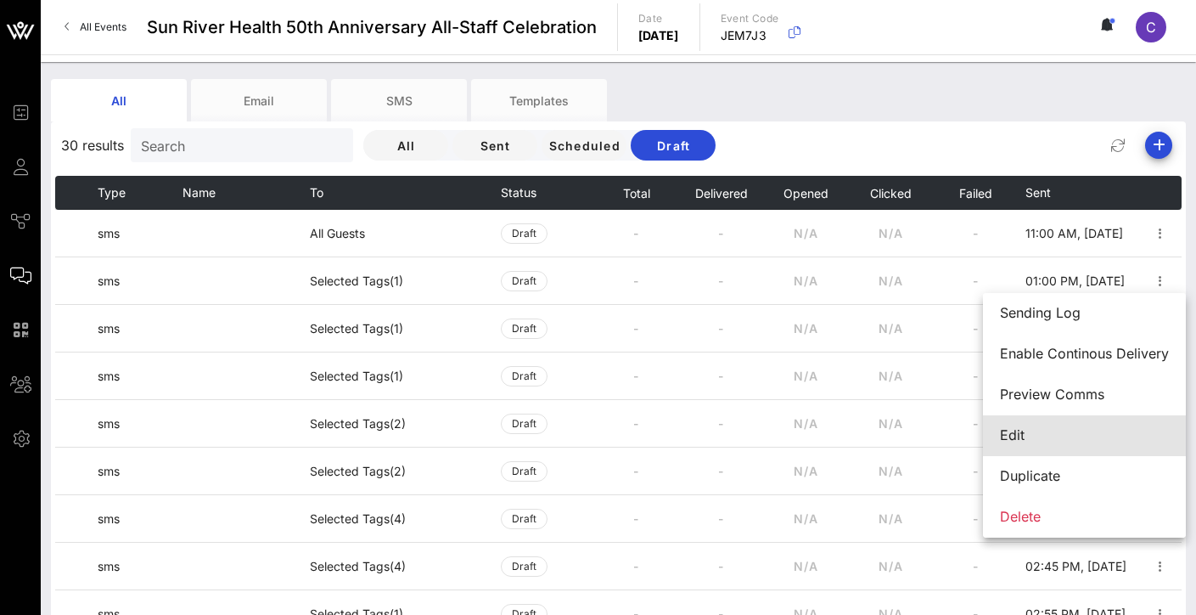
click at [1062, 440] on div "Edit" at bounding box center [1084, 435] width 169 height 16
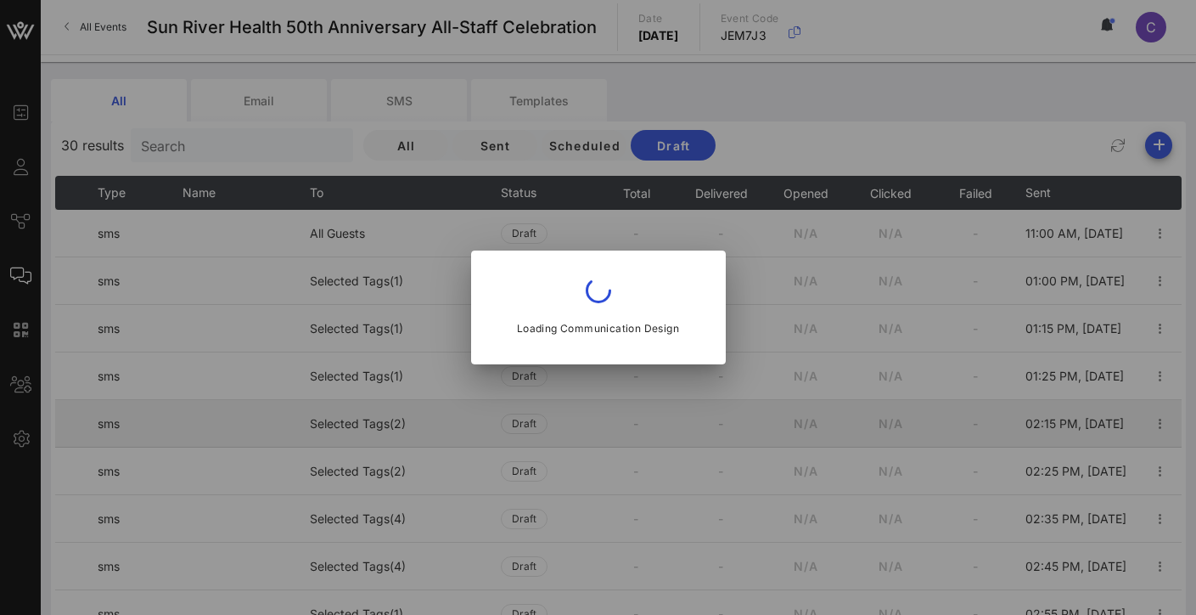
type input "[DATE]"
type input "1 PM"
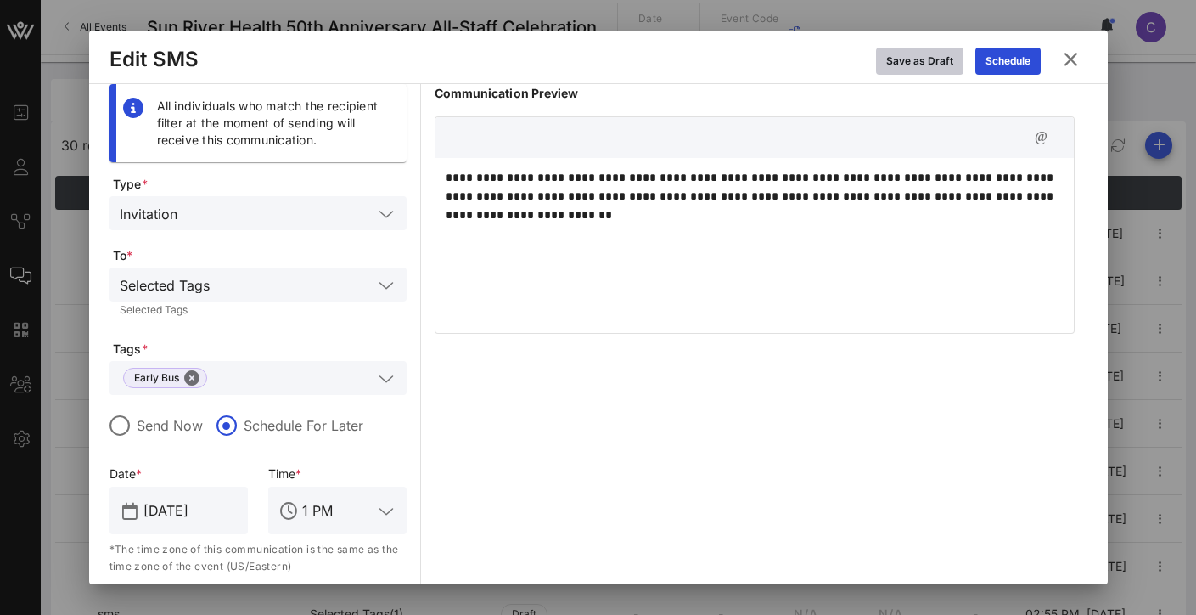
click at [948, 65] on div "Save as Draft" at bounding box center [919, 61] width 67 height 17
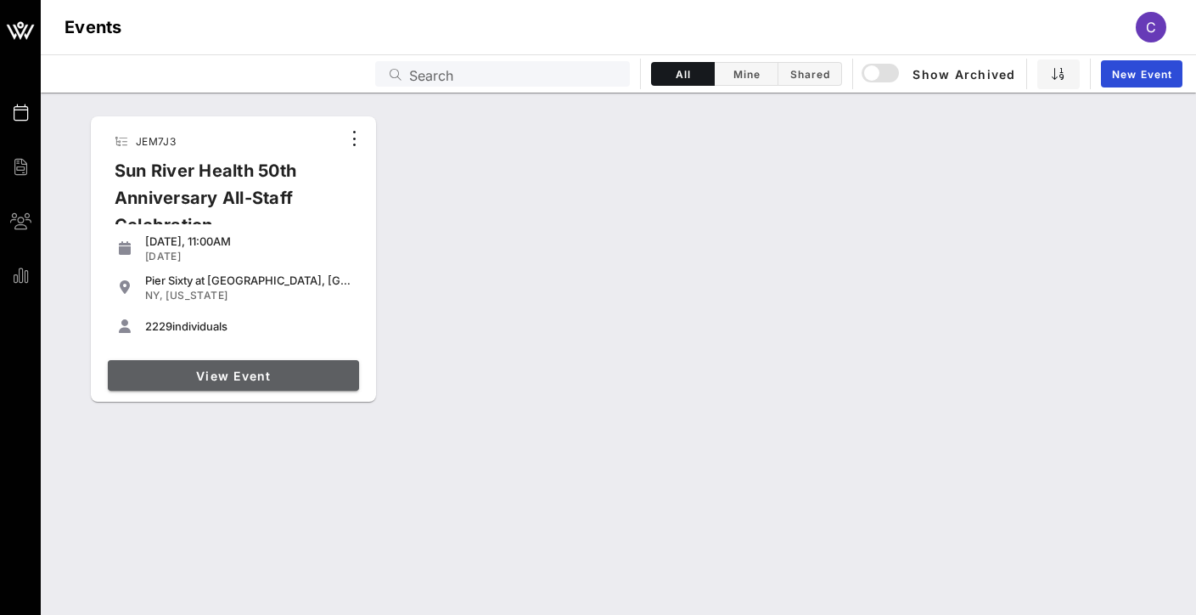
click at [295, 361] on link "View Event" at bounding box center [233, 375] width 251 height 31
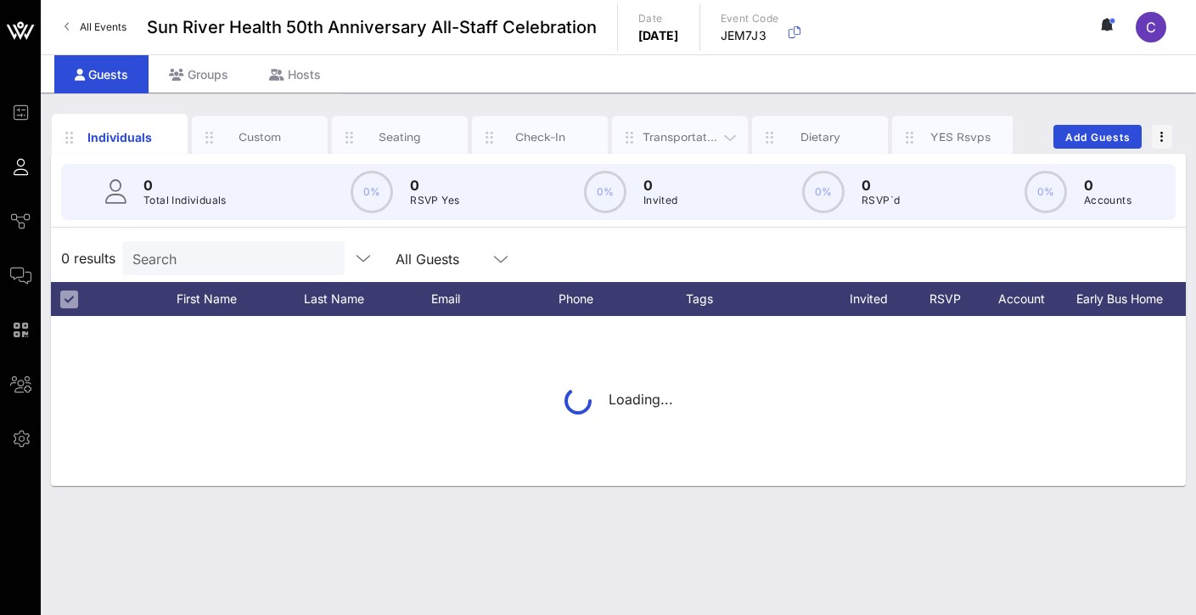
click at [663, 143] on div "Transportation" at bounding box center [681, 137] width 76 height 16
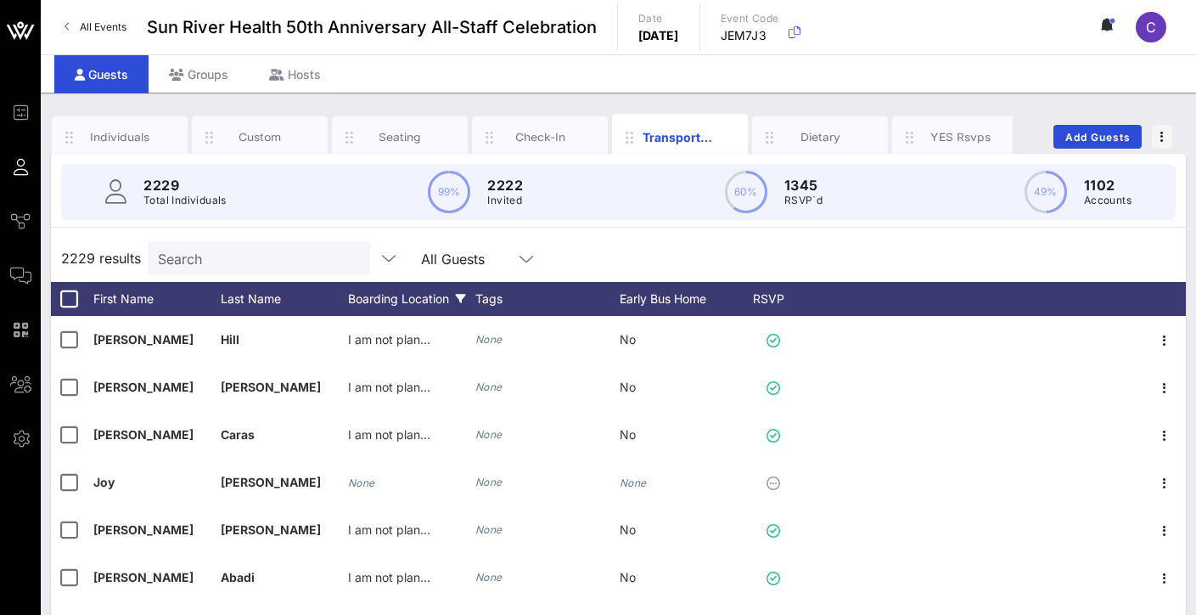
click at [402, 303] on div "Boarding Location" at bounding box center [411, 299] width 127 height 34
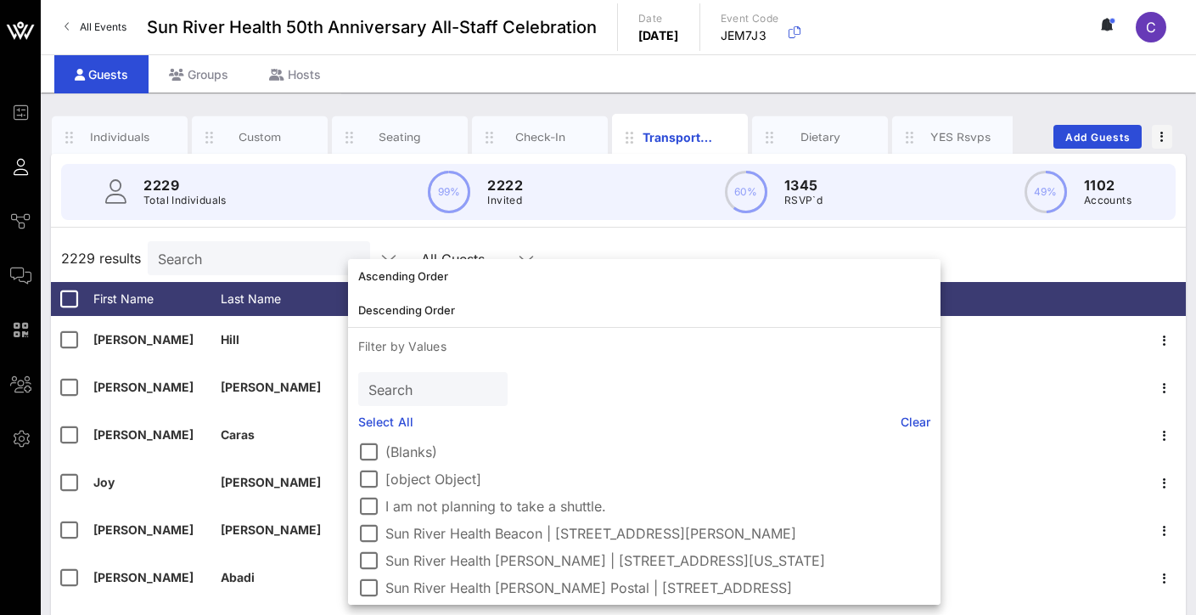
click at [487, 77] on div "Guests Groups Hosts" at bounding box center [619, 73] width 1156 height 38
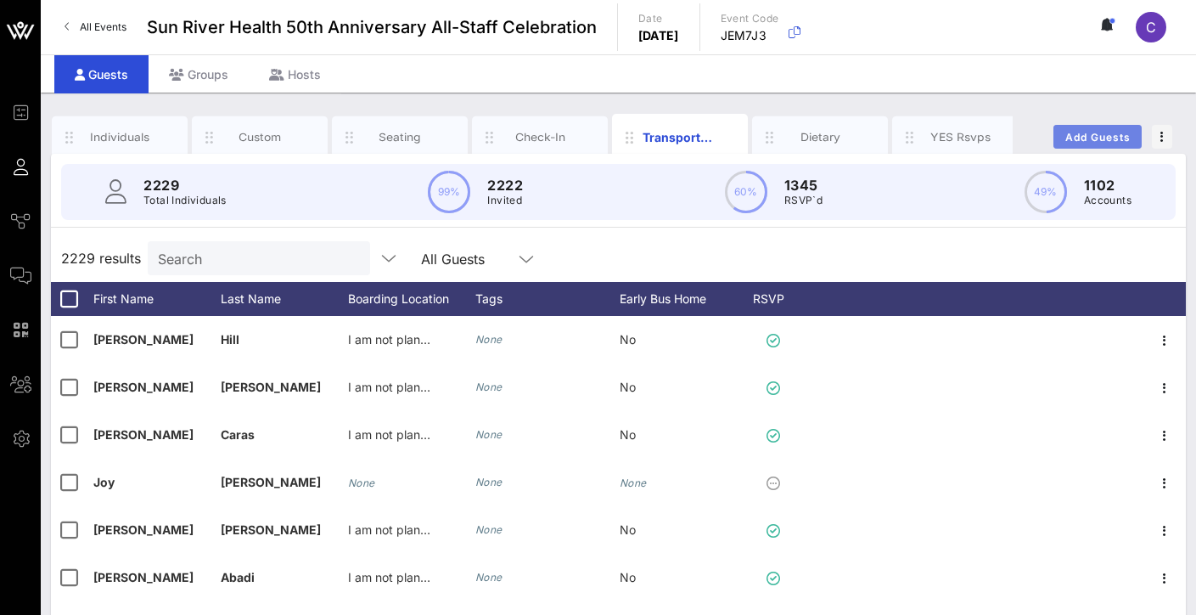
scroll to position [4, 0]
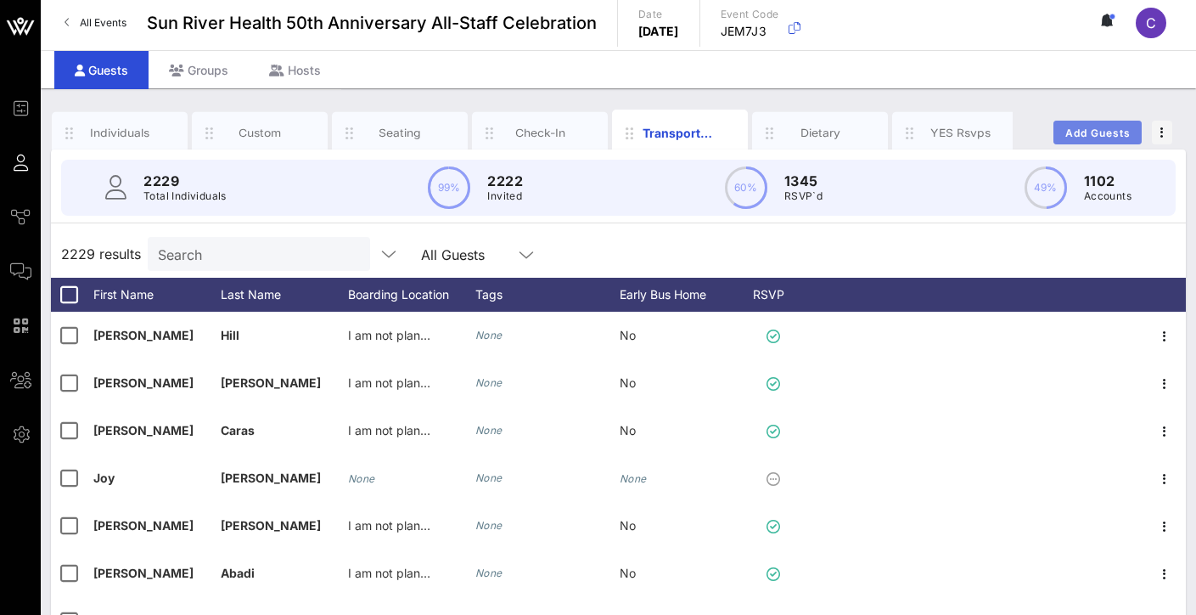
click at [1092, 127] on button "Add Guests" at bounding box center [1098, 133] width 88 height 24
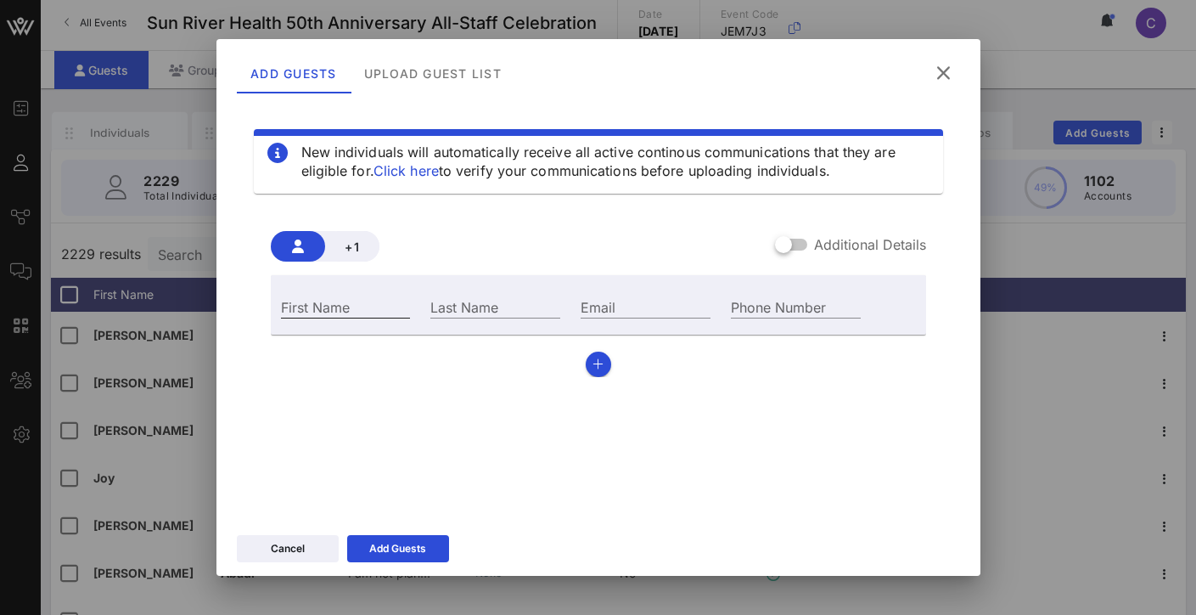
click at [301, 315] on div "First Name" at bounding box center [346, 306] width 130 height 22
click at [312, 311] on input "First Name" at bounding box center [346, 306] width 130 height 22
type input "Alexa"
type input "Peretz"
click at [763, 289] on div "Phone Number" at bounding box center [796, 305] width 150 height 46
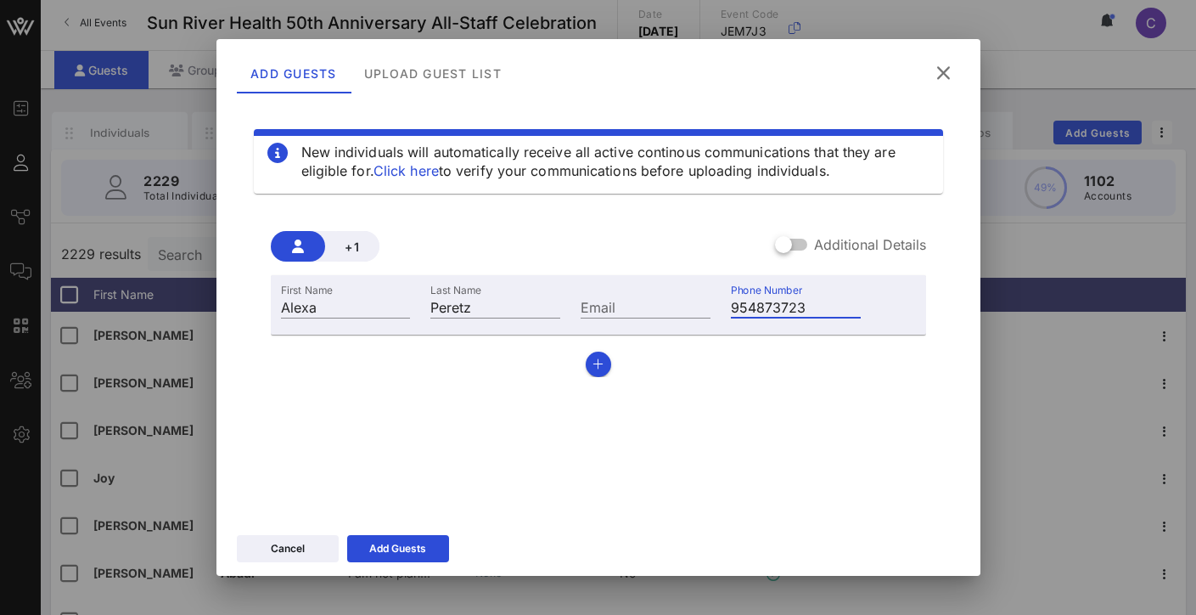
type input "[PHONE_NUMBER]"
click at [417, 540] on div "Add Guests" at bounding box center [397, 548] width 57 height 17
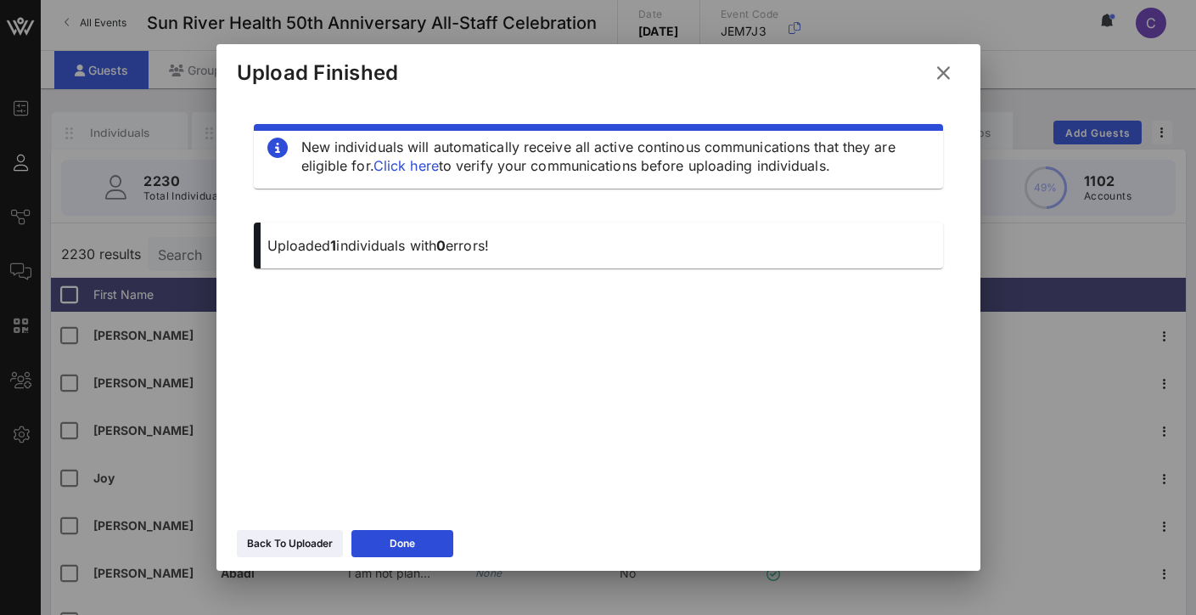
click at [954, 70] on button at bounding box center [943, 73] width 33 height 31
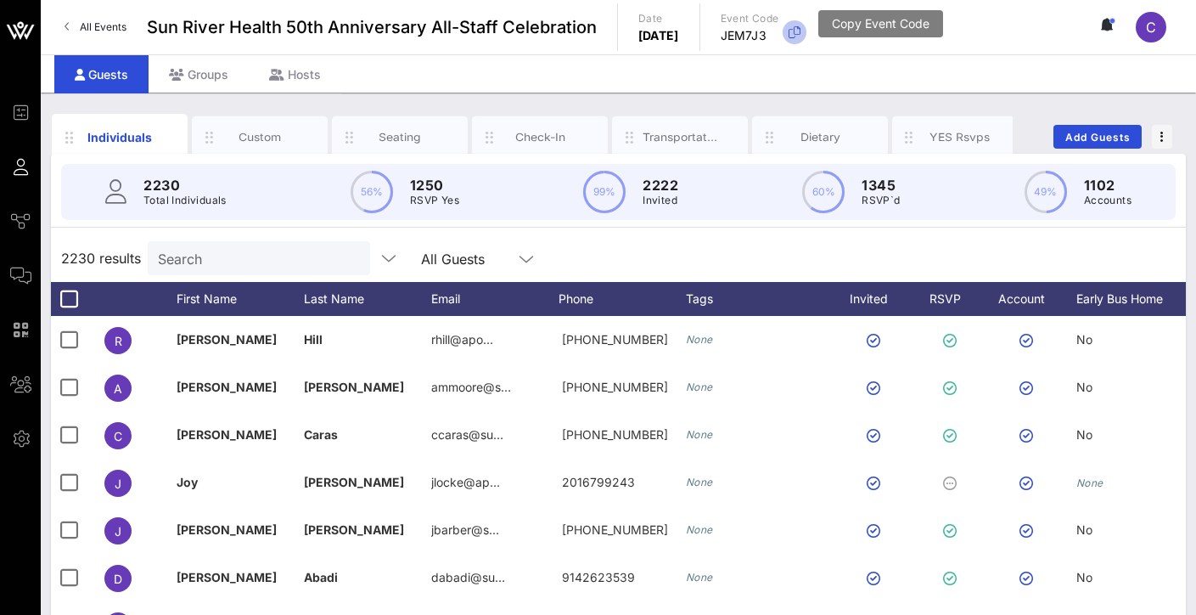
click at [805, 34] on icon "button" at bounding box center [794, 32] width 20 height 20
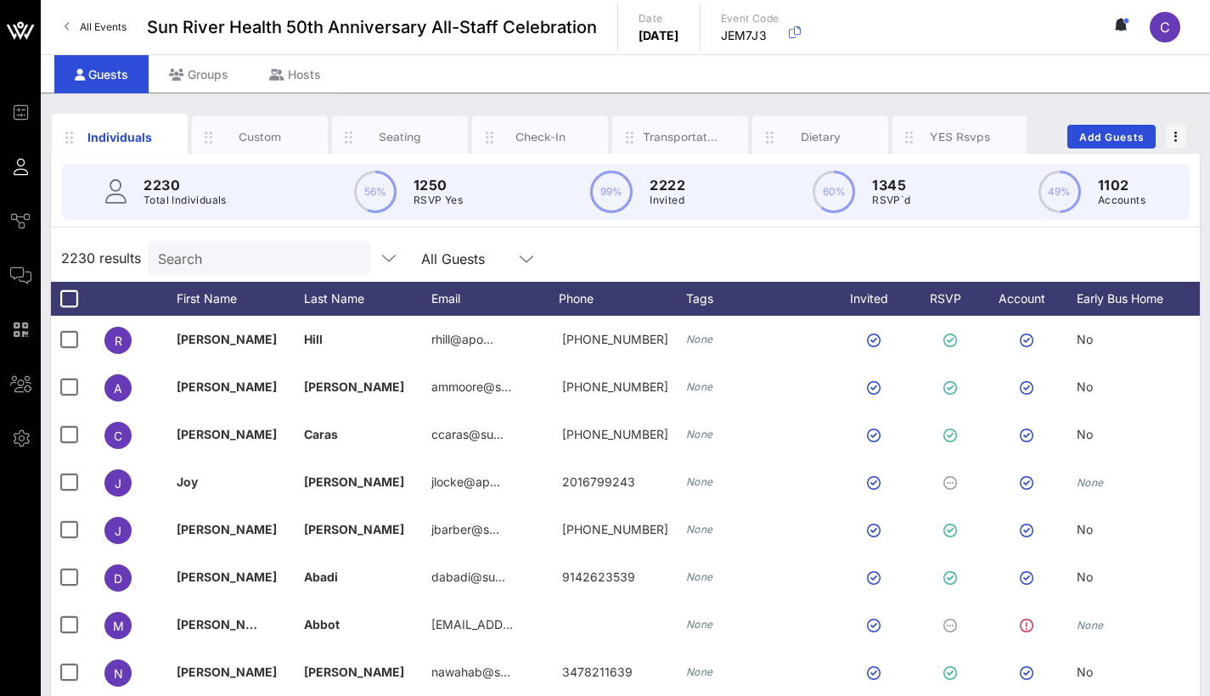
click at [977, 62] on div "Guests Groups Hosts" at bounding box center [625, 73] width 1169 height 38
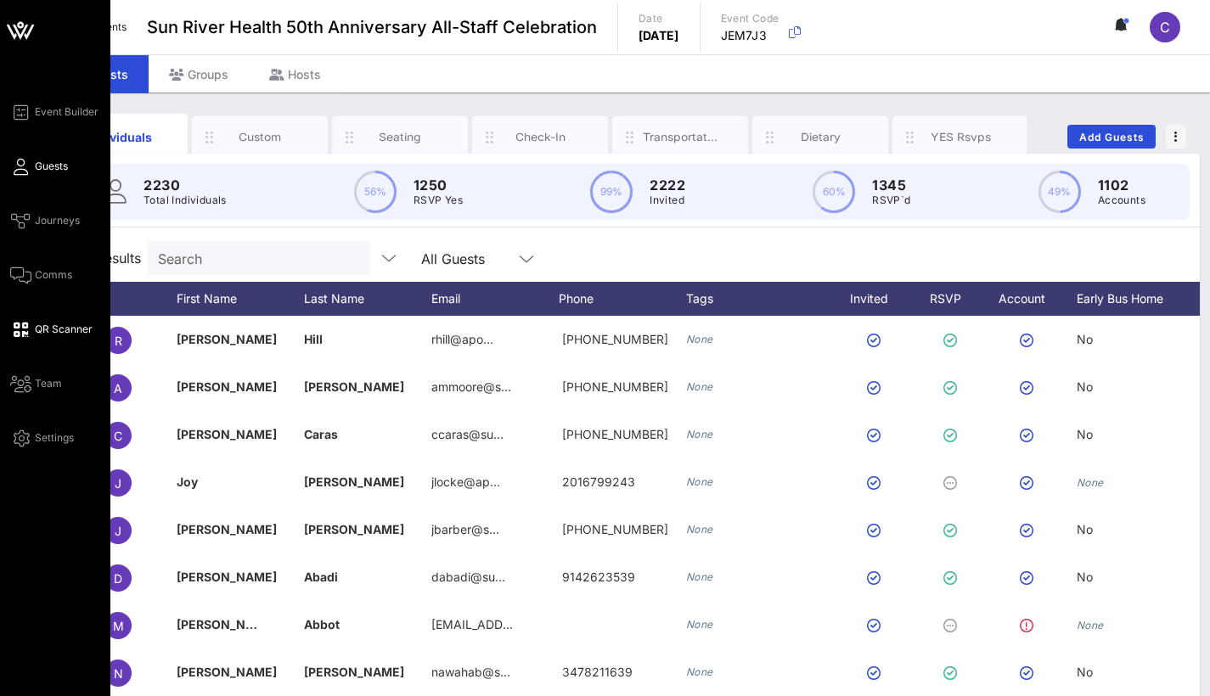
click at [42, 331] on span "QR Scanner" at bounding box center [64, 329] width 58 height 15
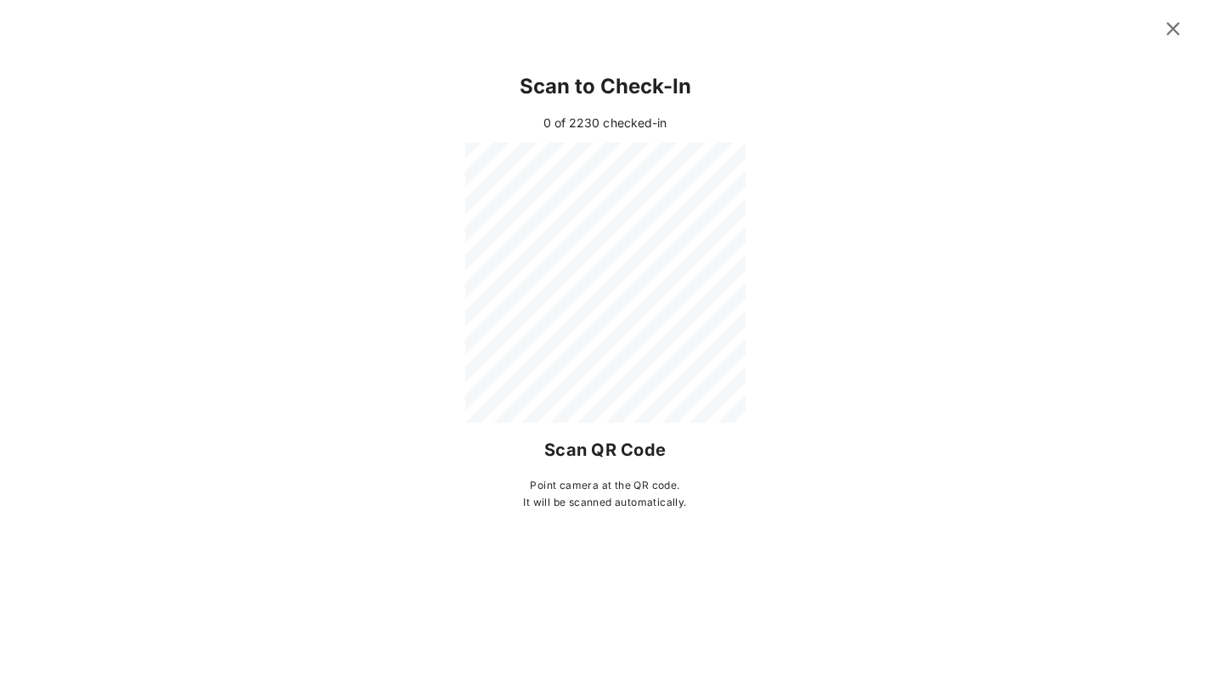
click at [1169, 25] on icon at bounding box center [1172, 29] width 23 height 20
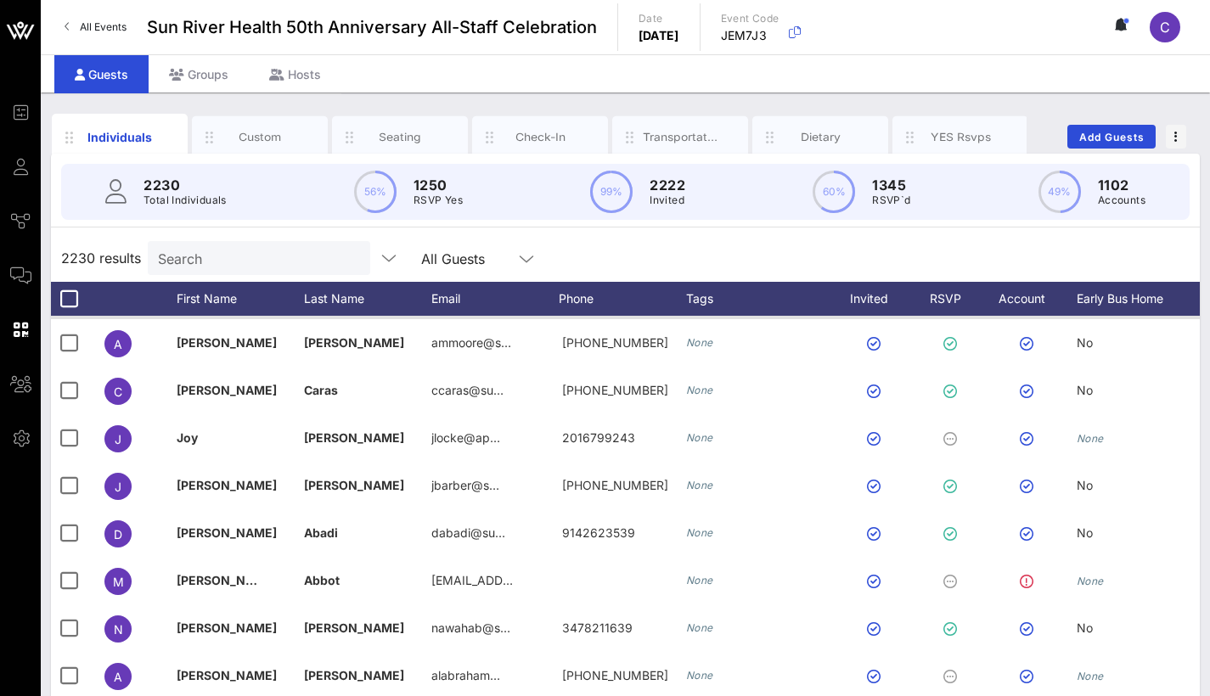
scroll to position [49, 0]
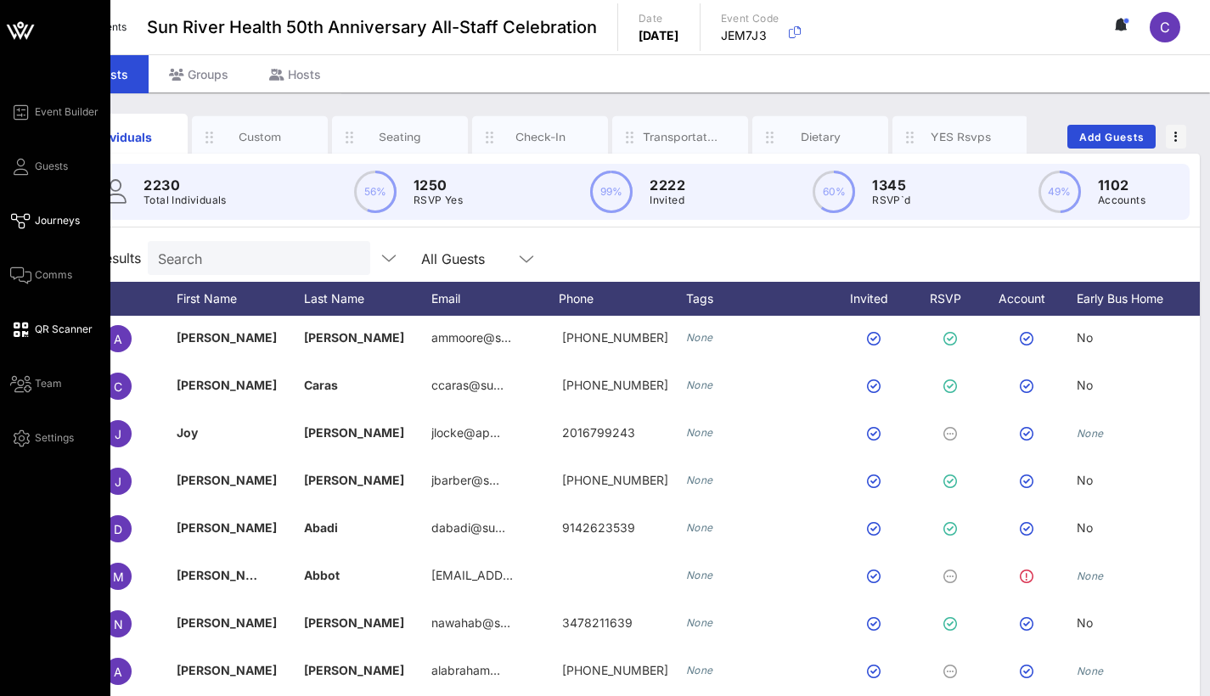
click at [38, 217] on span "Journeys" at bounding box center [57, 220] width 45 height 15
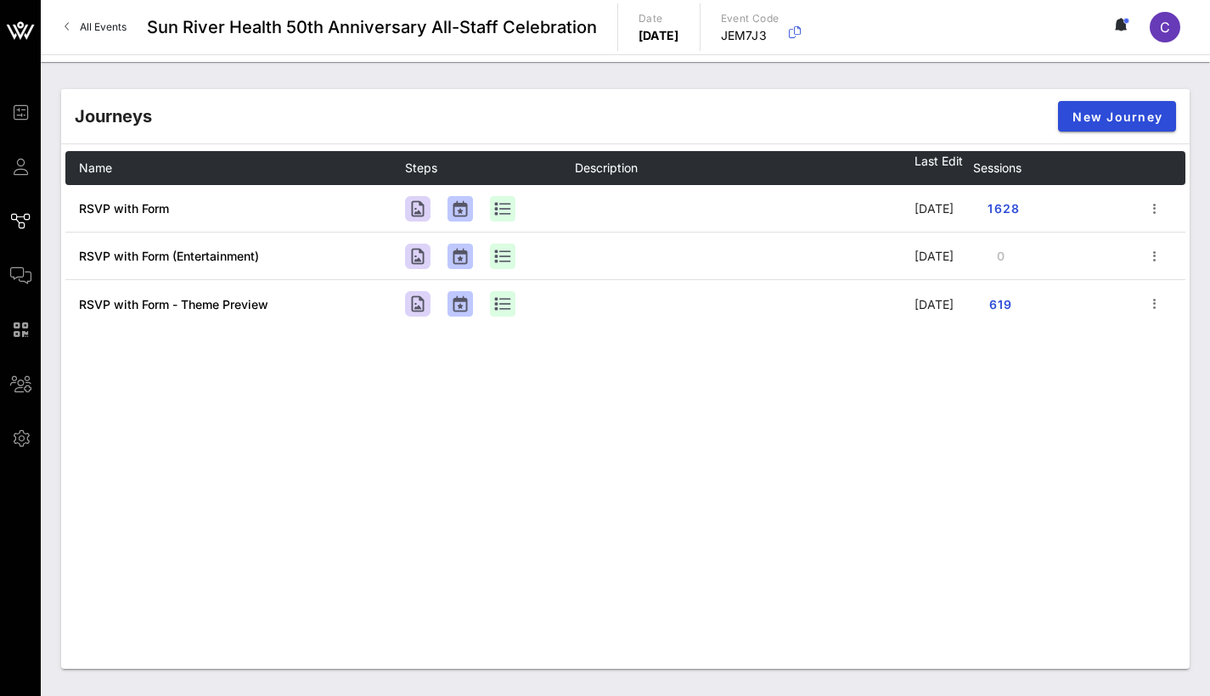
click at [284, 72] on div "Journeys New Journey Name Steps Description Last Edit Sessions RSVP with Form 7…" at bounding box center [625, 379] width 1169 height 634
click at [118, 30] on span "All Events" at bounding box center [103, 26] width 47 height 13
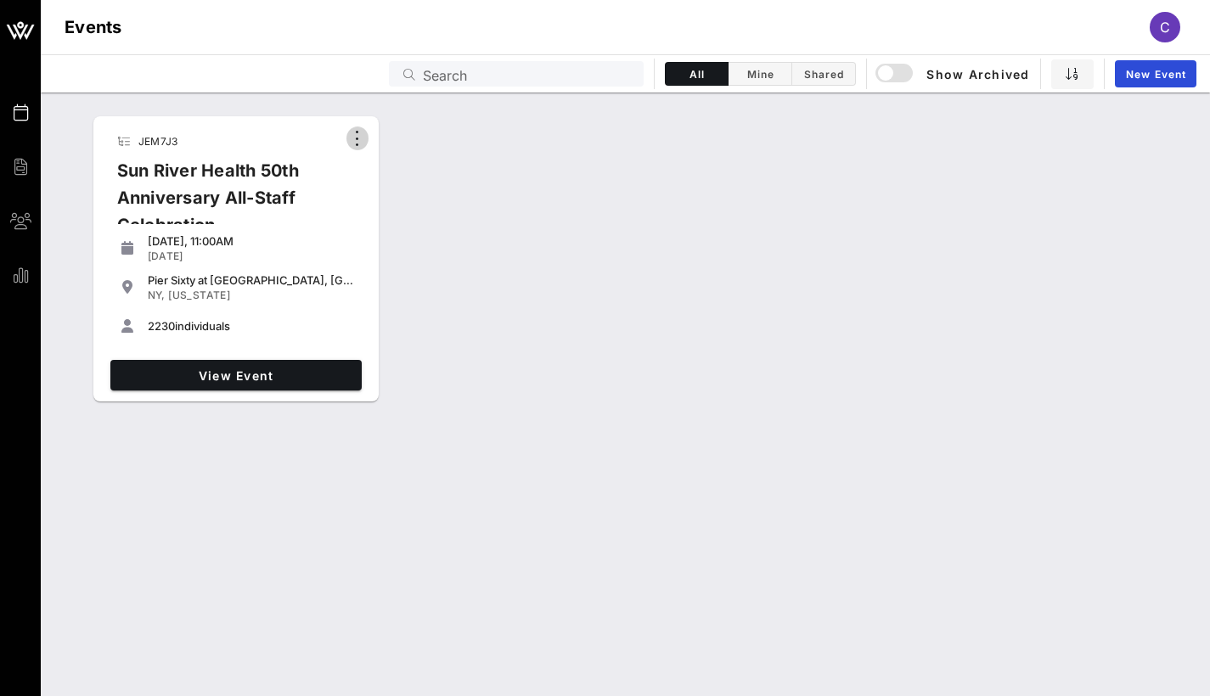
click at [357, 140] on icon "button" at bounding box center [357, 138] width 20 height 20
click at [358, 138] on icon "button" at bounding box center [357, 138] width 20 height 20
click at [358, 137] on icon "button" at bounding box center [357, 138] width 20 height 20
click at [363, 136] on icon "button" at bounding box center [357, 138] width 20 height 20
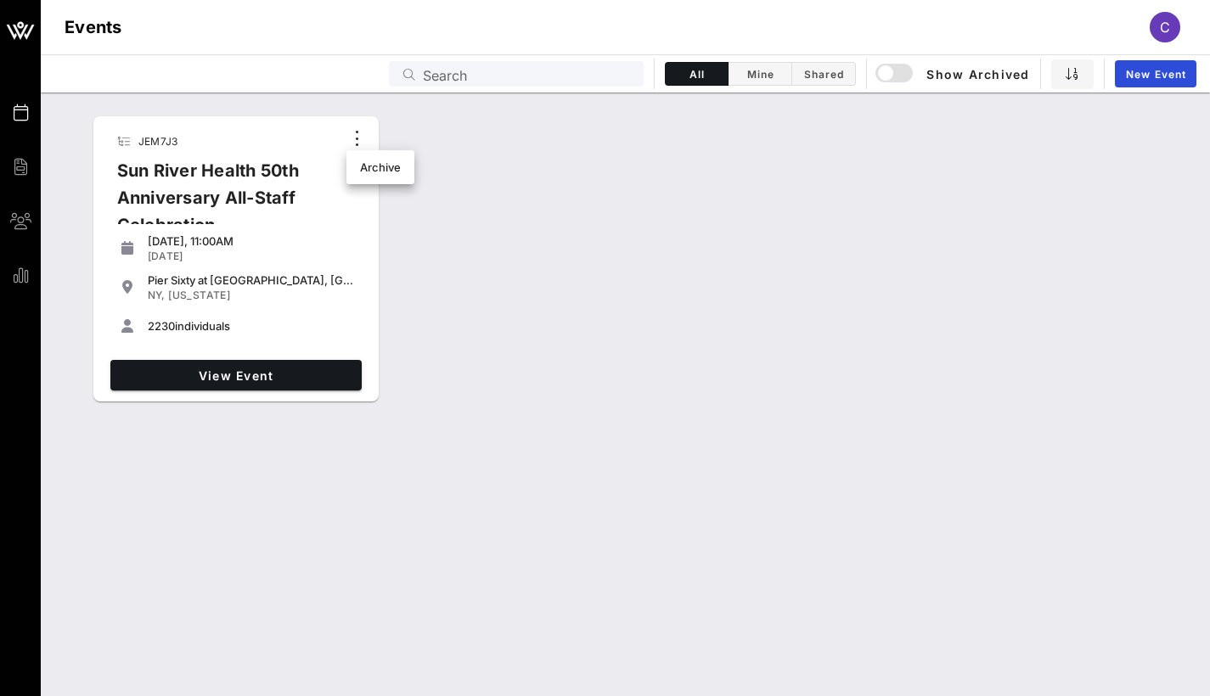
click at [711, 167] on div "JEM7J3 Sun River Health 50th Anniversary All-Staff Celebration Friday, 11:00AM …" at bounding box center [625, 260] width 1169 height 300
